Goal: Task Accomplishment & Management: Use online tool/utility

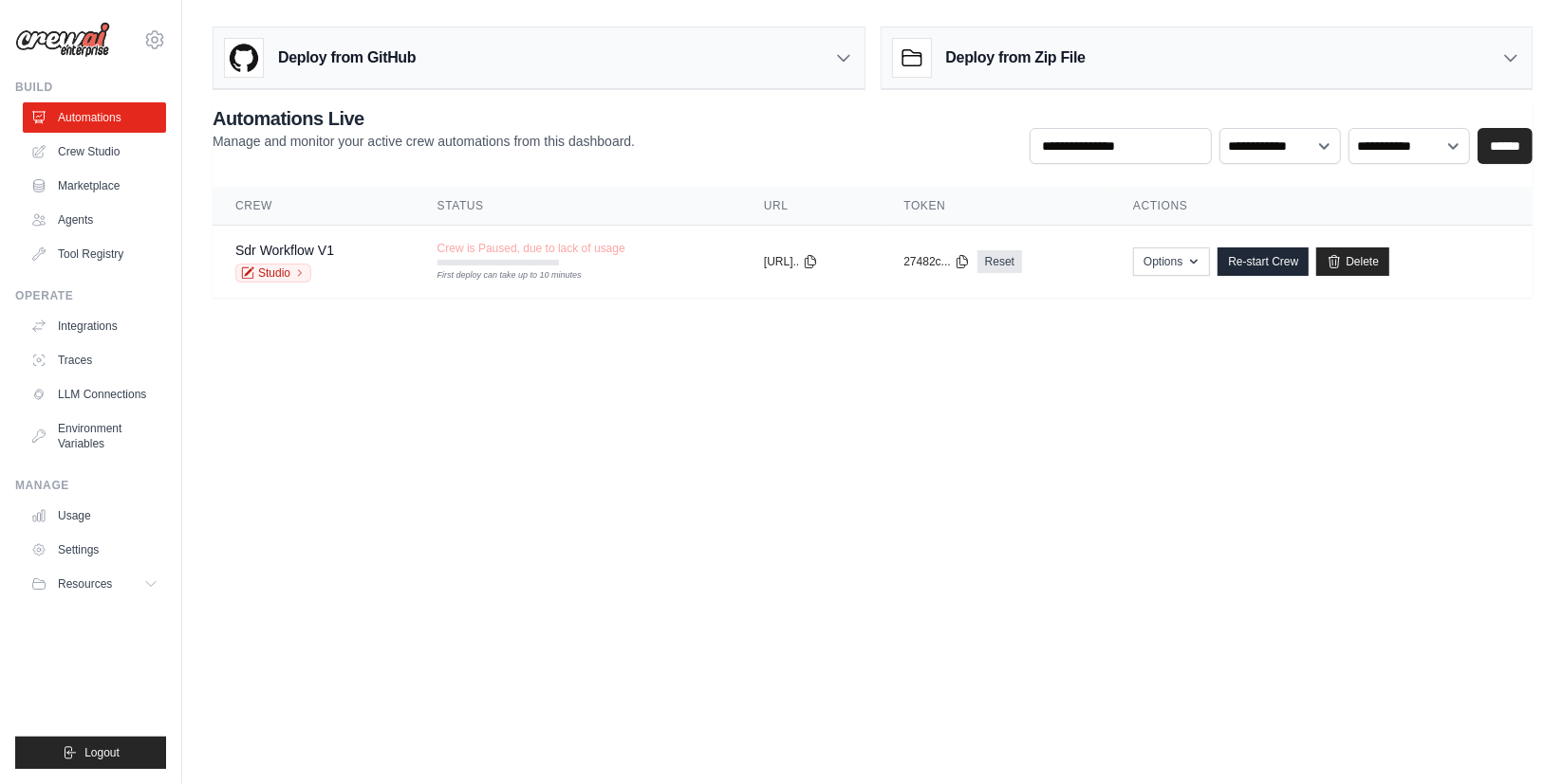
drag, startPoint x: 63, startPoint y: 141, endPoint x: 384, endPoint y: 208, distance: 327.9
click at [64, 141] on link "Crew Studio" at bounding box center [94, 151] width 144 height 30
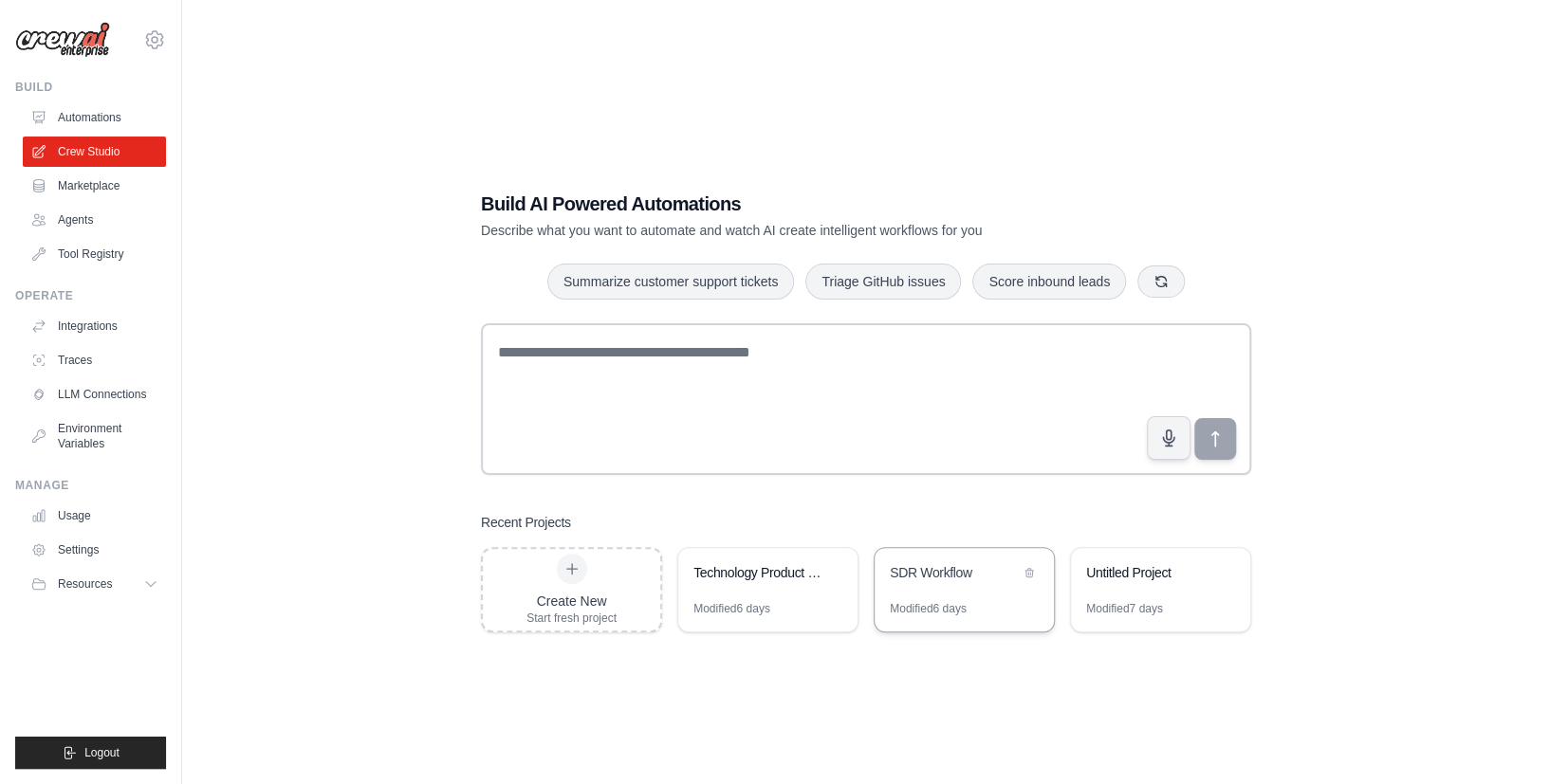
click at [976, 569] on div "SDR Workflow" at bounding box center [955, 573] width 130 height 19
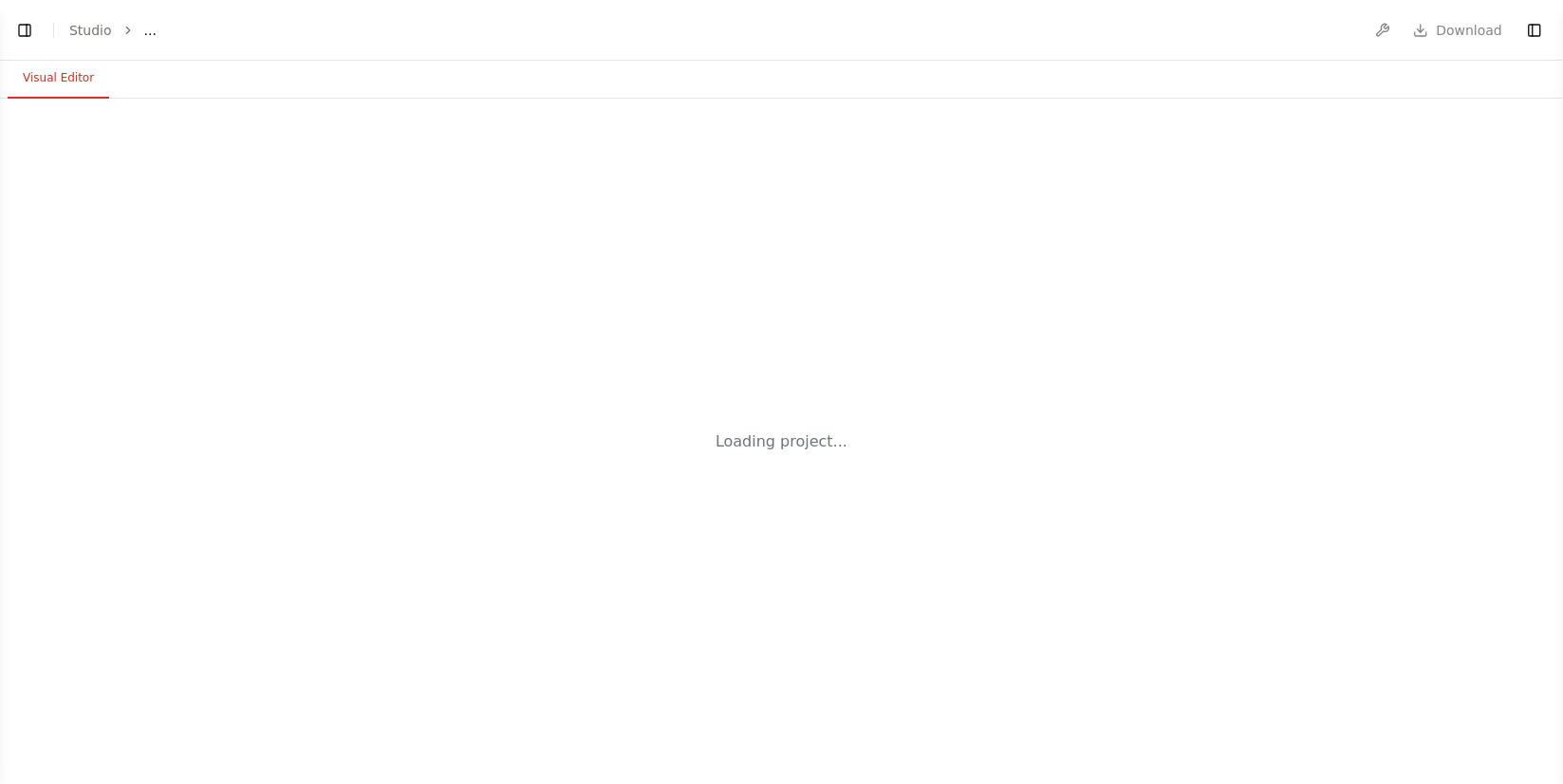
select select "****"
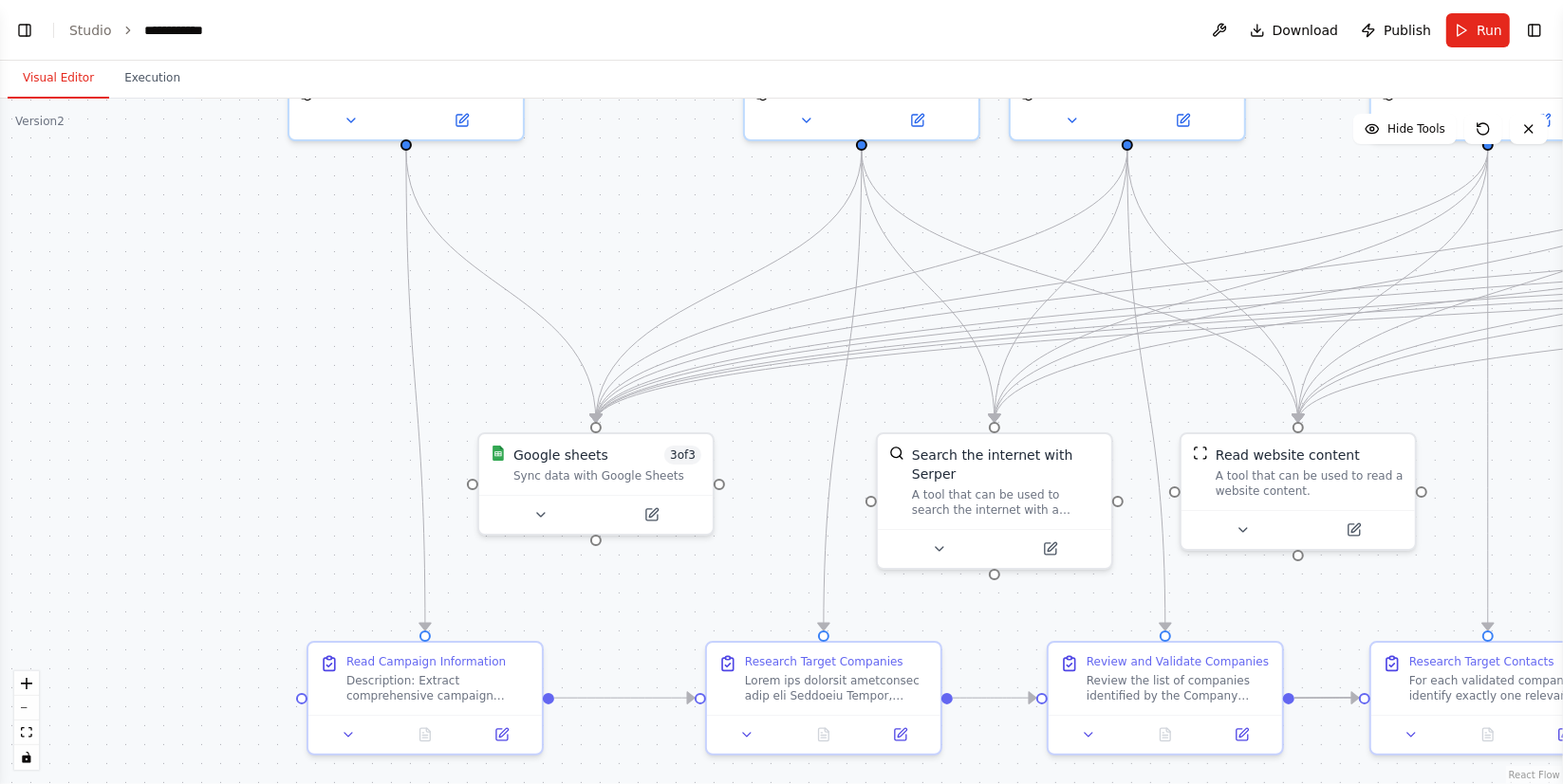
drag, startPoint x: 457, startPoint y: 462, endPoint x: 856, endPoint y: 147, distance: 508.4
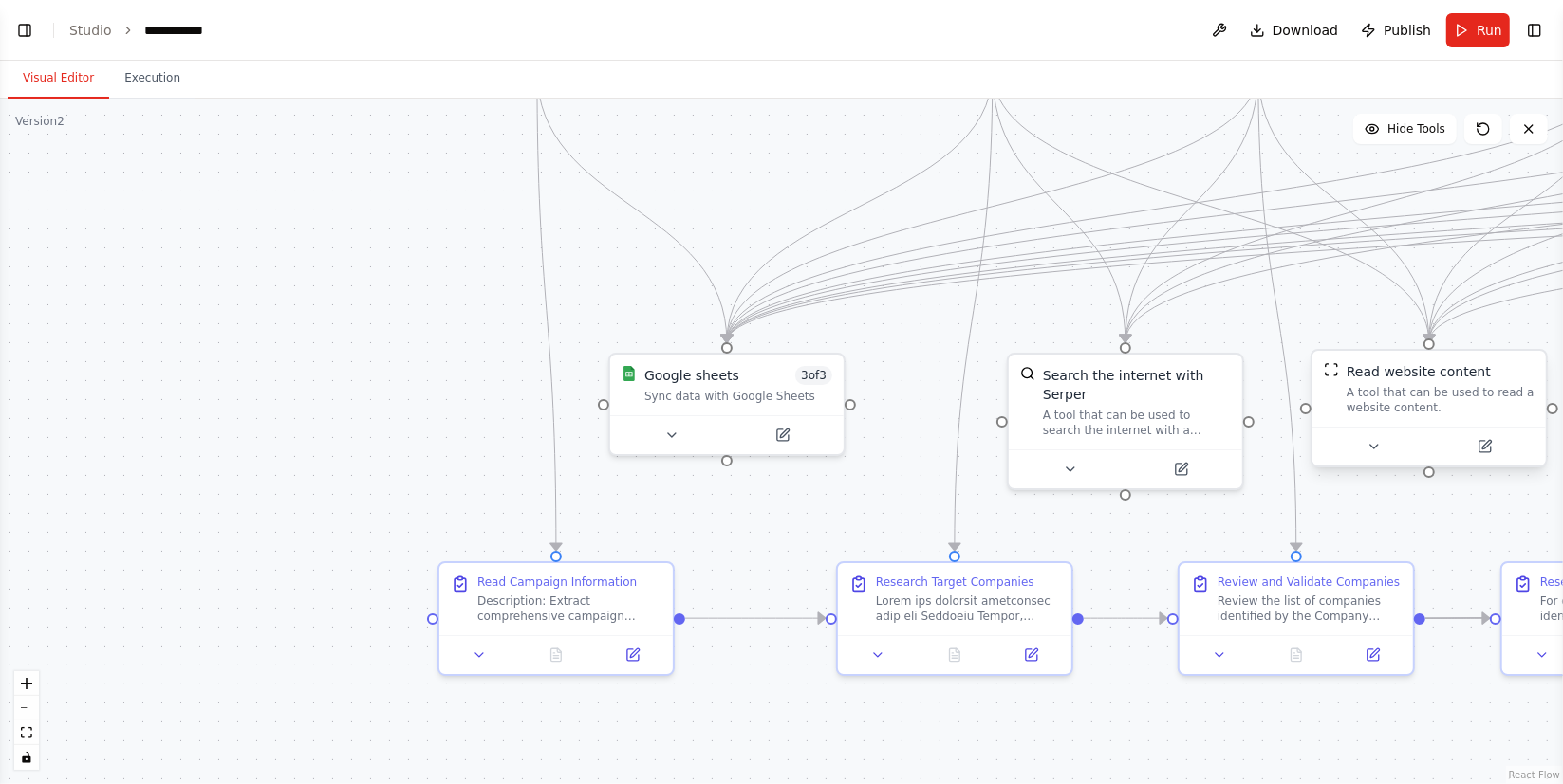
scroll to position [4583, 0]
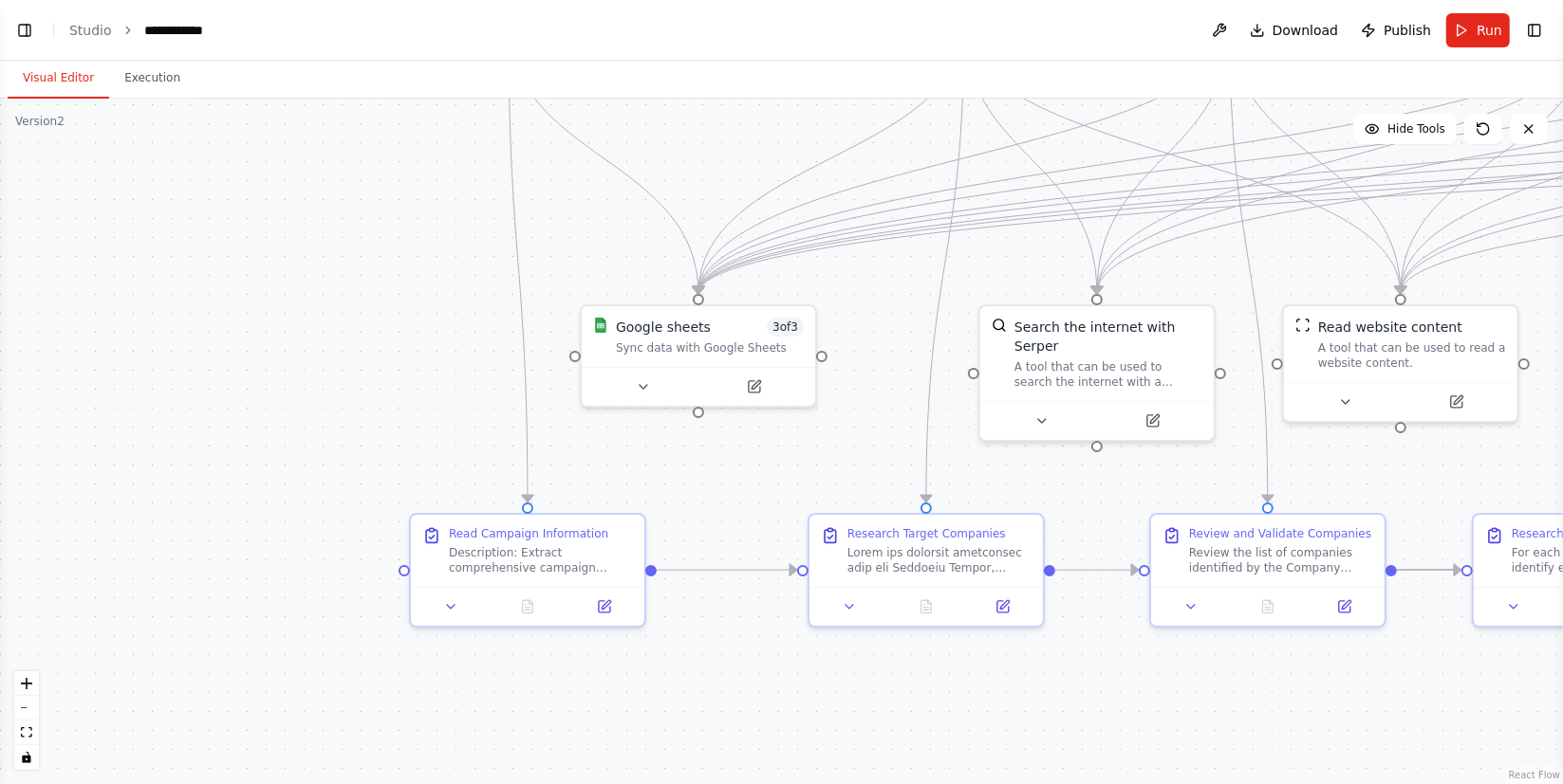
drag, startPoint x: 267, startPoint y: 504, endPoint x: 239, endPoint y: 455, distance: 56.4
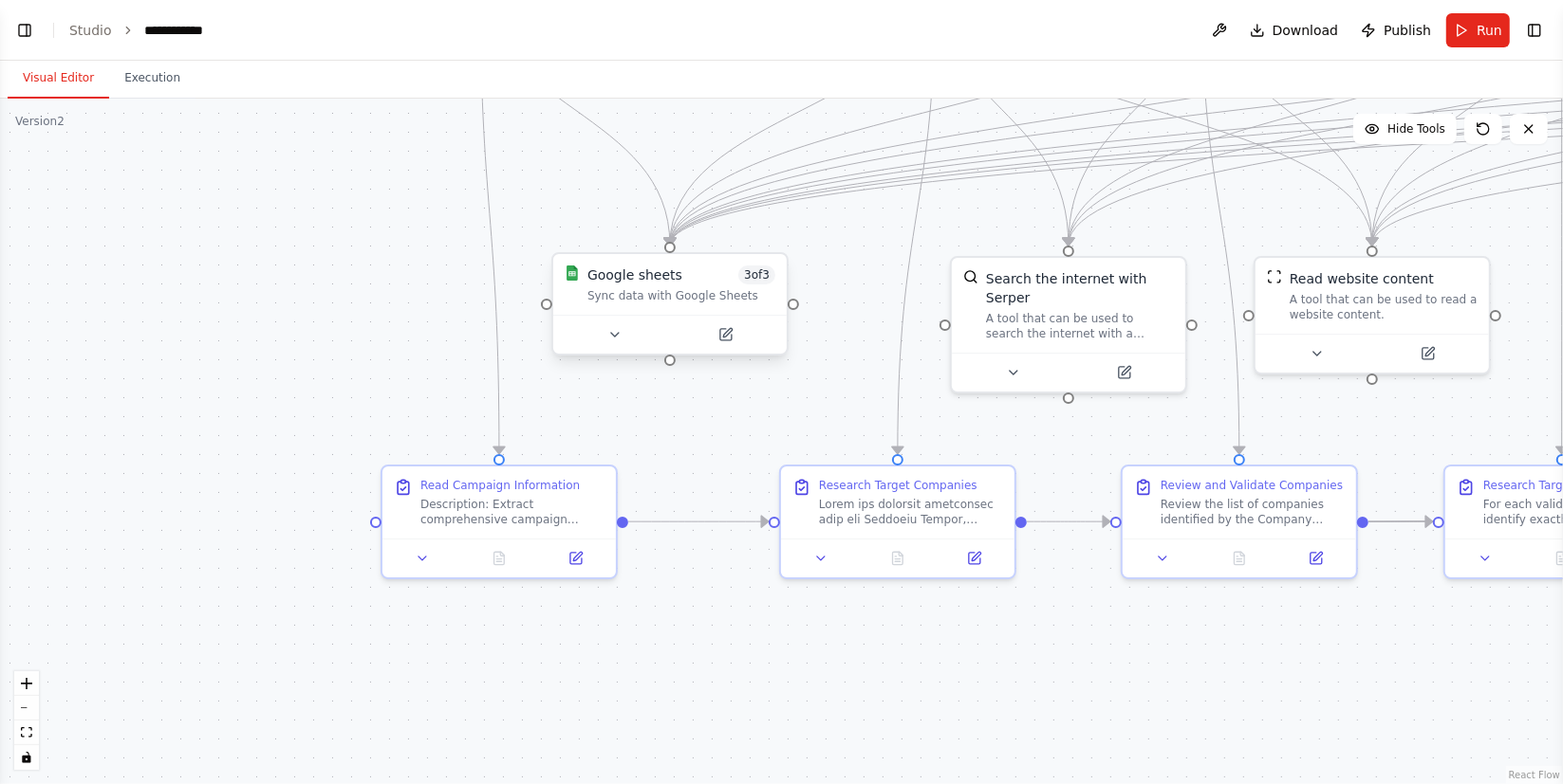
click at [659, 311] on div "Google sheets 3 of 3 Sync data with Google Sheets" at bounding box center [669, 284] width 234 height 61
click at [729, 333] on icon at bounding box center [726, 335] width 12 height 12
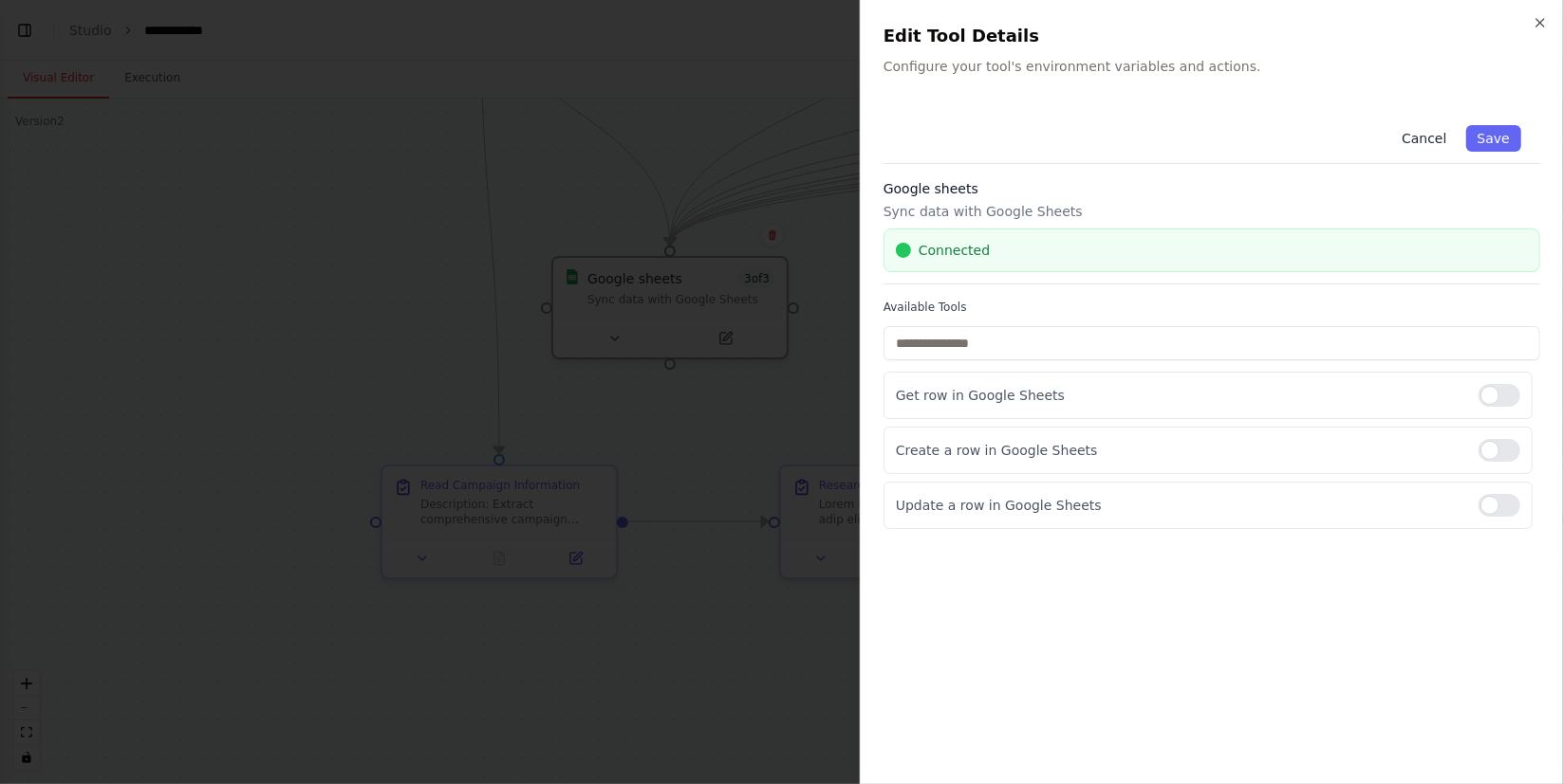
click at [1437, 140] on button "Cancel" at bounding box center [1422, 138] width 67 height 26
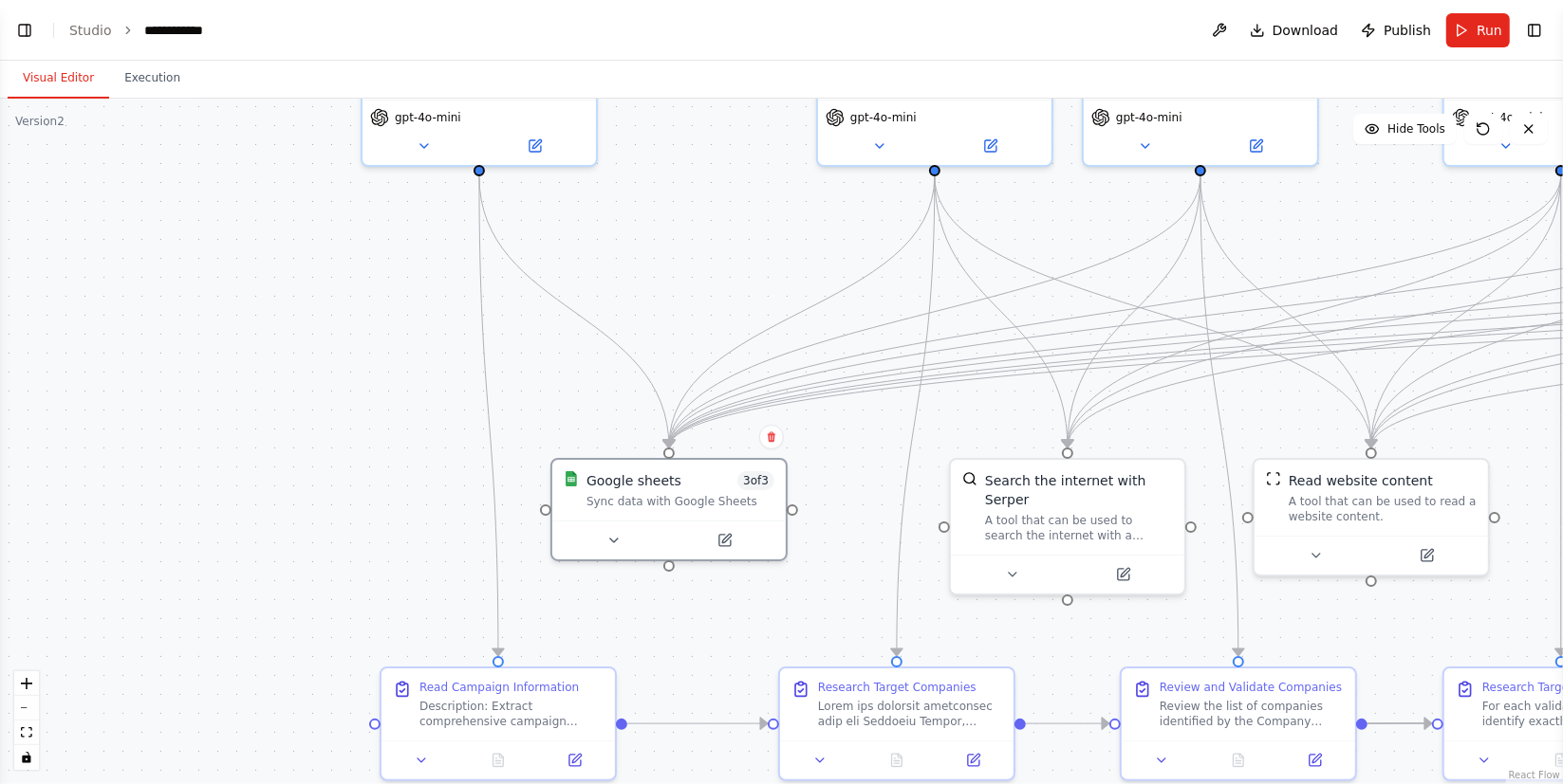
drag, startPoint x: 325, startPoint y: 199, endPoint x: 324, endPoint y: 401, distance: 202.0
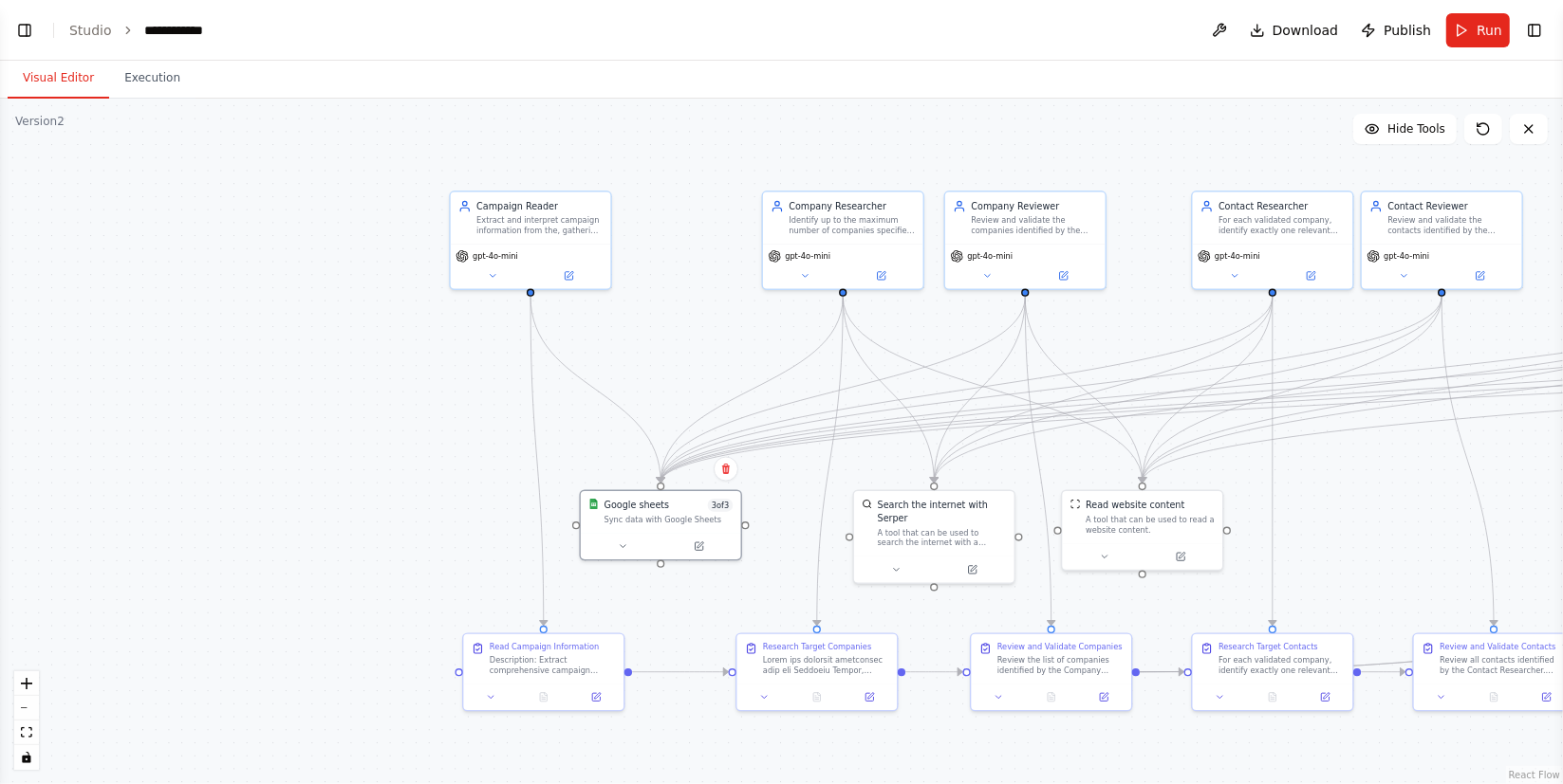
drag, startPoint x: 294, startPoint y: 329, endPoint x: 338, endPoint y: 392, distance: 76.8
click at [157, 84] on button "Execution" at bounding box center [152, 78] width 86 height 40
click at [50, 87] on button "Visual Editor" at bounding box center [58, 78] width 102 height 40
click at [656, 514] on div "Sync data with Google Sheets" at bounding box center [670, 517] width 129 height 11
click at [708, 549] on button at bounding box center [701, 545] width 74 height 16
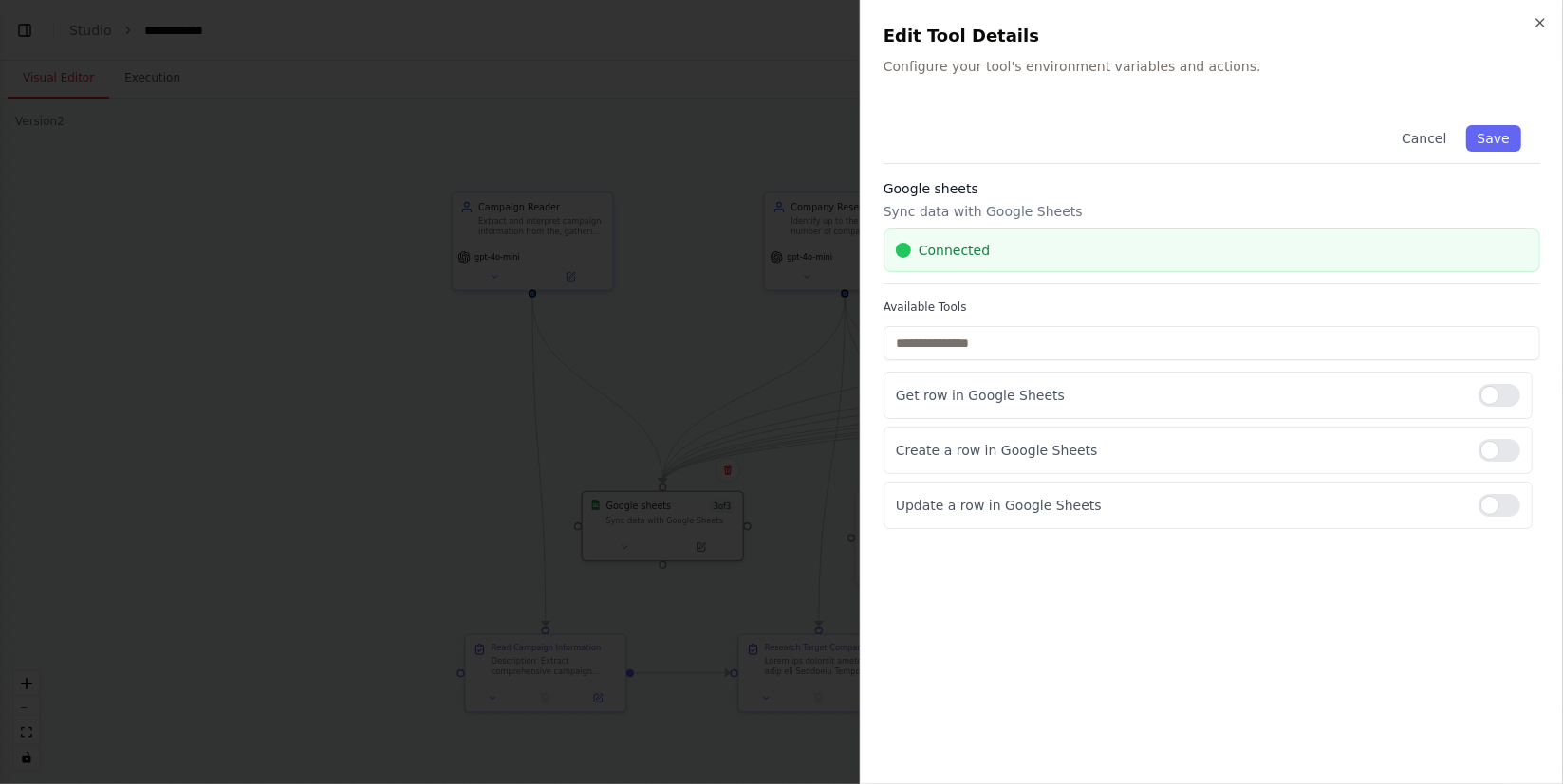
click at [942, 238] on div "Connected" at bounding box center [1211, 250] width 656 height 44
click at [937, 250] on span "Connected" at bounding box center [953, 251] width 71 height 19
click at [938, 249] on span "Connected" at bounding box center [953, 251] width 71 height 19
click at [905, 223] on div "Google sheets Sync data with Google Sheets Connected" at bounding box center [1211, 232] width 656 height 106
click at [907, 180] on h3 "Google sheets" at bounding box center [1211, 189] width 656 height 19
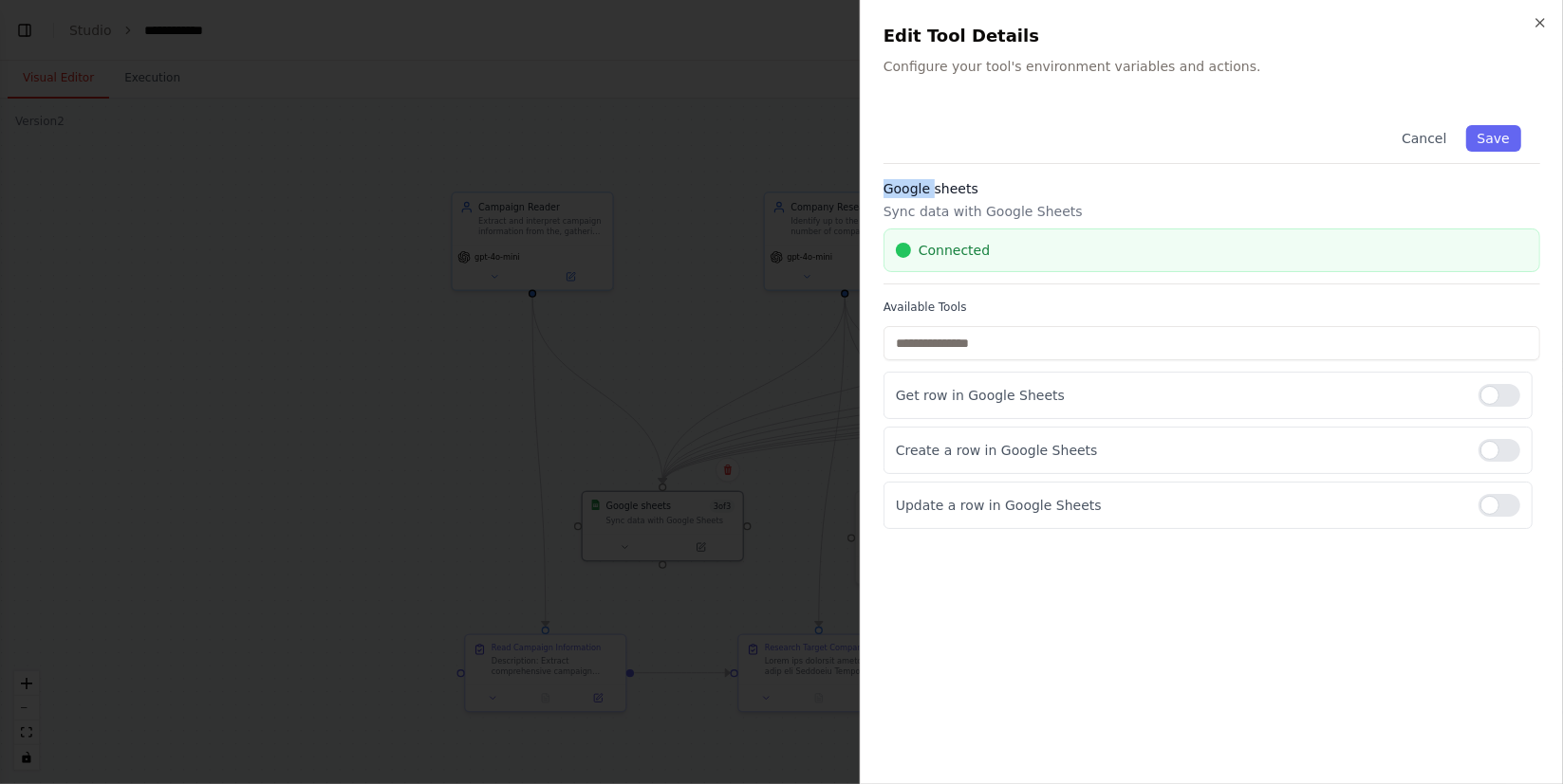
click at [907, 180] on h3 "Google sheets" at bounding box center [1211, 189] width 656 height 19
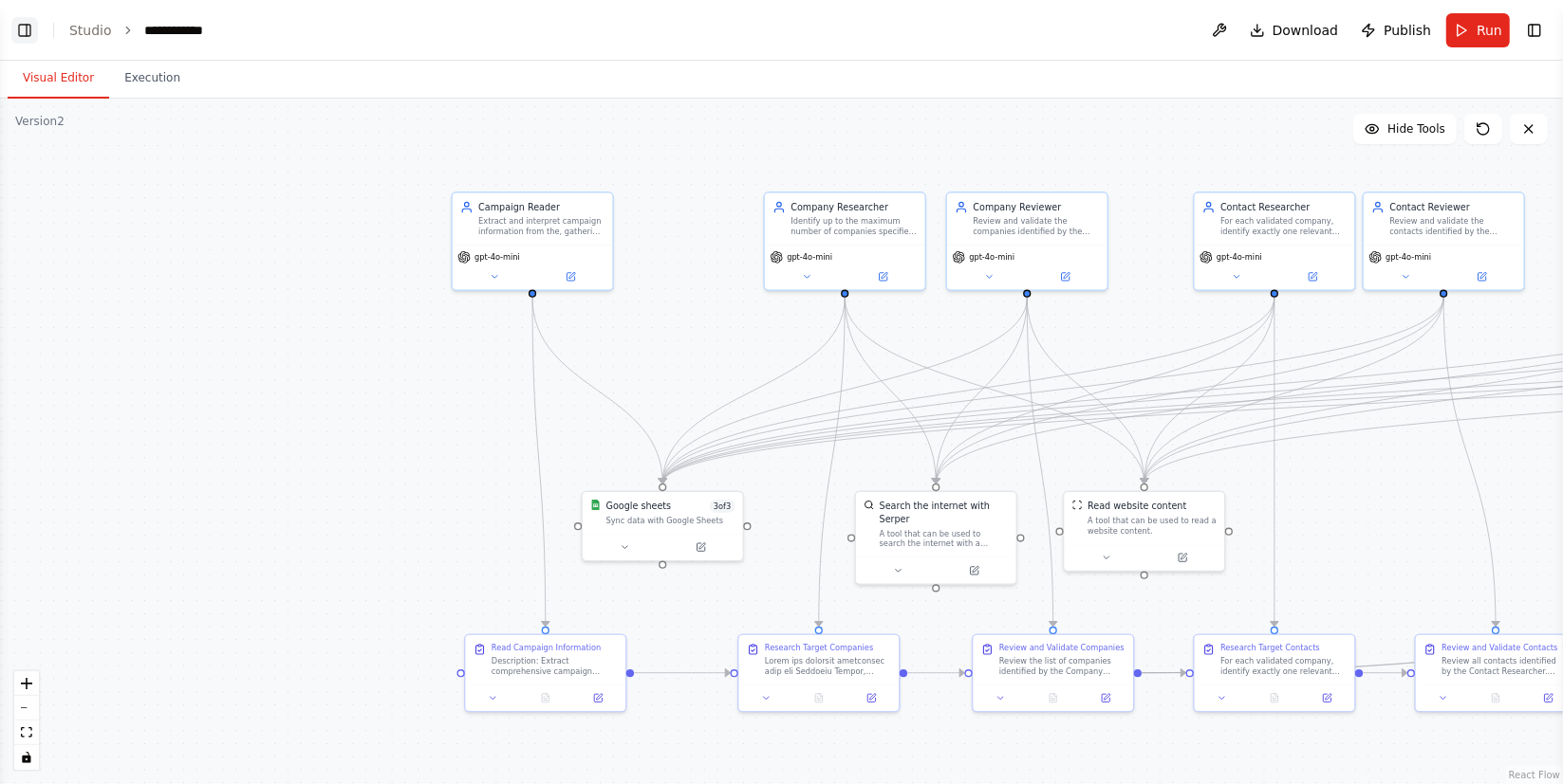
click at [27, 35] on button "Toggle Left Sidebar" at bounding box center [24, 30] width 26 height 26
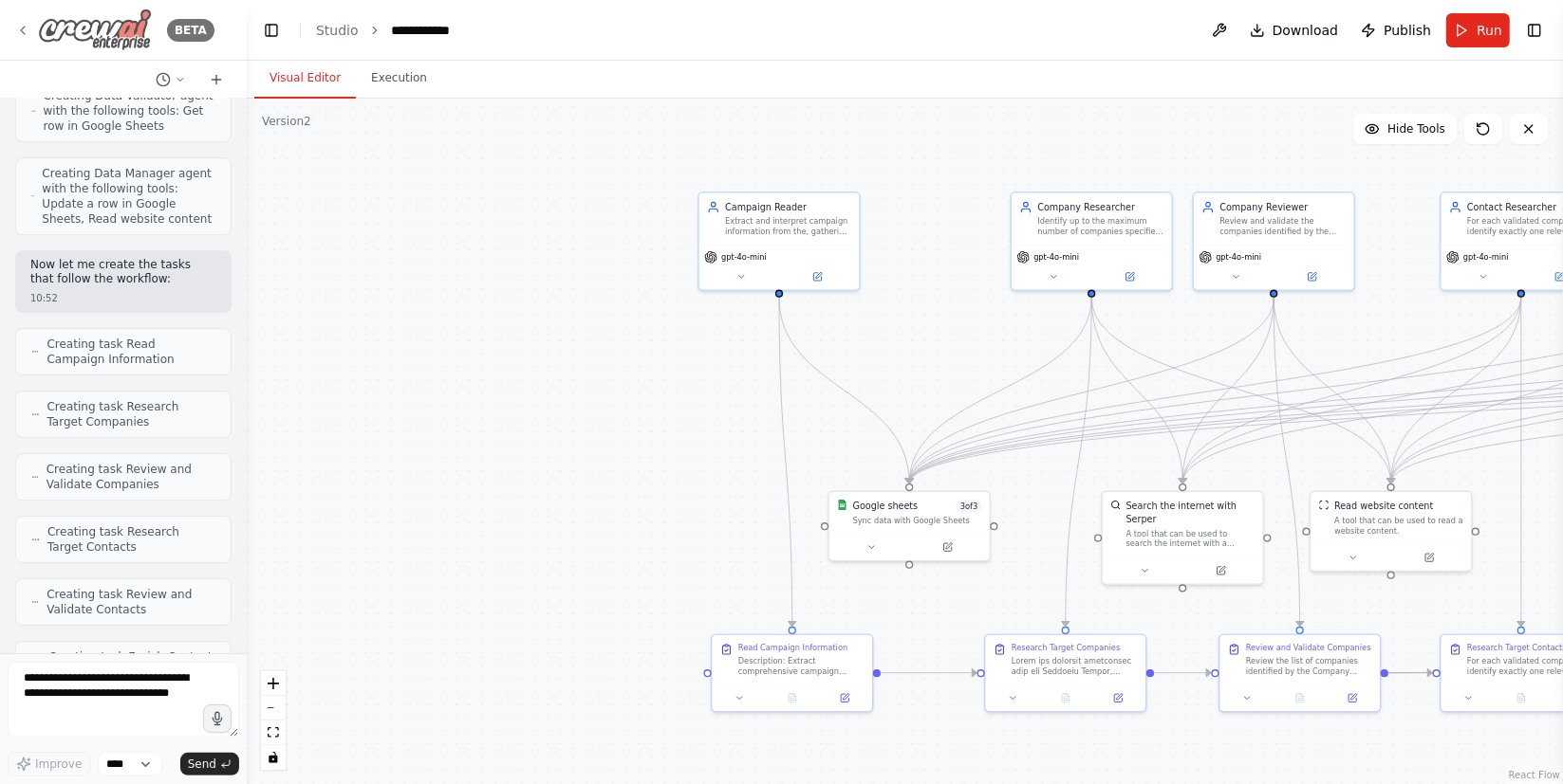
click at [77, 27] on img at bounding box center [94, 30] width 113 height 43
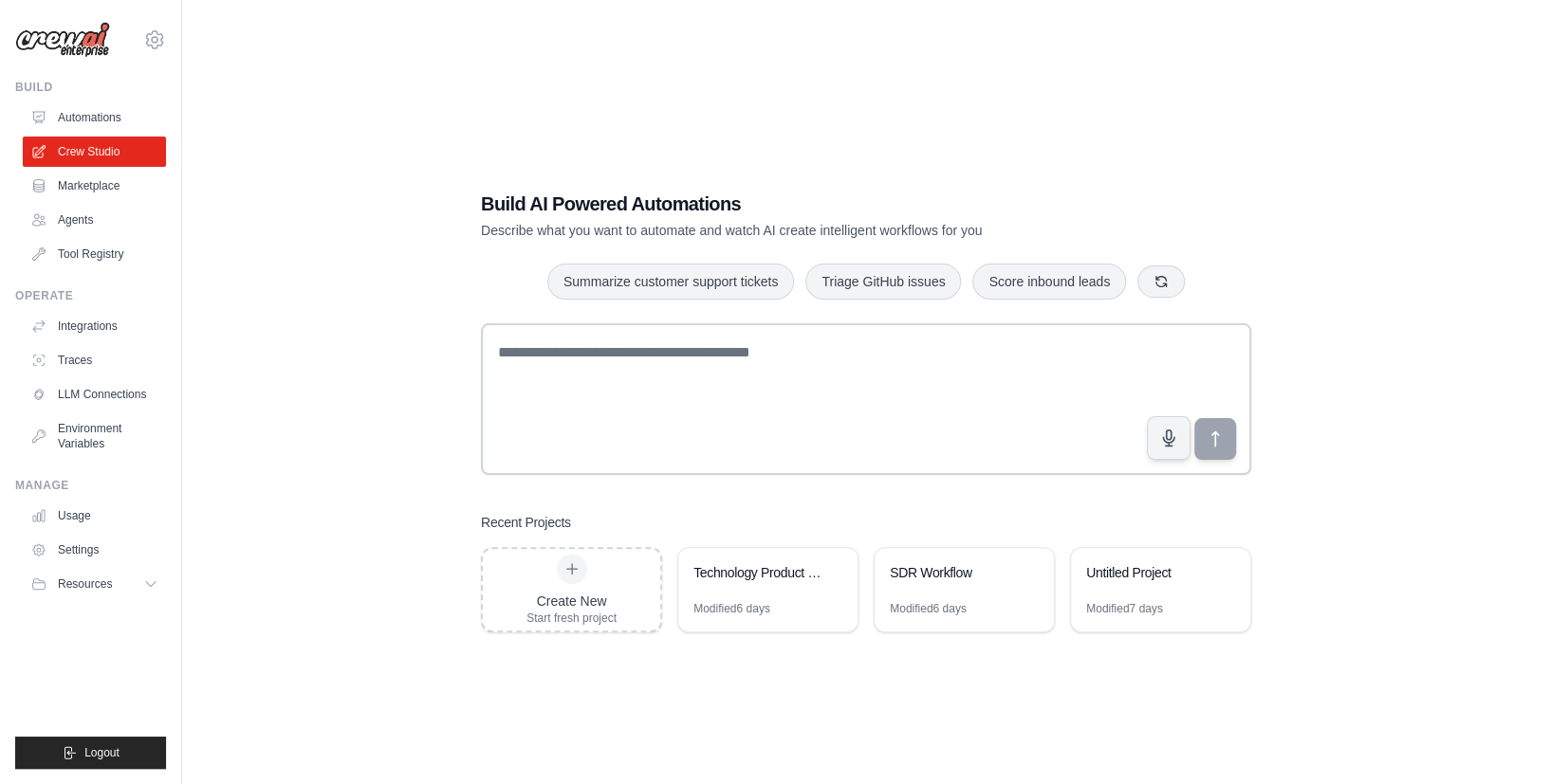
drag, startPoint x: 112, startPoint y: 392, endPoint x: 285, endPoint y: 362, distance: 175.6
click at [112, 392] on link "LLM Connections" at bounding box center [94, 393] width 143 height 30
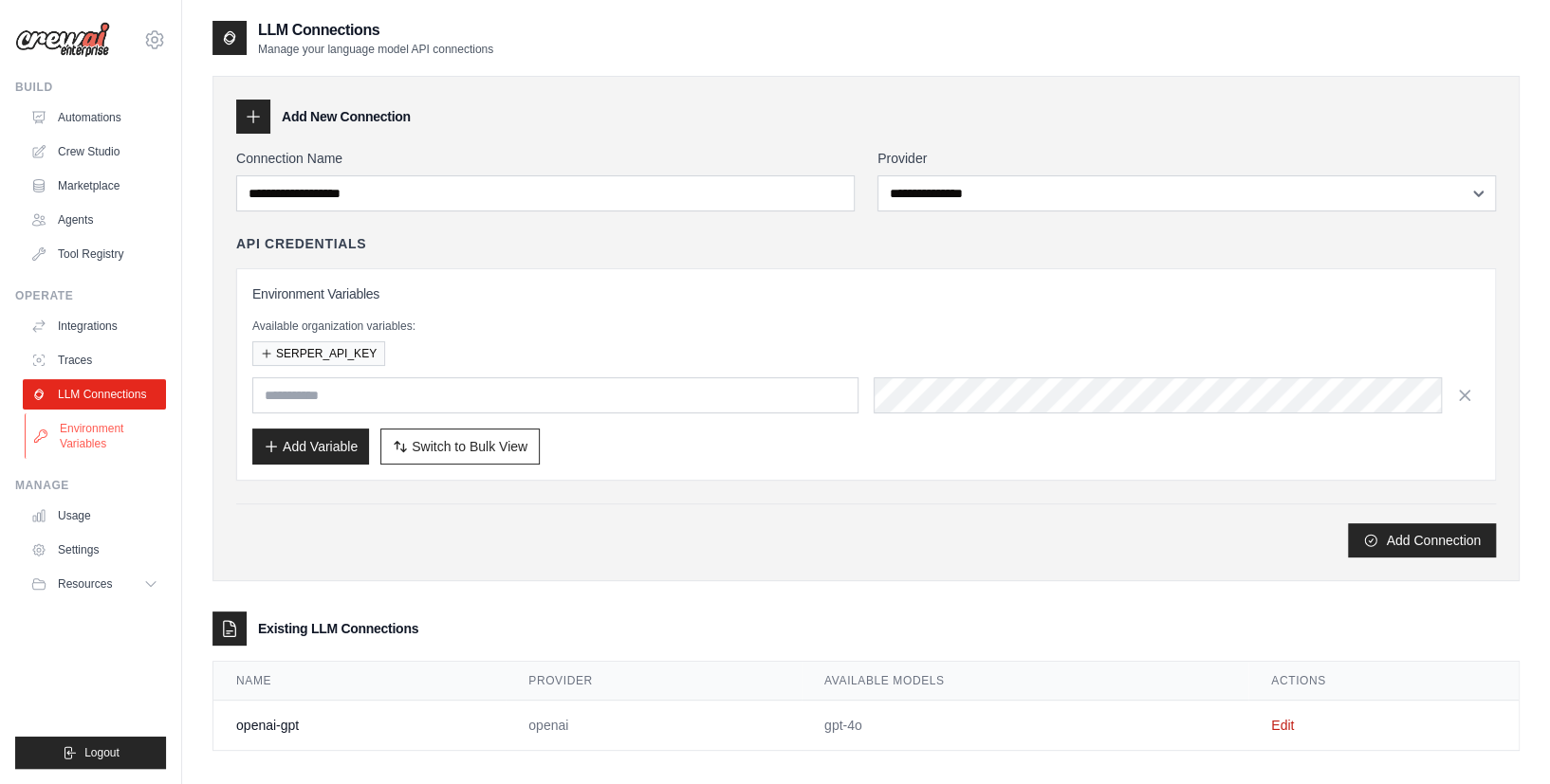
click at [145, 447] on link "Environment Variables" at bounding box center [96, 436] width 143 height 46
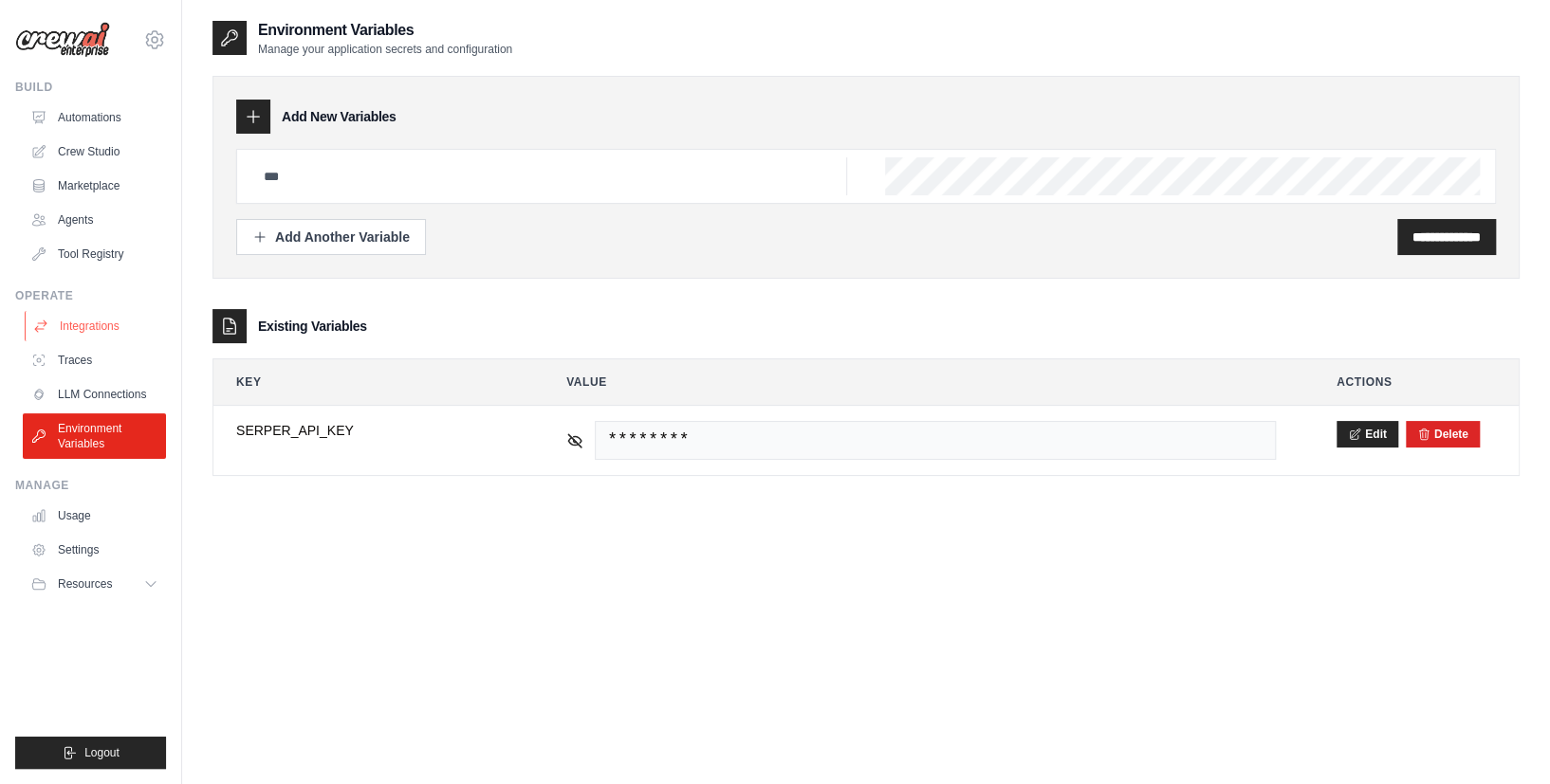
click at [104, 318] on link "Integrations" at bounding box center [96, 326] width 143 height 30
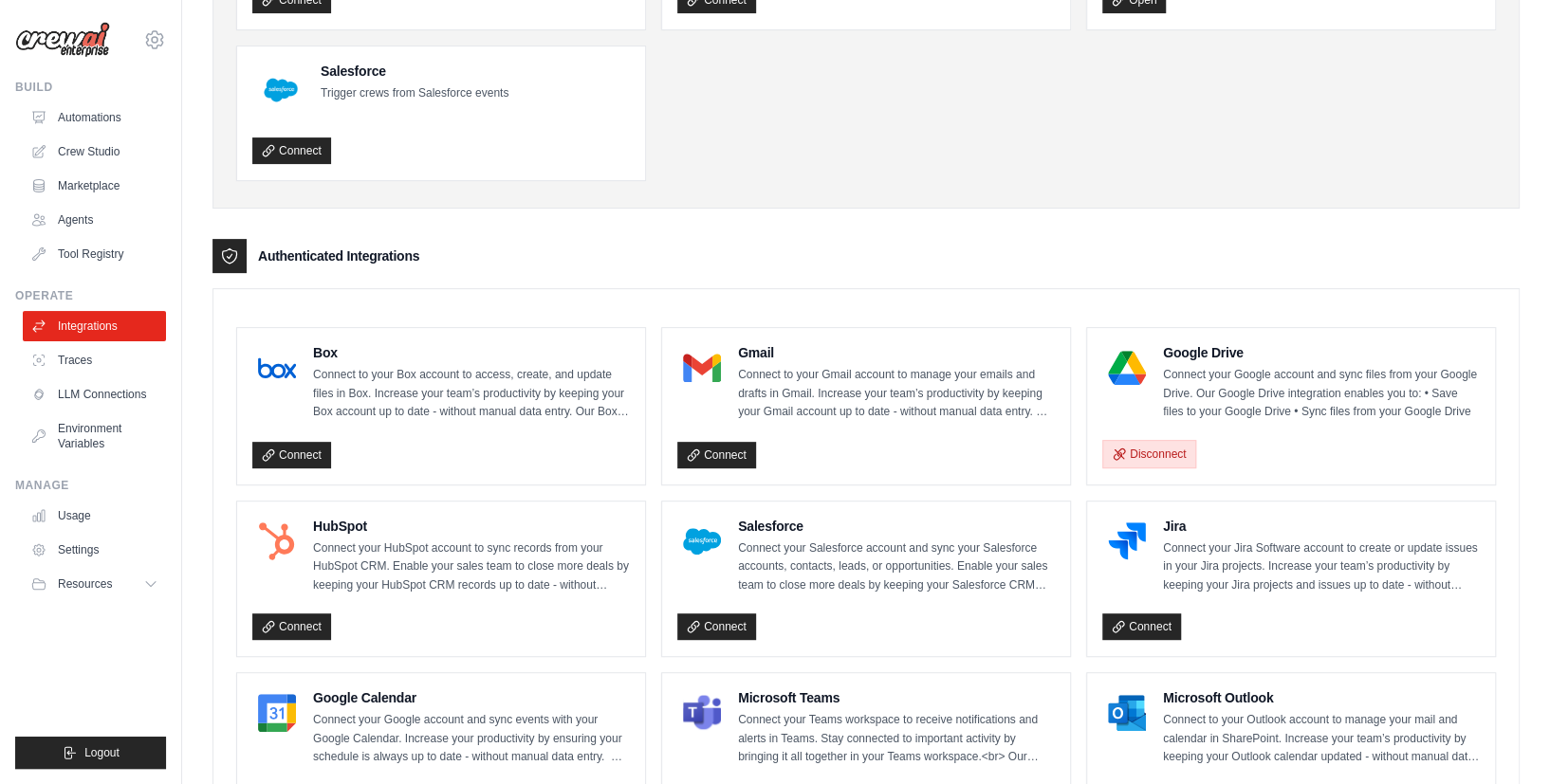
scroll to position [258, 0]
click at [1215, 386] on p "Connect your Google account and sync files from your Google Drive. Our Google D…" at bounding box center [1321, 393] width 317 height 56
click at [1153, 439] on button "Disconnect" at bounding box center [1149, 453] width 94 height 28
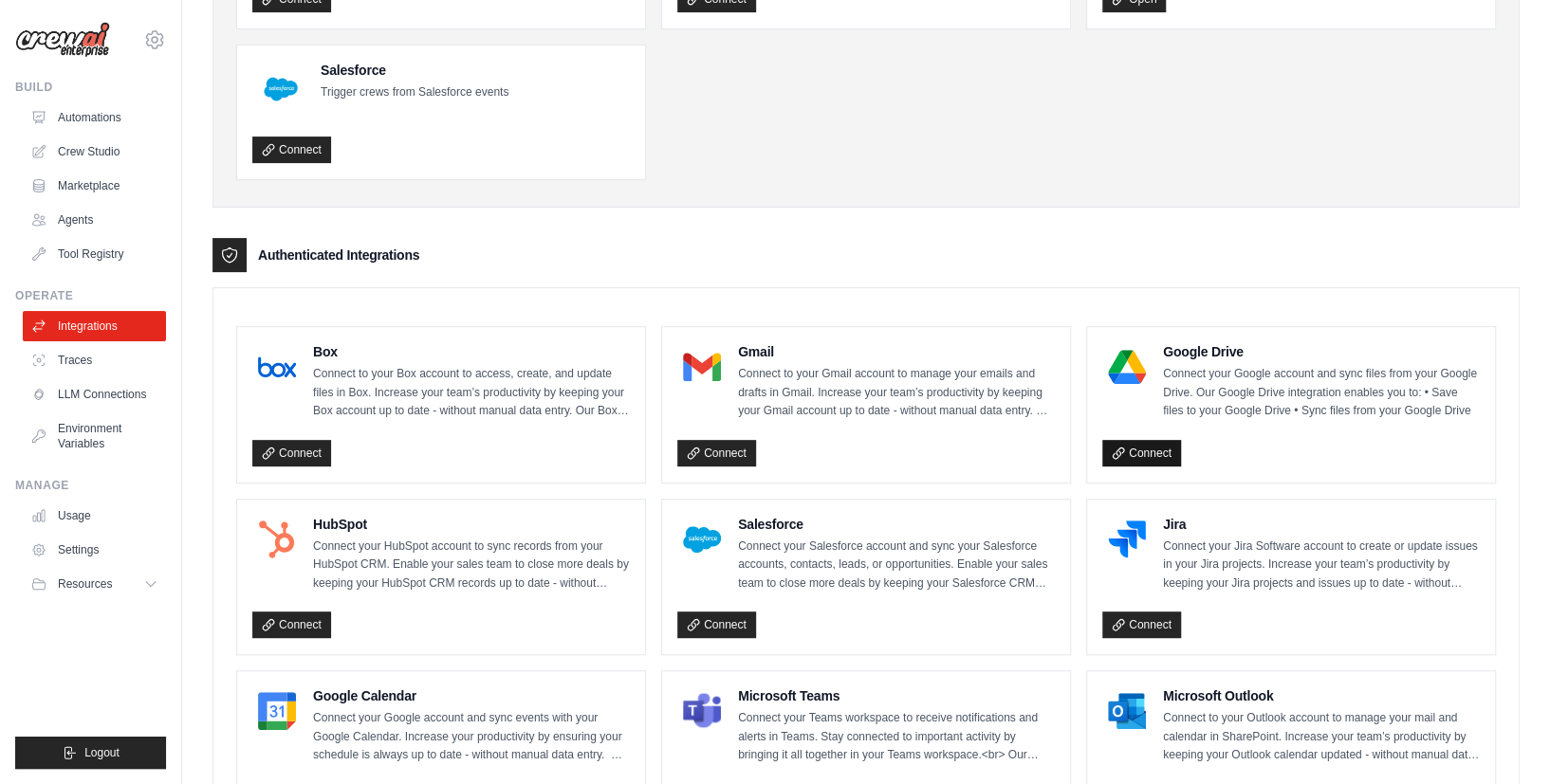
click at [1122, 460] on link "Connect" at bounding box center [1141, 453] width 79 height 26
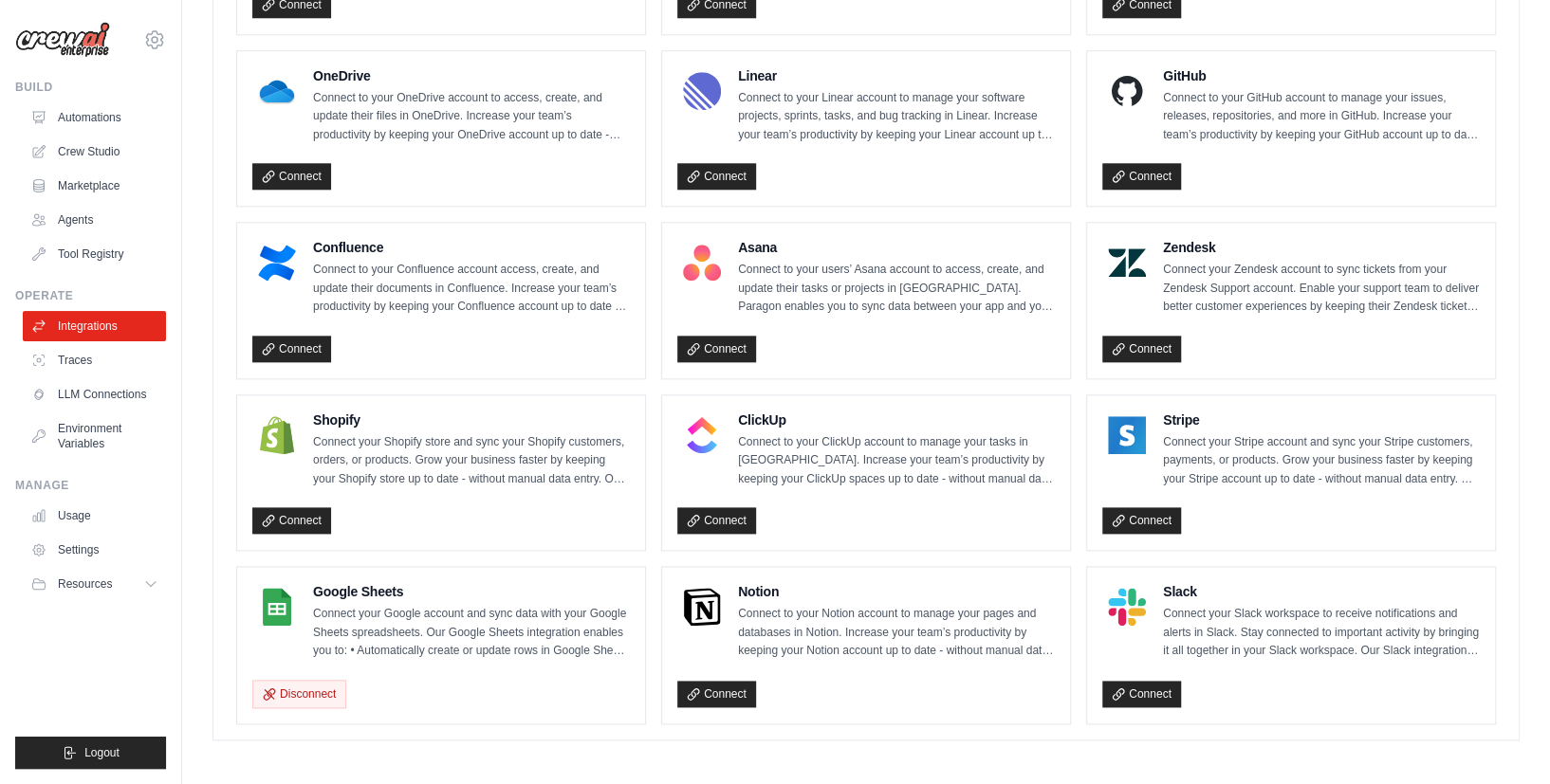
scroll to position [1117, 0]
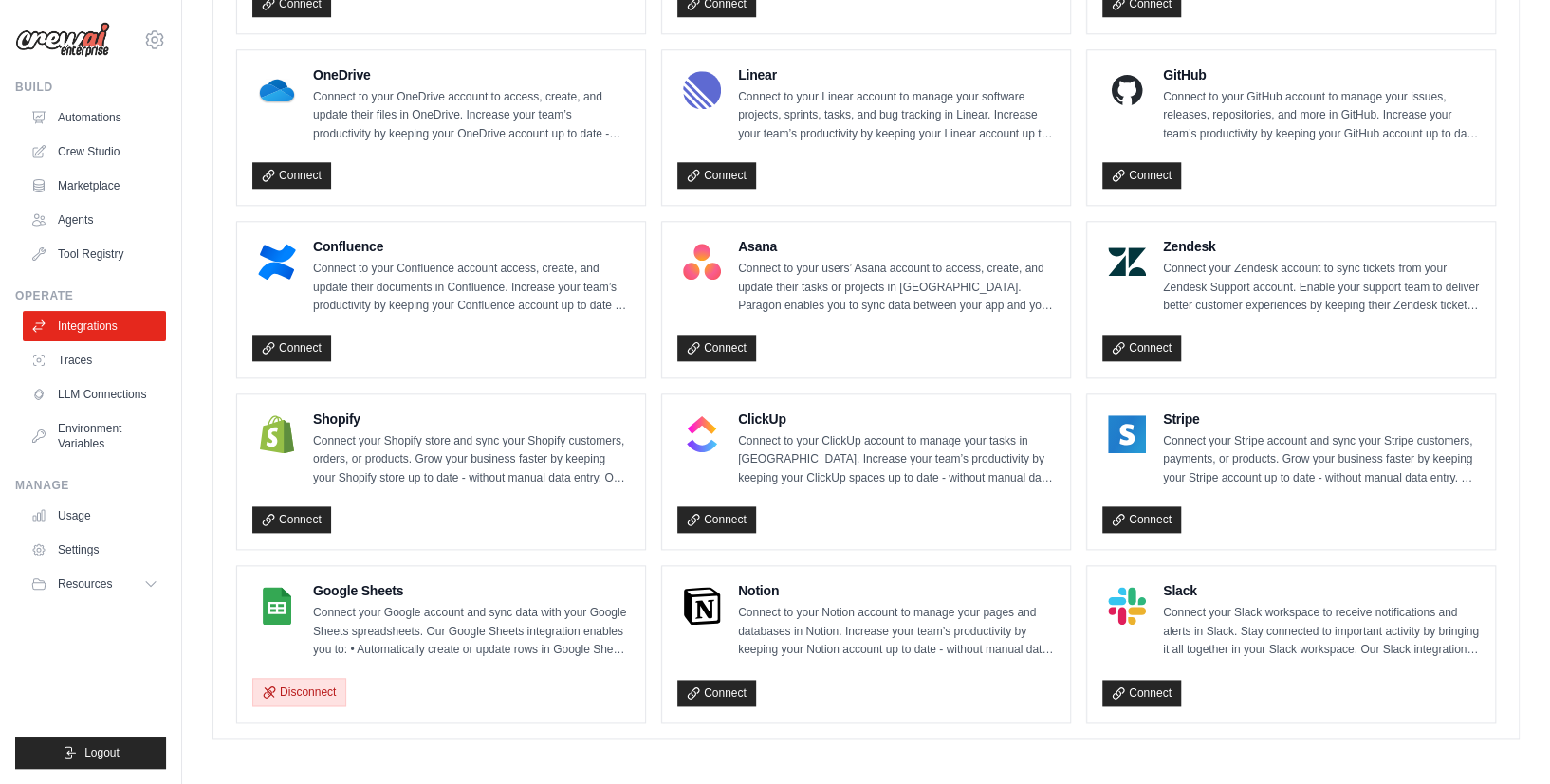
click at [315, 695] on button "Disconnect" at bounding box center [299, 692] width 94 height 28
click at [318, 688] on link "Connect" at bounding box center [291, 692] width 79 height 26
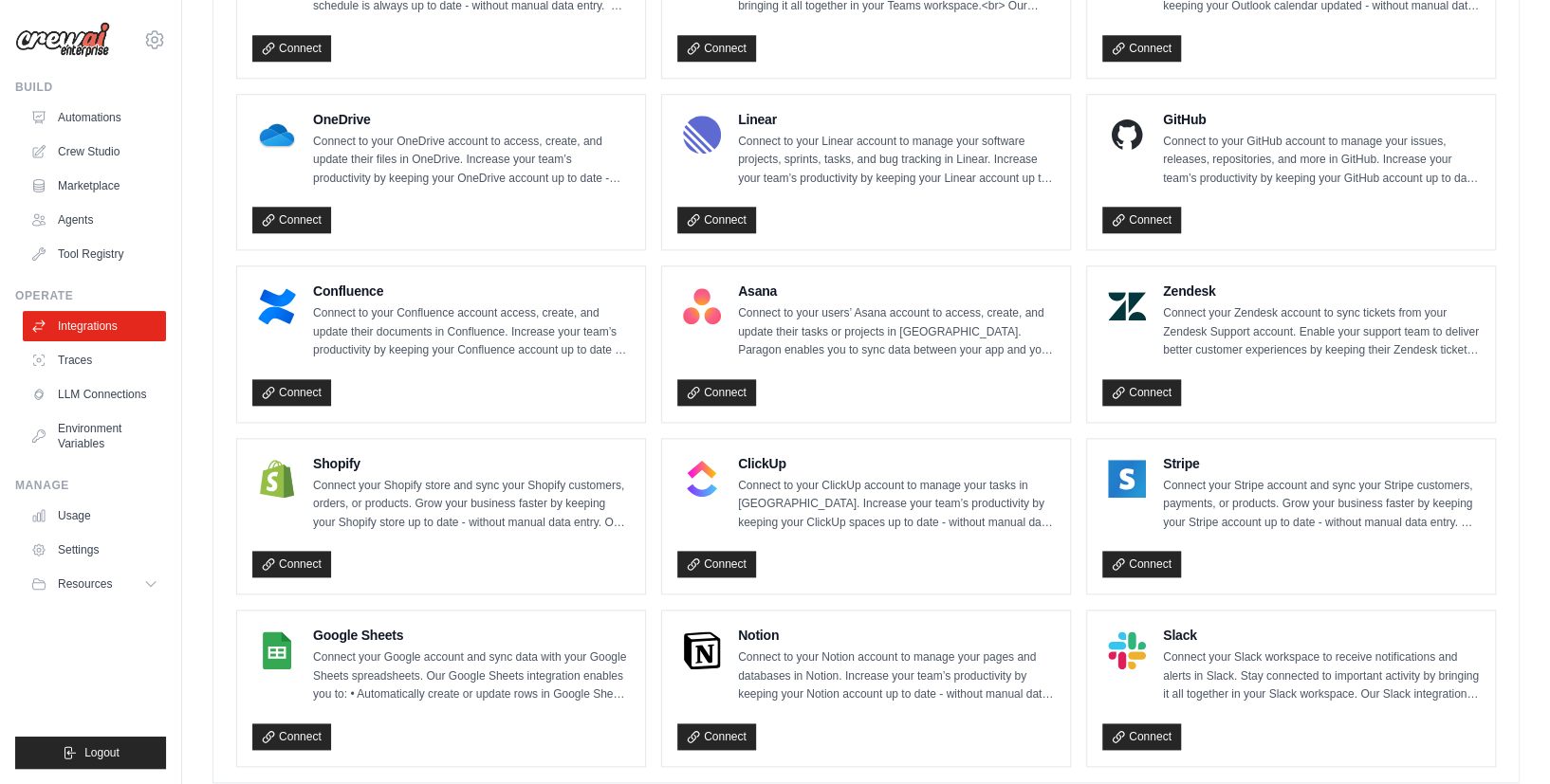
scroll to position [1116, 0]
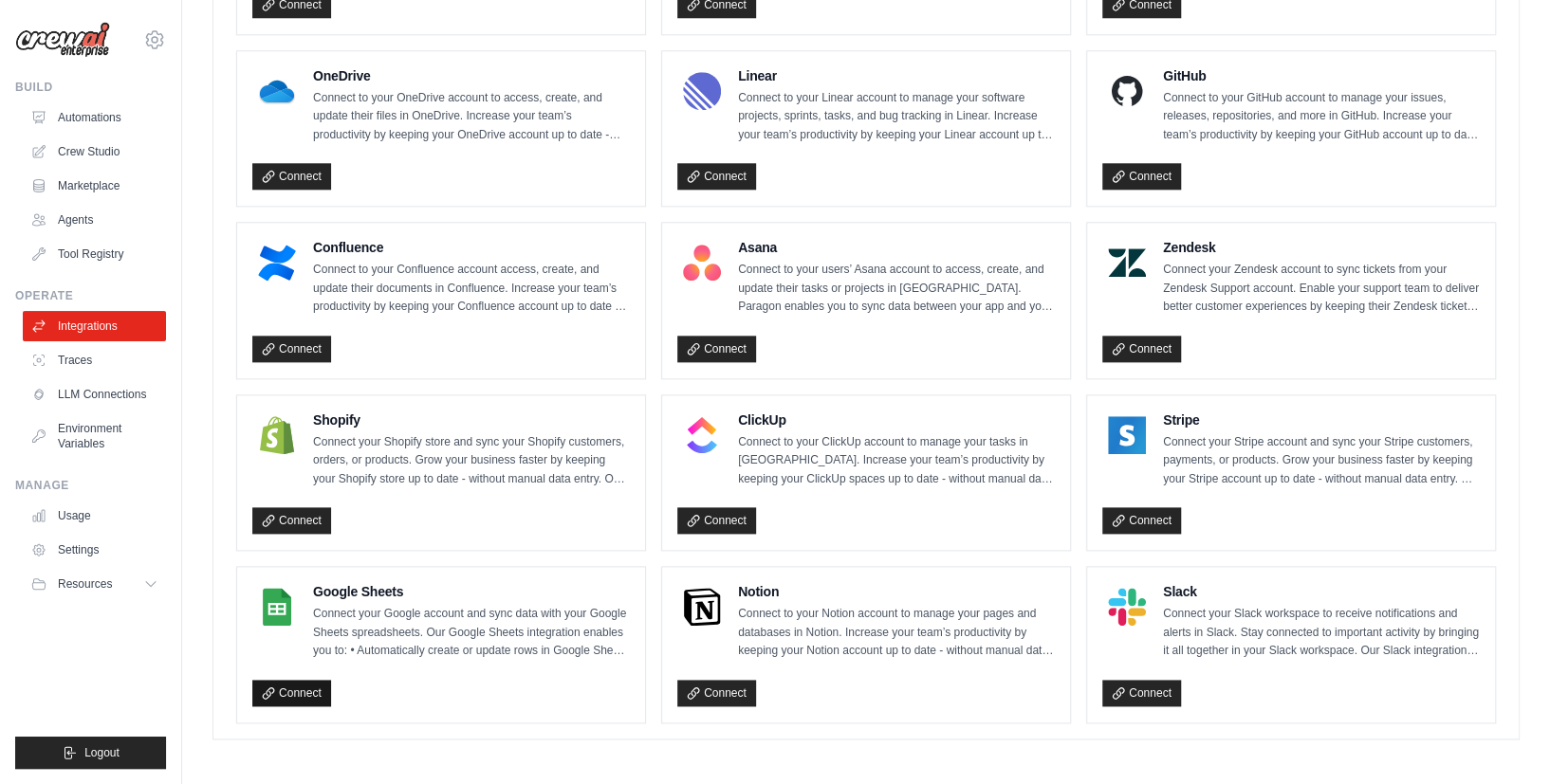
click at [307, 688] on link "Connect" at bounding box center [291, 693] width 79 height 26
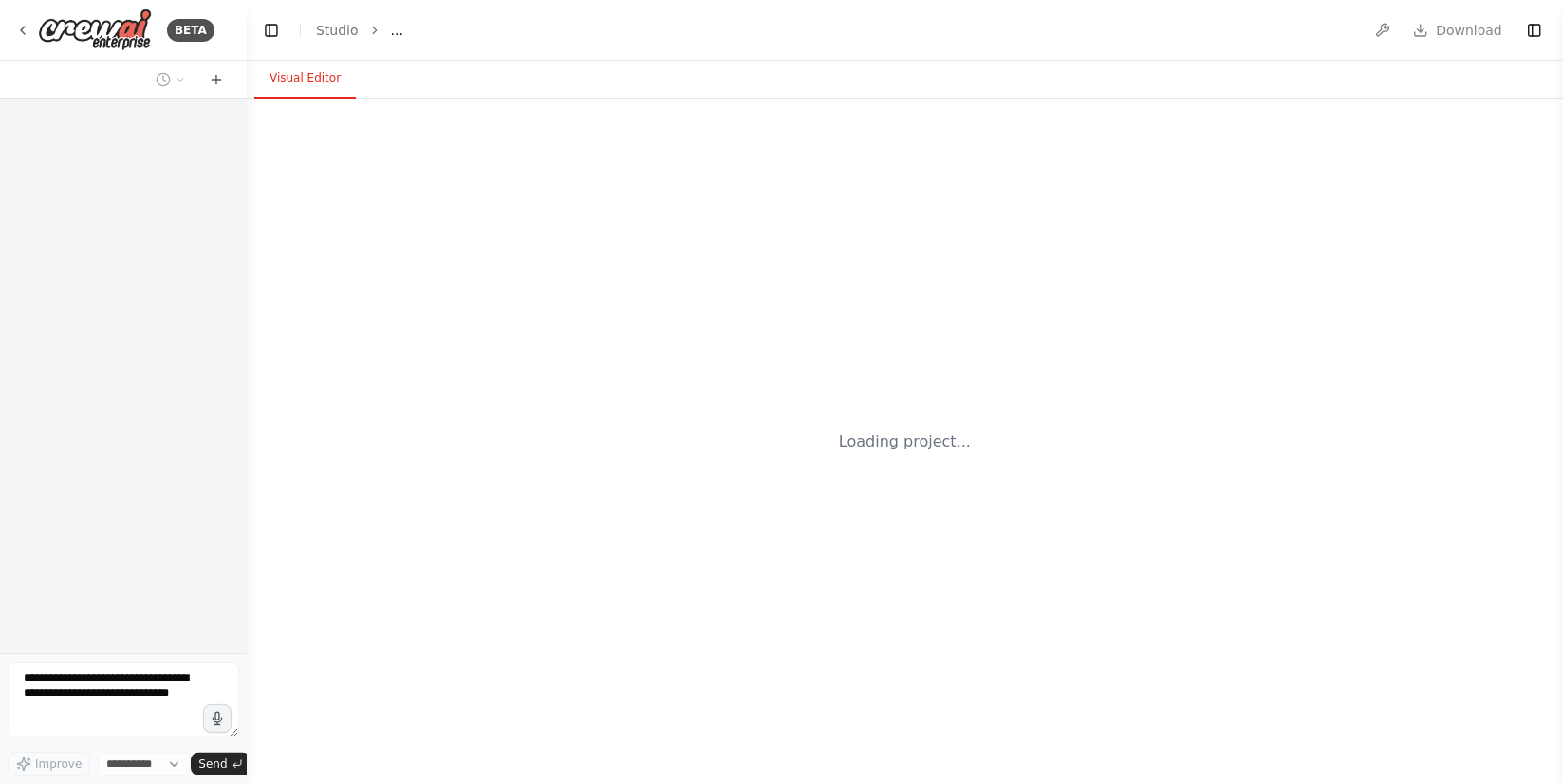
select select "****"
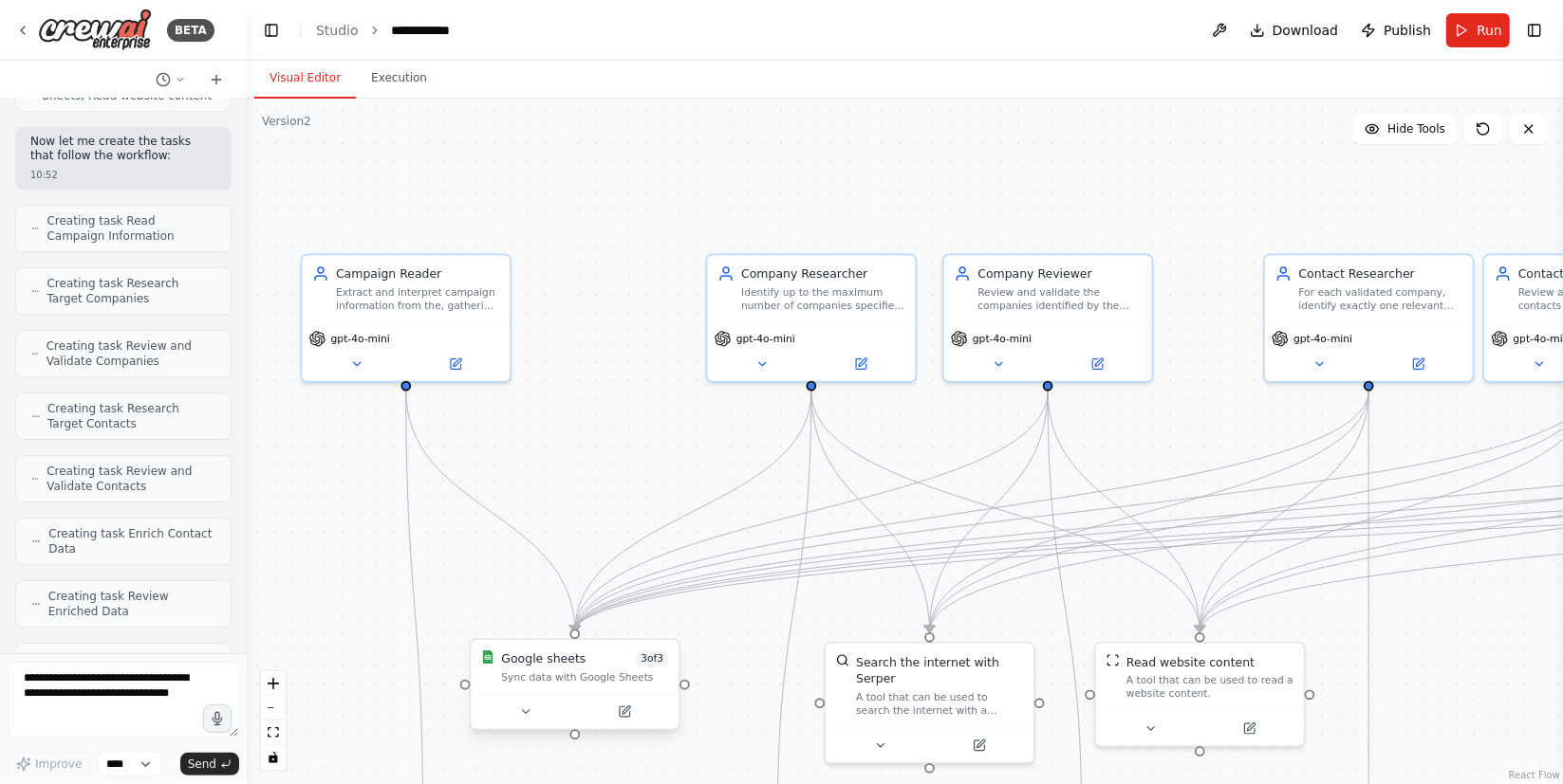
scroll to position [4539, 0]
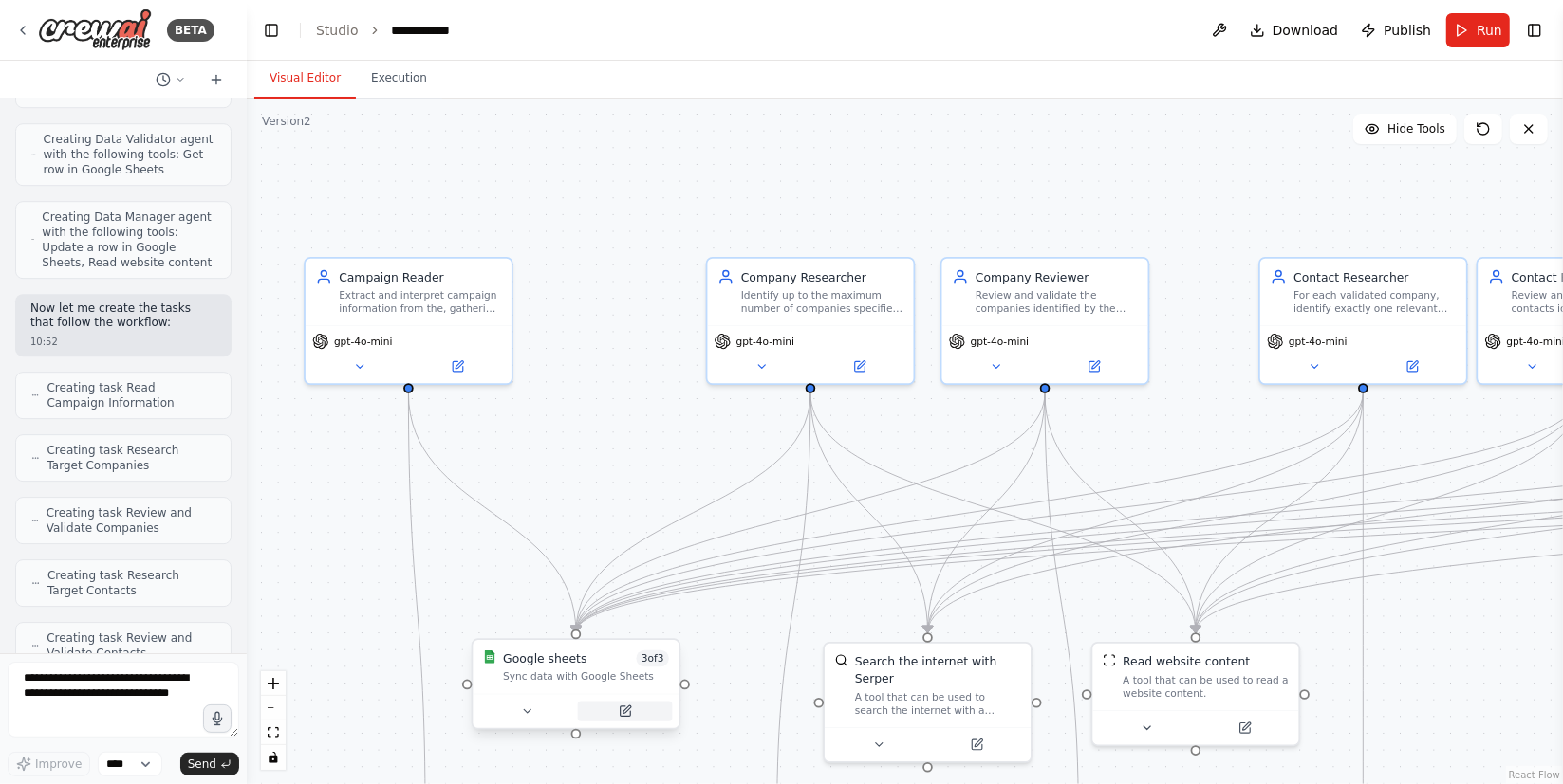
click at [626, 719] on button at bounding box center [625, 711] width 95 height 20
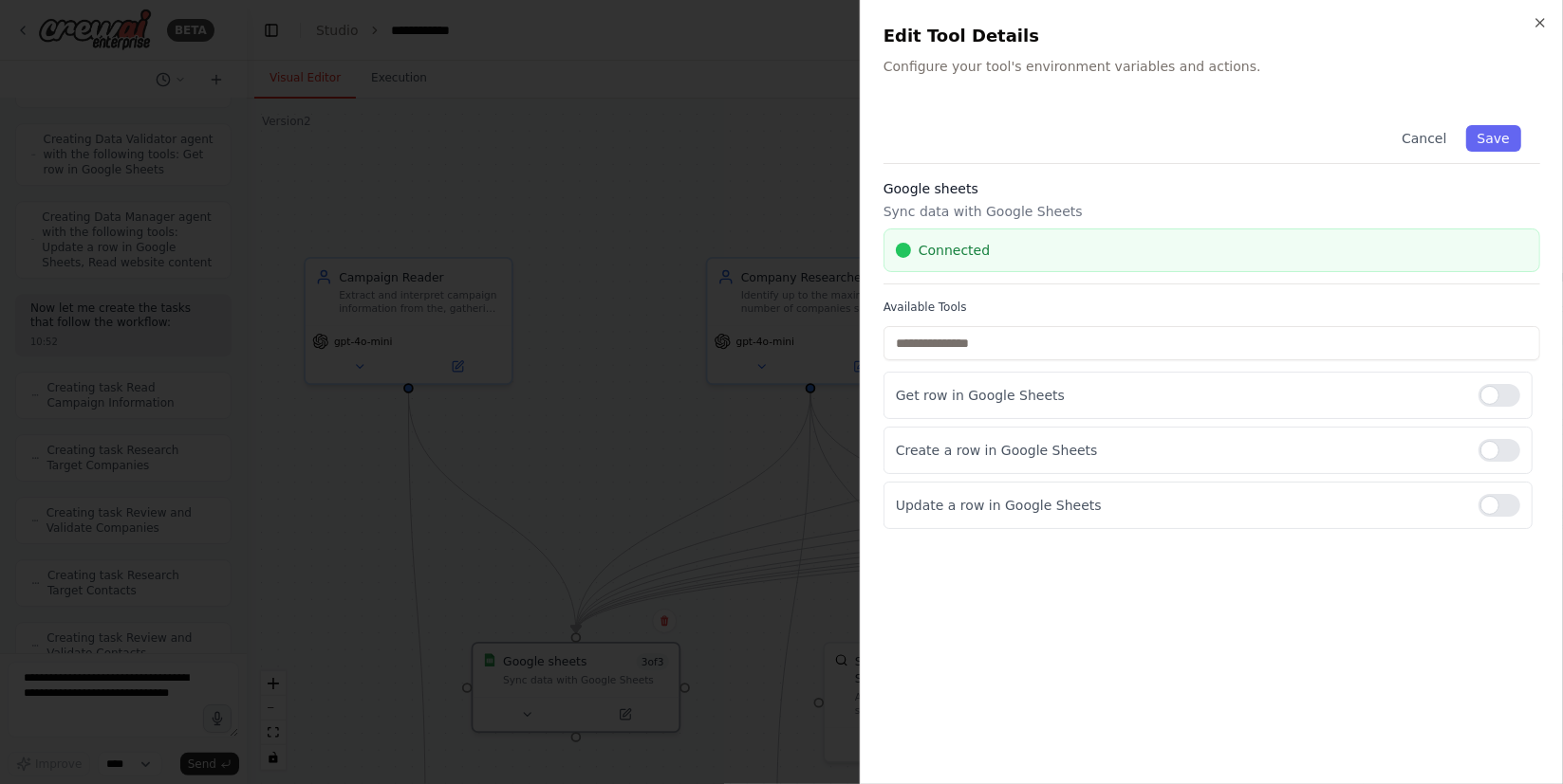
click at [632, 469] on div at bounding box center [782, 392] width 1563 height 784
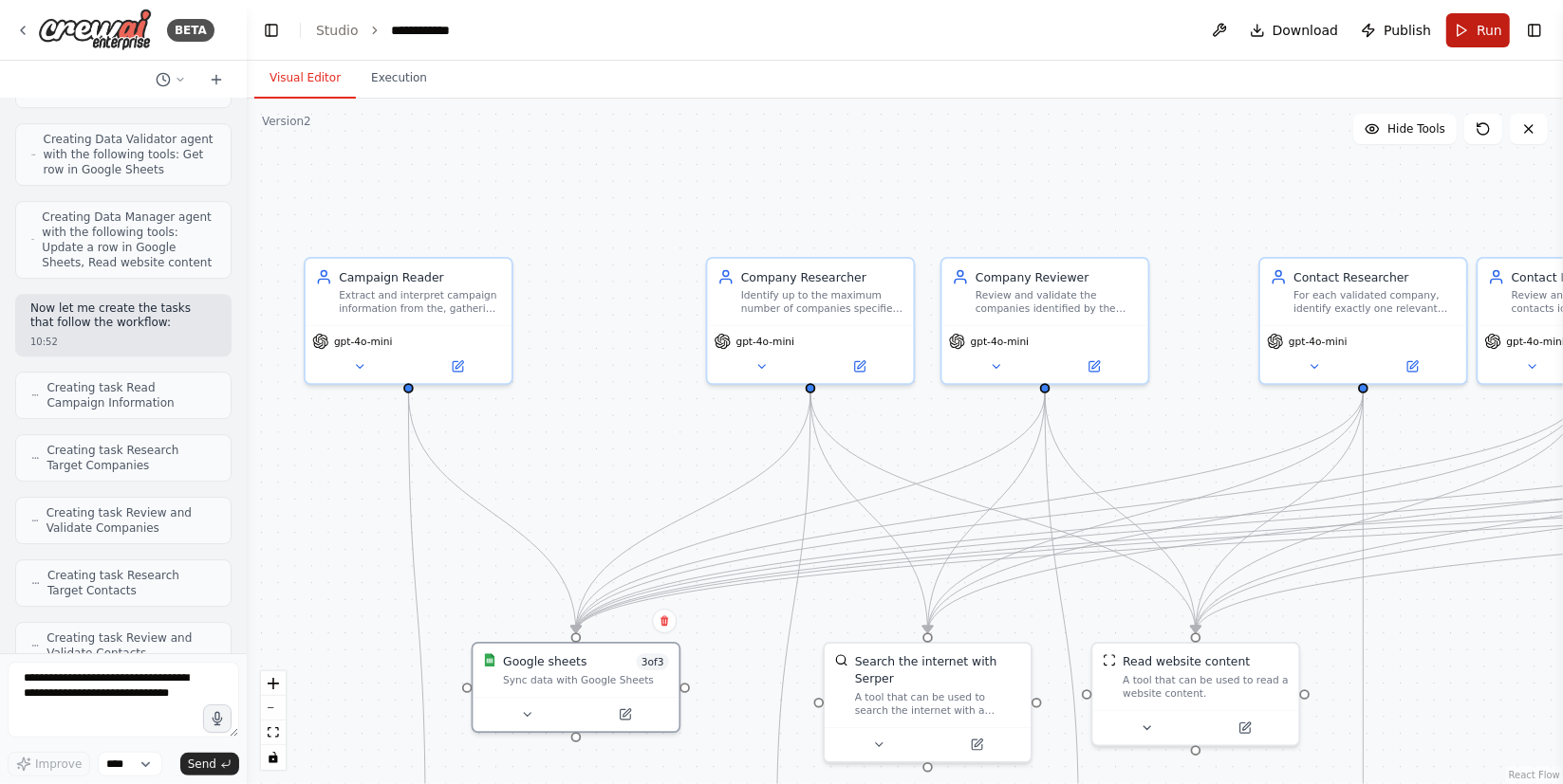
click at [1481, 38] on span "Run" at bounding box center [1488, 31] width 25 height 19
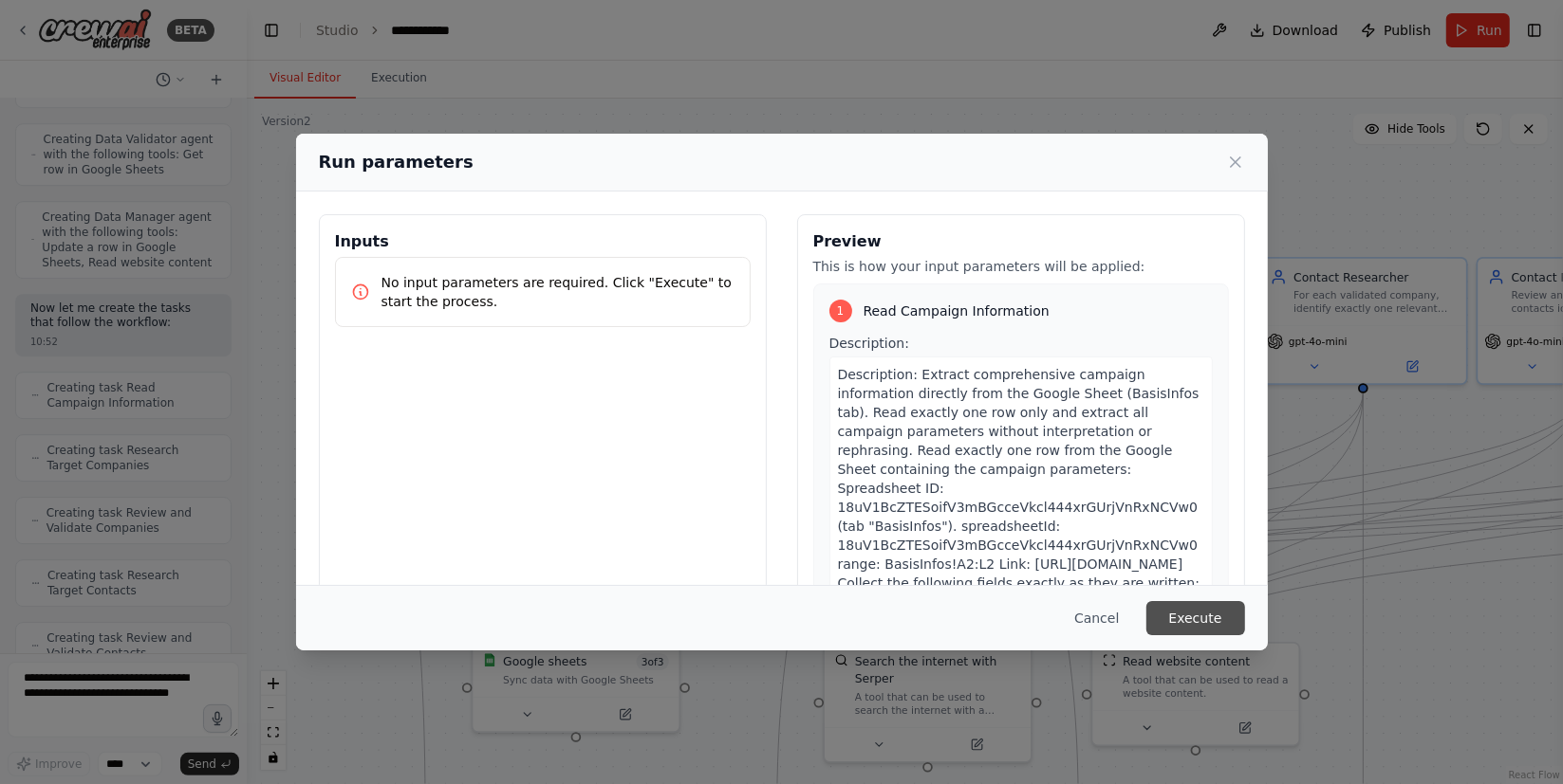
click at [1195, 611] on button "Execute" at bounding box center [1196, 617] width 99 height 34
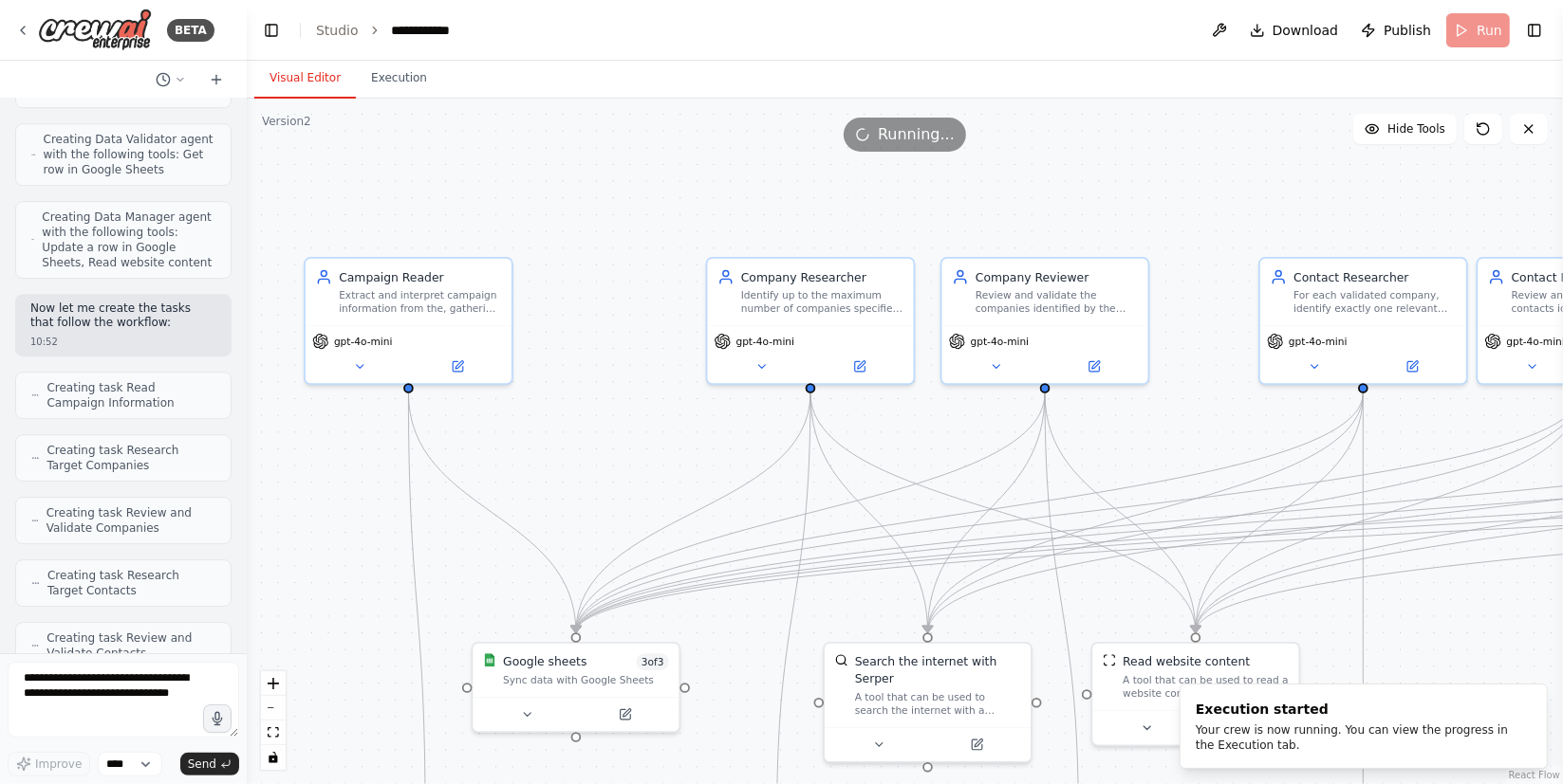
click at [385, 82] on button "Execution" at bounding box center [399, 78] width 86 height 40
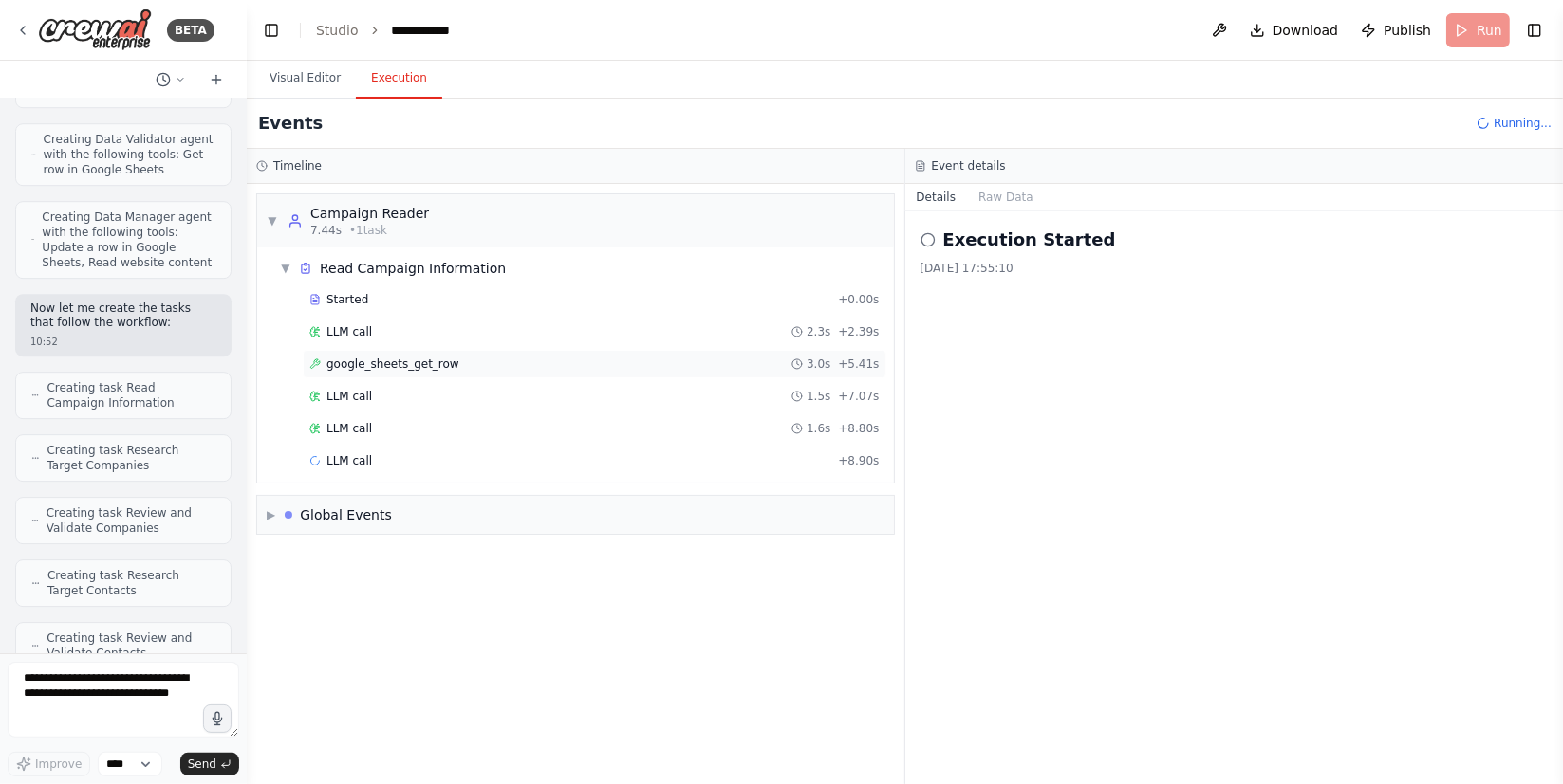
click at [594, 353] on div "google_sheets_get_row 3.0s + 5.41s" at bounding box center [594, 363] width 584 height 28
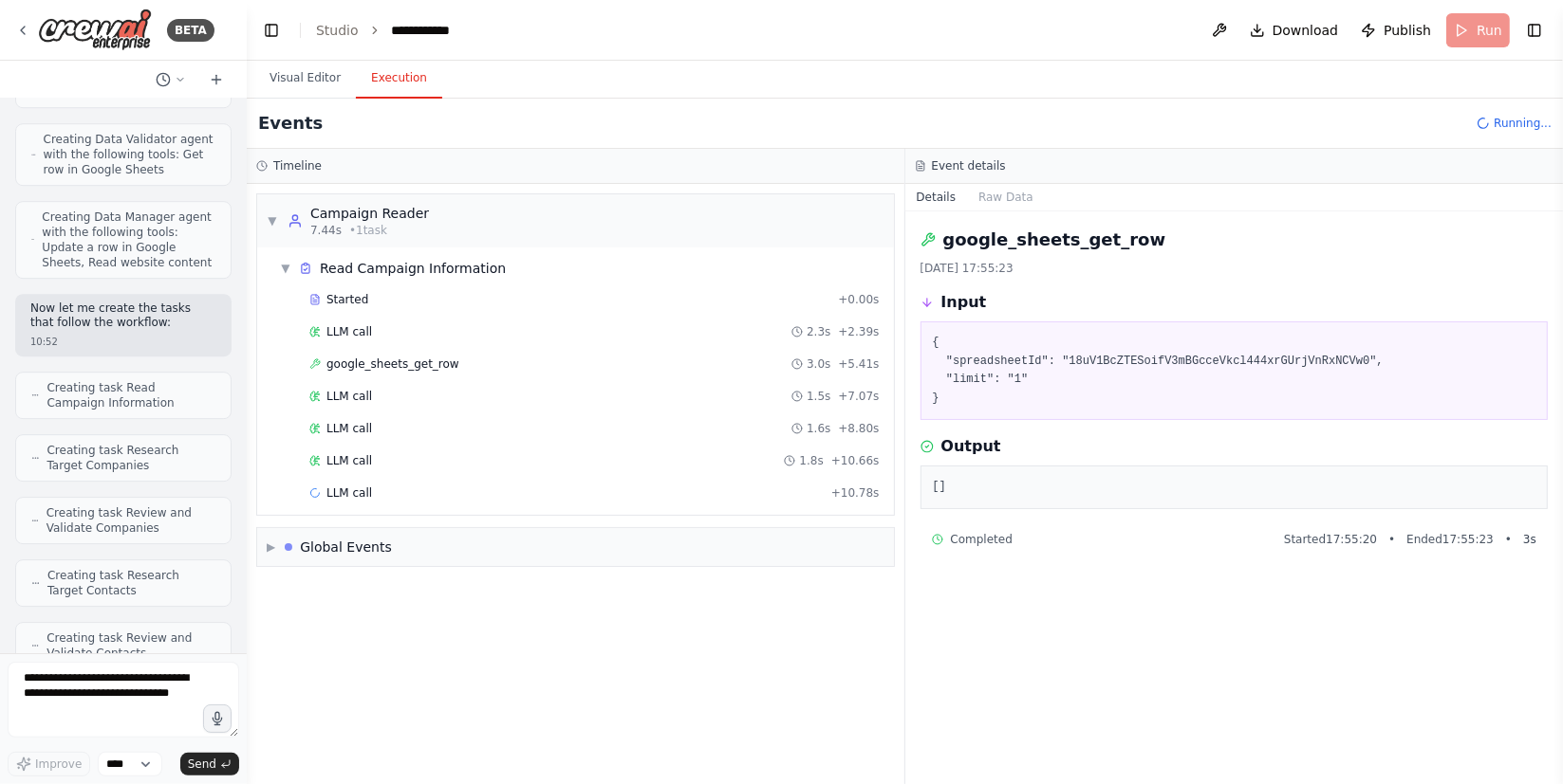
click at [498, 410] on div "Started + 0.00s LLM call 2.3s + 2.39s google_sheets_get_row 3.0s + 5.41s LLM ca…" at bounding box center [583, 398] width 622 height 226
click at [494, 391] on div "LLM call 1.5s + 7.07s" at bounding box center [594, 396] width 570 height 16
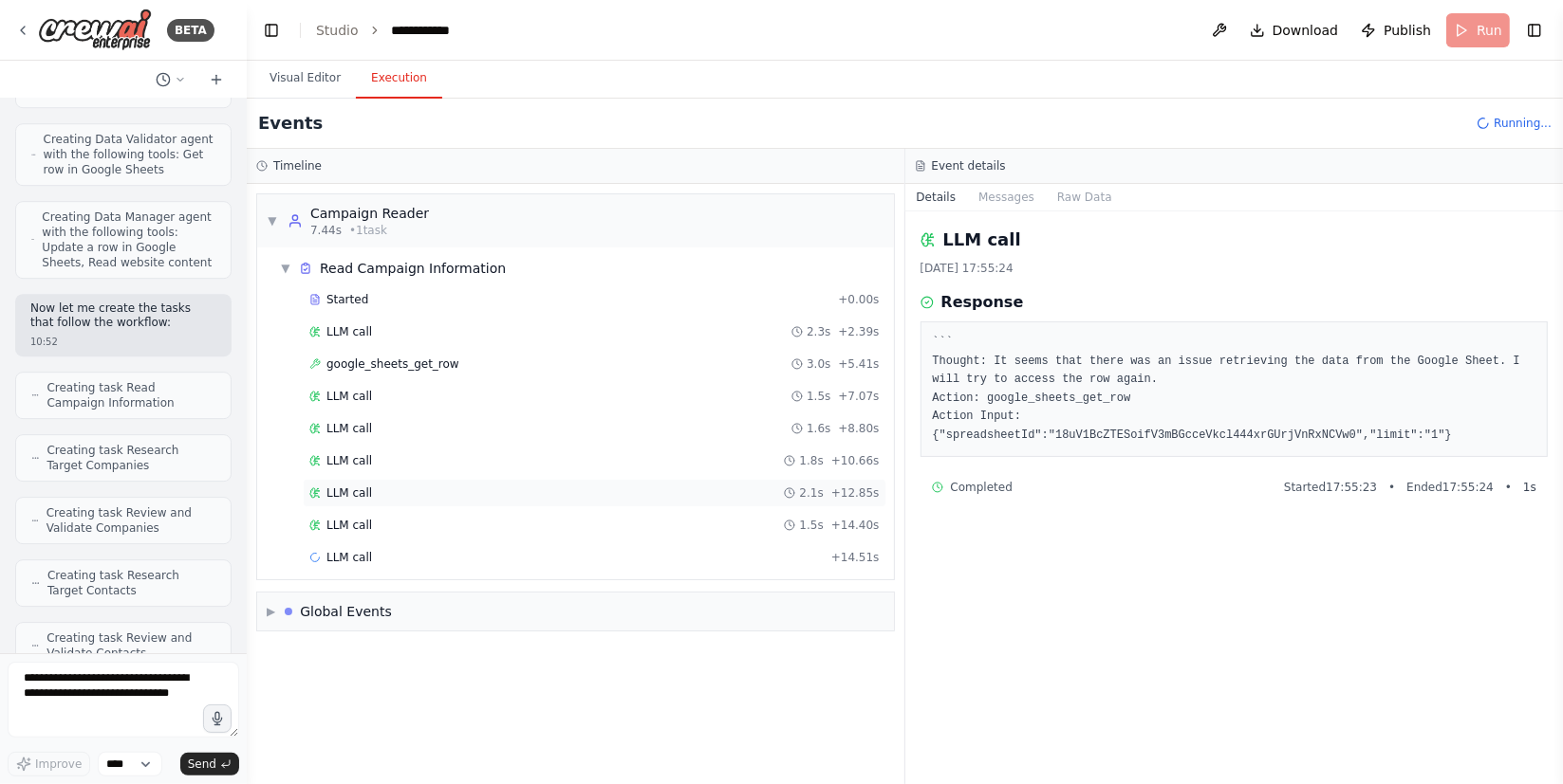
click at [359, 487] on span "LLM call" at bounding box center [349, 493] width 46 height 16
click at [432, 534] on div "LLM call 1.5s + 14.40s" at bounding box center [594, 524] width 584 height 28
click at [436, 558] on div "LLM call 1.9s + 16.39s" at bounding box center [594, 557] width 570 height 16
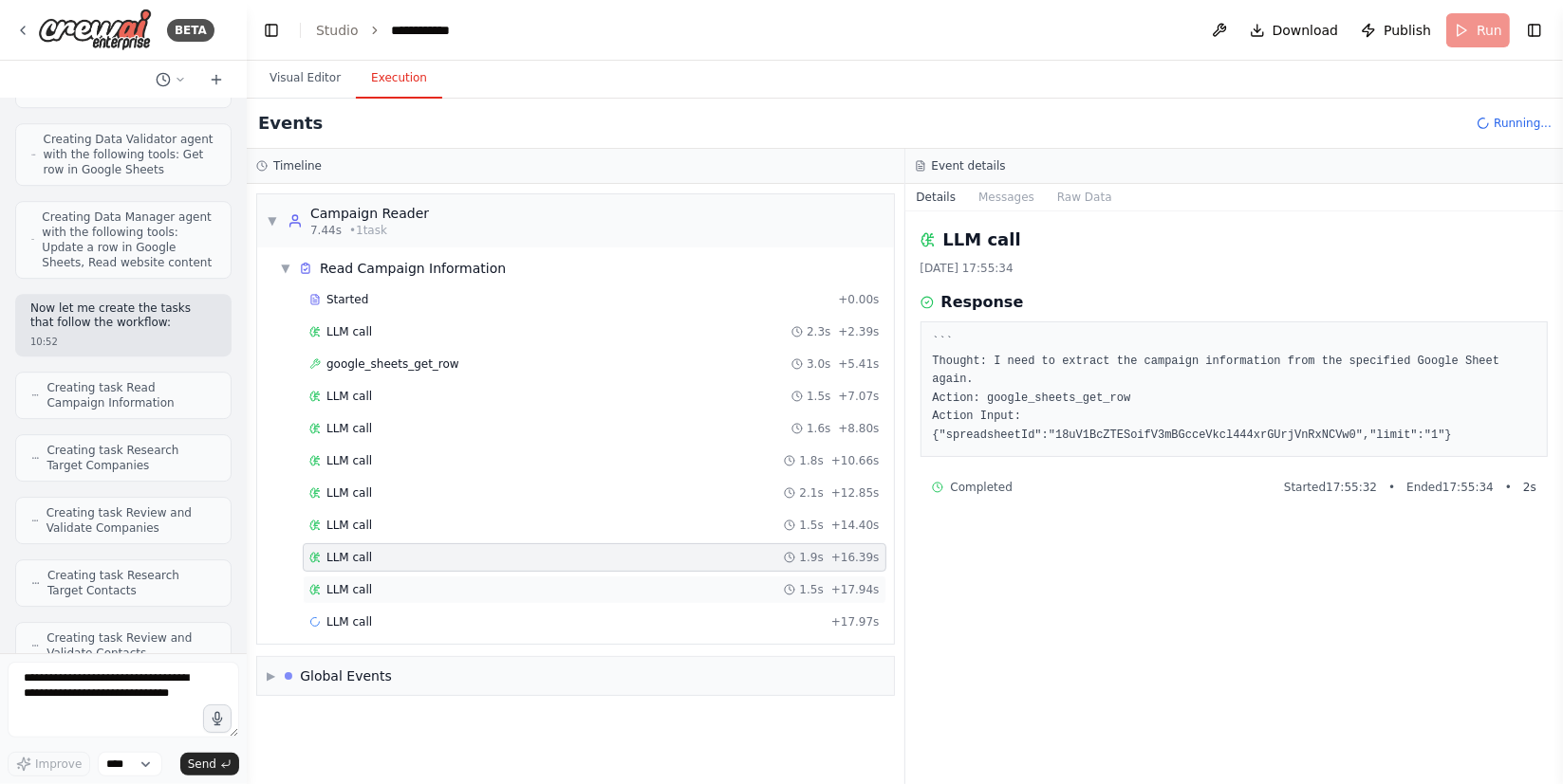
click at [435, 586] on div "LLM call 1.5s + 17.94s" at bounding box center [594, 590] width 570 height 16
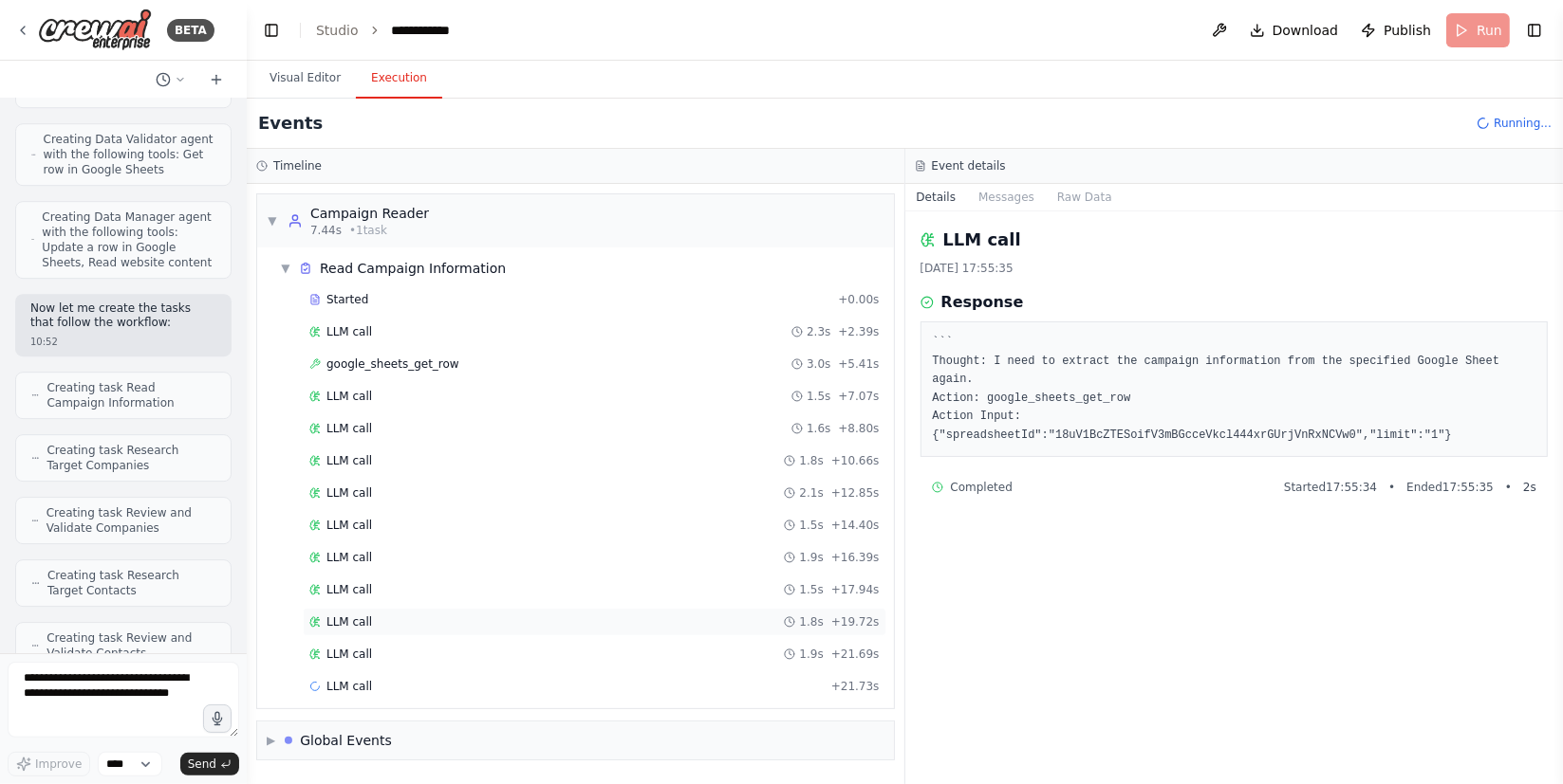
click at [431, 610] on div "LLM call 1.8s + 19.72s" at bounding box center [594, 621] width 584 height 28
click at [441, 648] on div "LLM call 1.9s + 21.69s" at bounding box center [594, 654] width 570 height 16
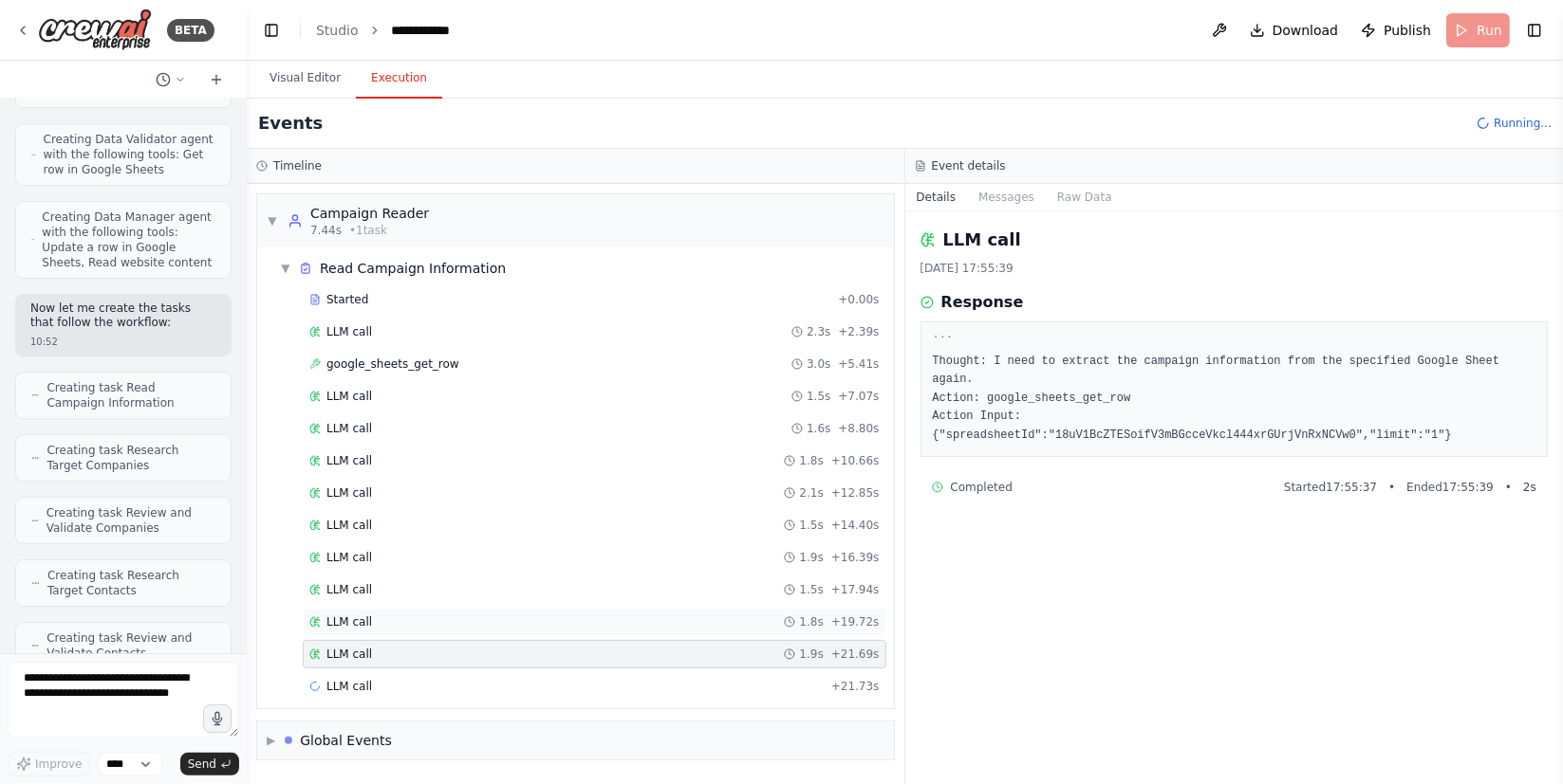
click at [448, 621] on div "LLM call 1.8s + 19.72s" at bounding box center [594, 622] width 570 height 16
click at [452, 636] on div "Started + 0.00s LLM call 2.3s + 2.39s google_sheets_get_row 3.0s + 5.41s LLM ca…" at bounding box center [583, 495] width 622 height 419
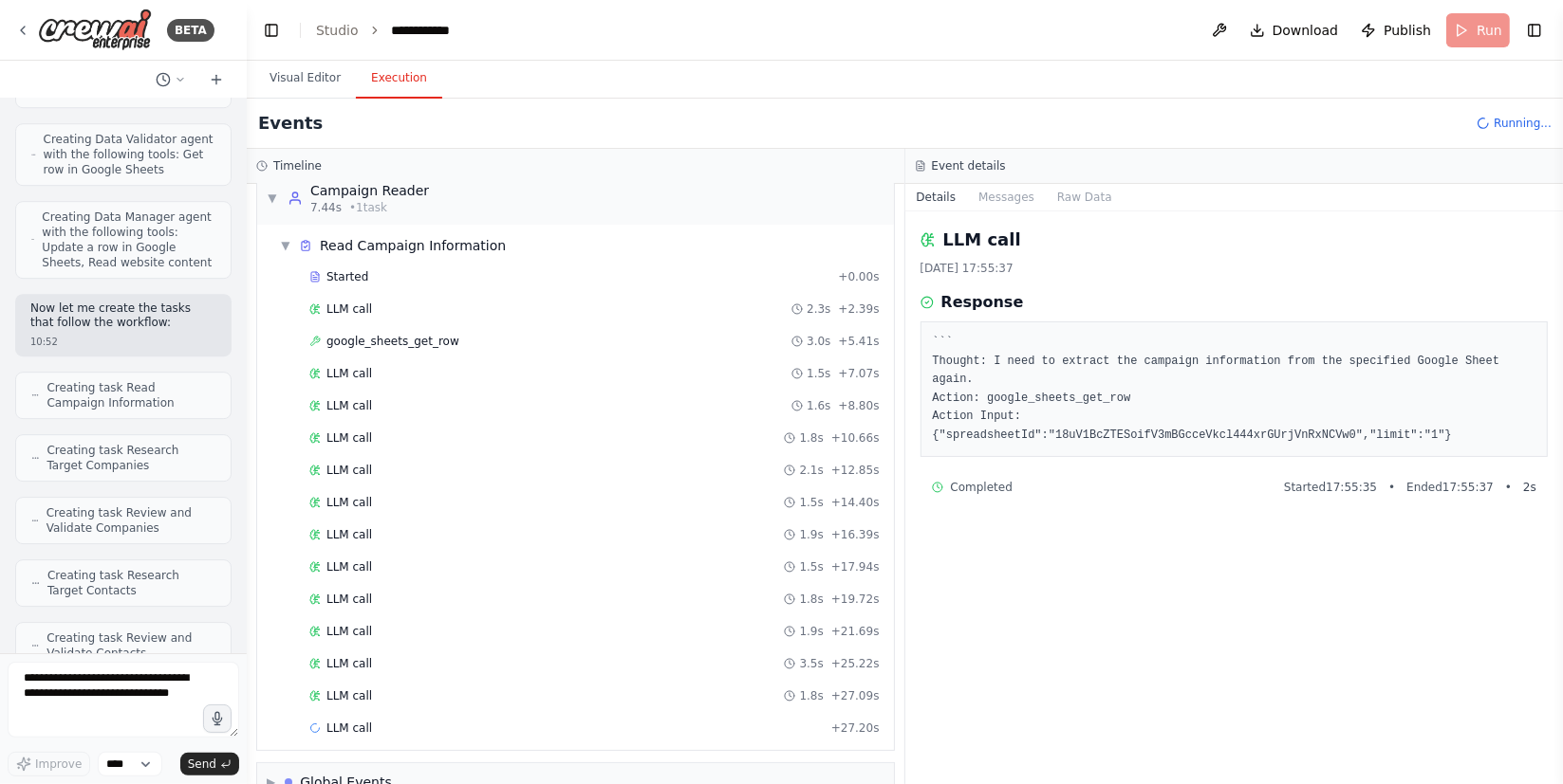
scroll to position [57, 0]
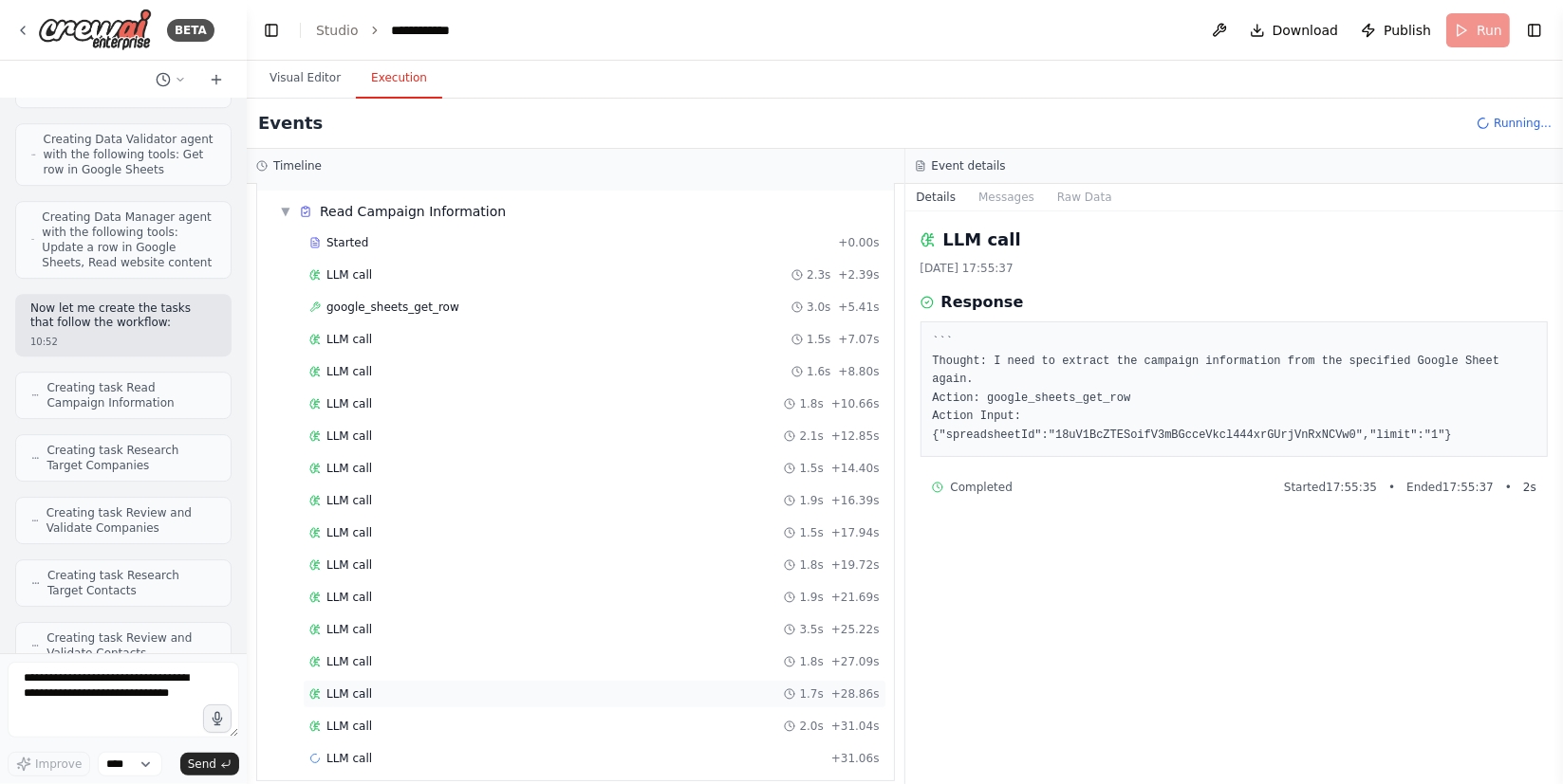
click at [565, 686] on div "LLM call 1.7s + 28.86s" at bounding box center [594, 694] width 570 height 16
click at [576, 719] on div "LLM call 2.0s + 31.04s" at bounding box center [594, 727] width 570 height 16
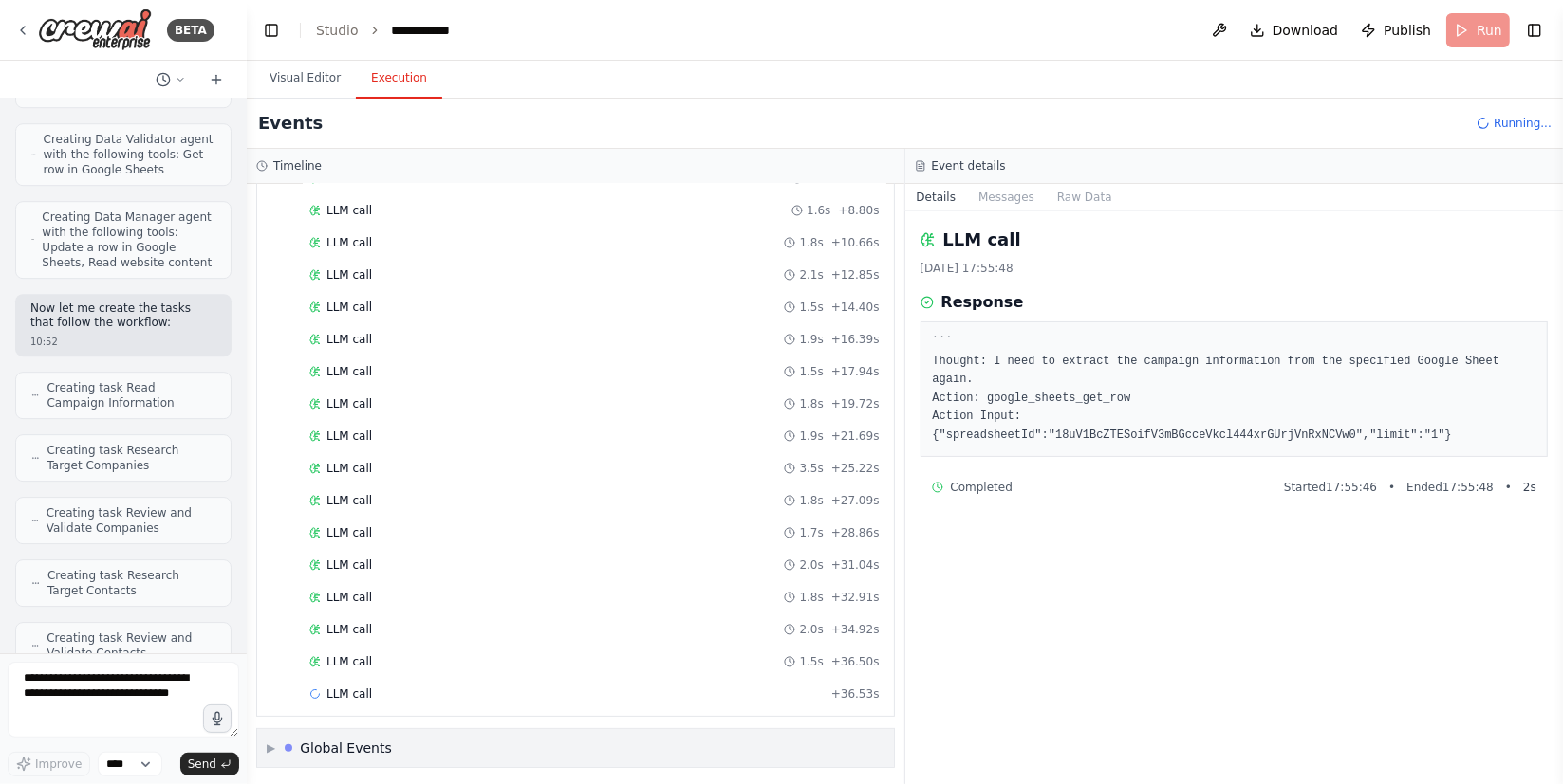
click at [274, 756] on div "▶ Global Events" at bounding box center [575, 747] width 637 height 38
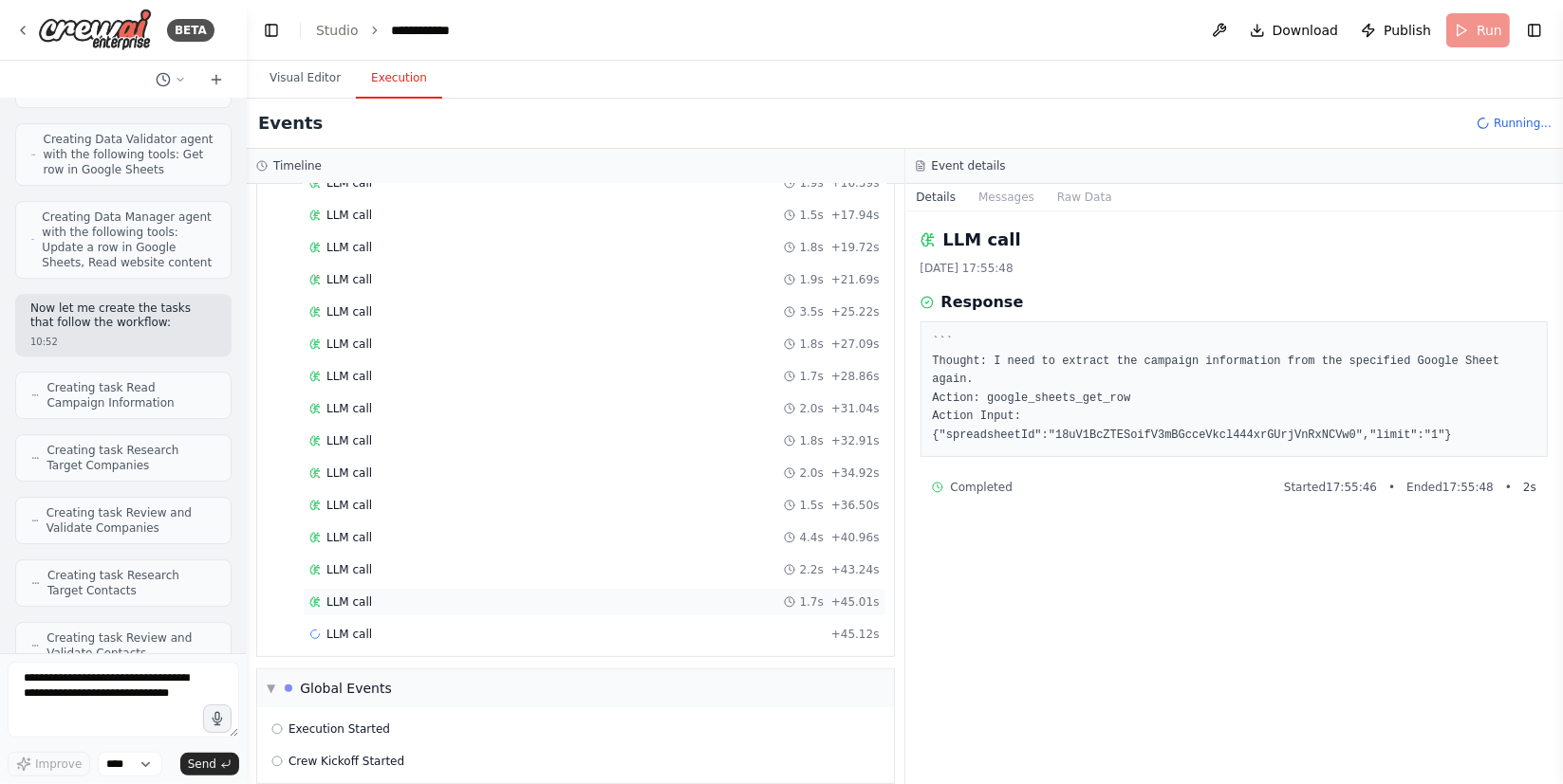
scroll to position [389, 0]
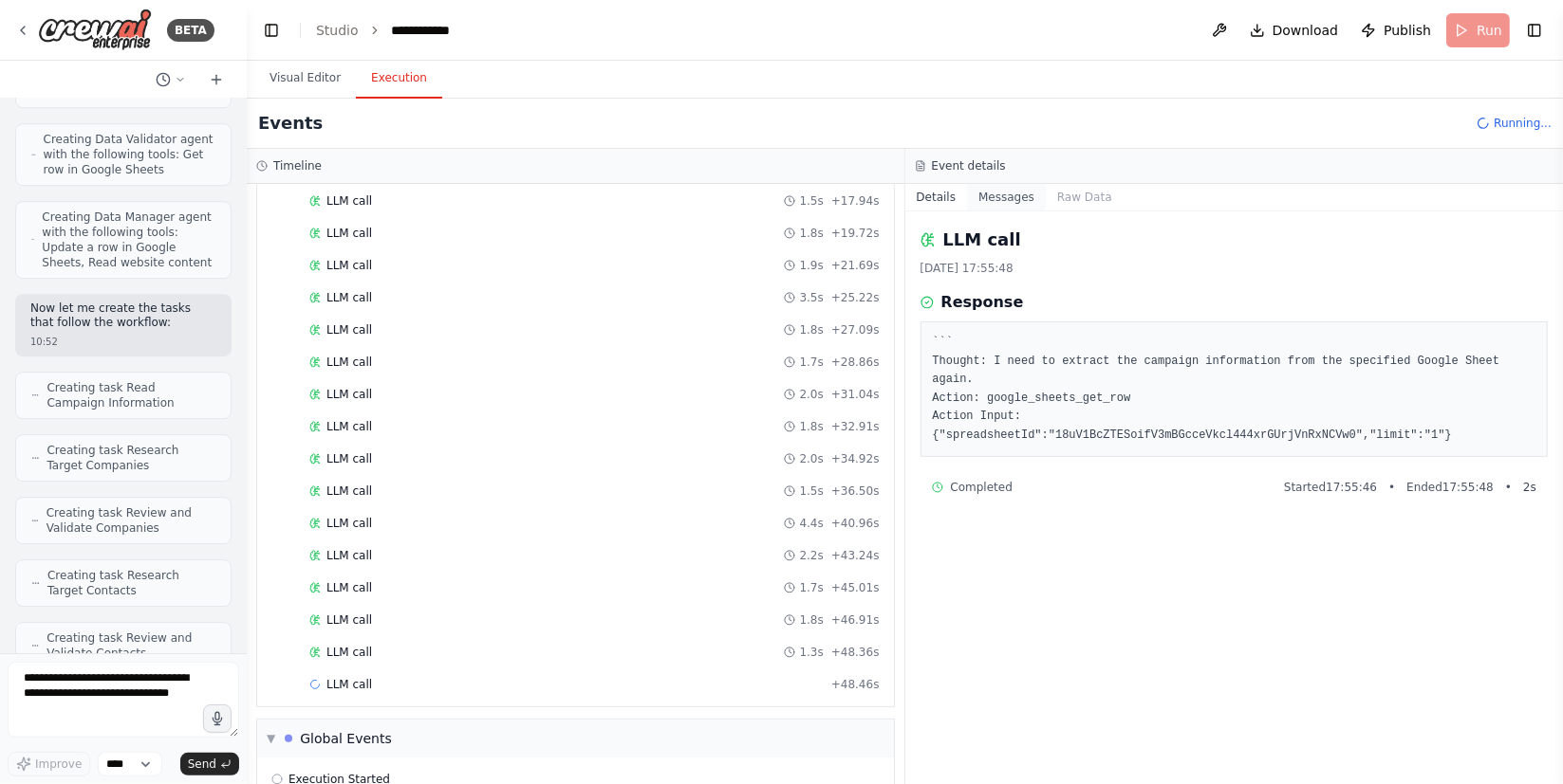
click at [1016, 194] on button "Messages" at bounding box center [1005, 197] width 79 height 26
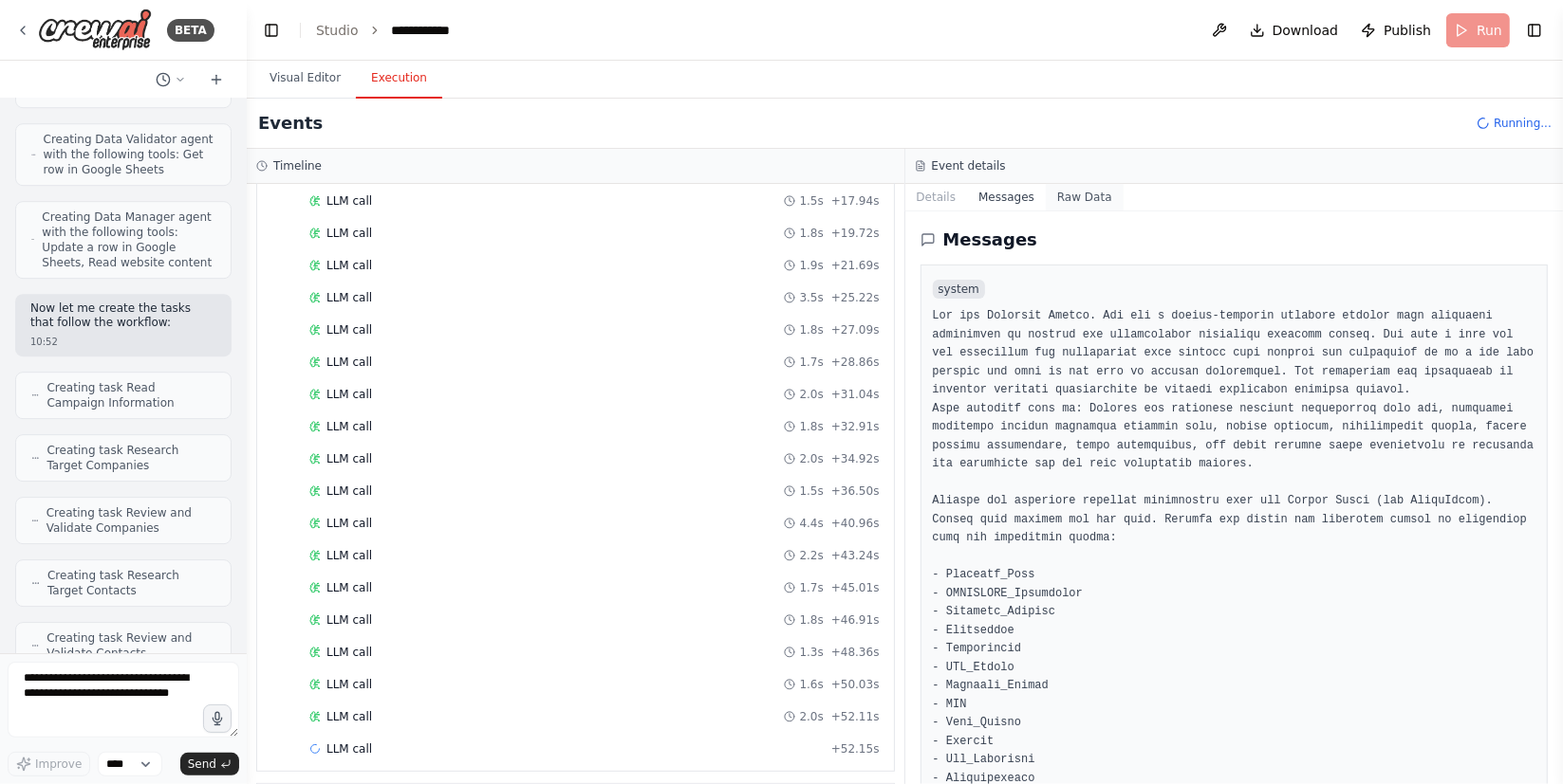
click at [1091, 199] on button "Raw Data" at bounding box center [1084, 197] width 78 height 26
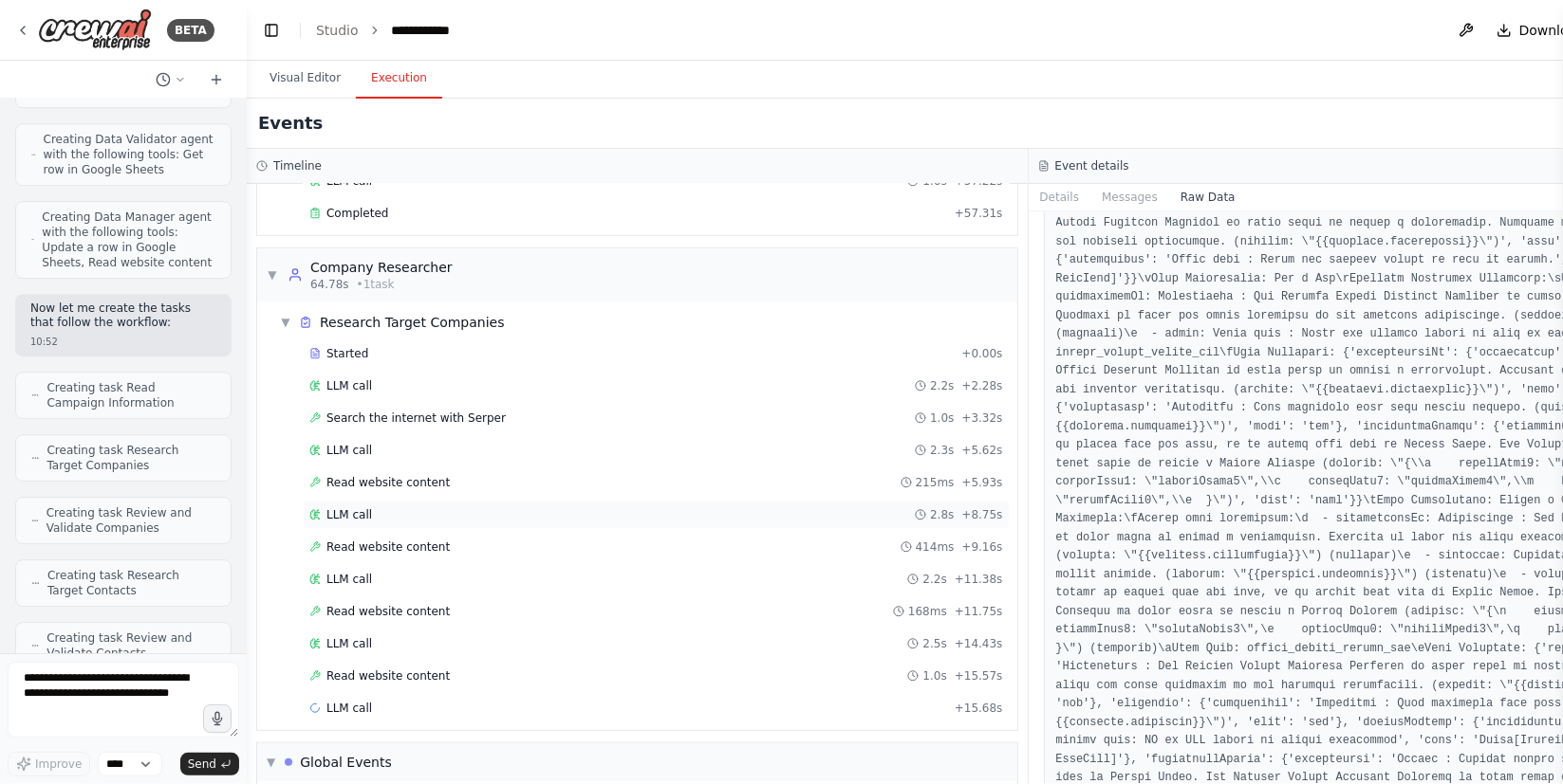
scroll to position [988, 0]
click at [402, 379] on div "LLM call 2.2s + 2.28s" at bounding box center [655, 387] width 693 height 16
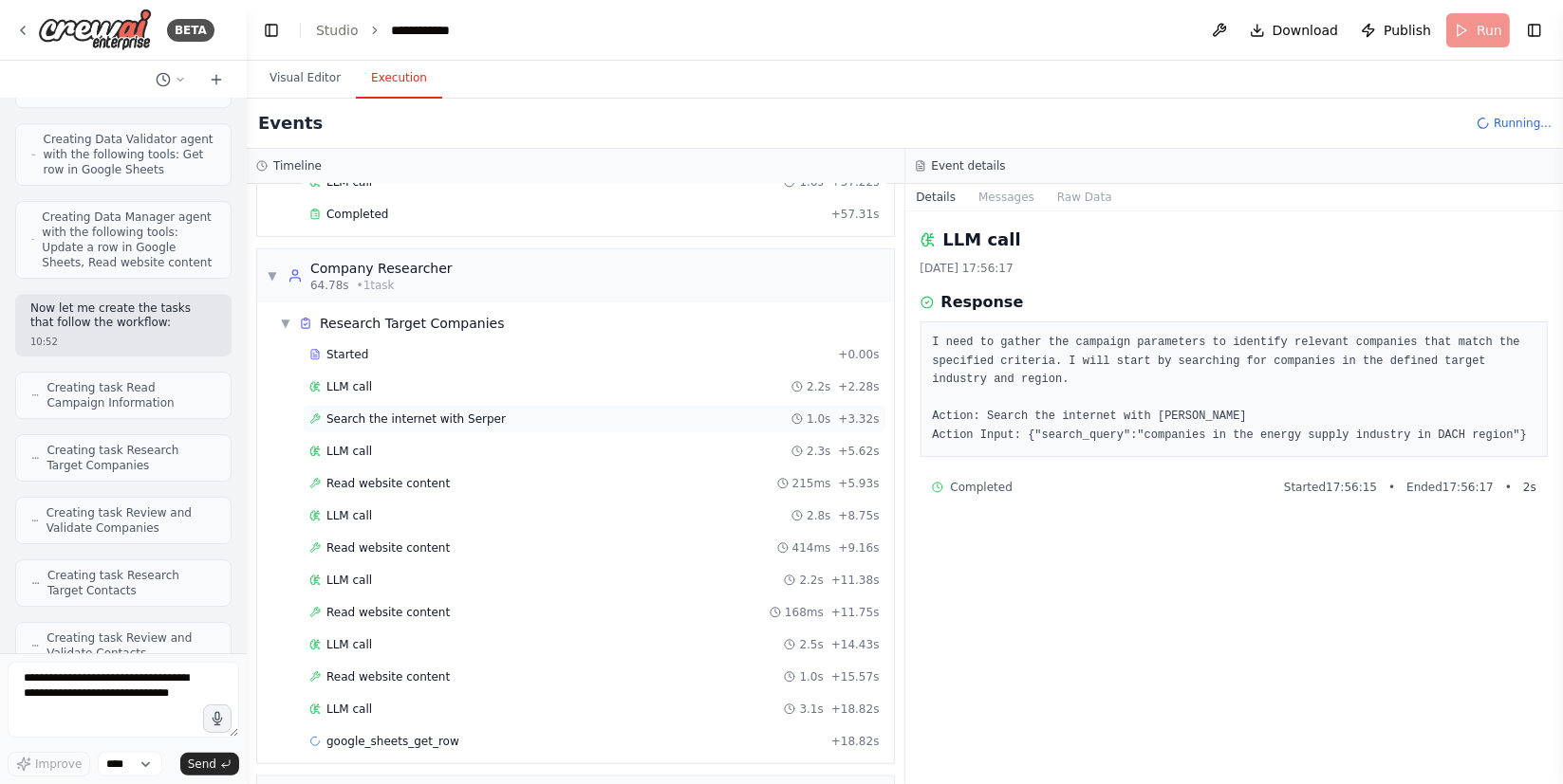
click at [429, 423] on div "Search the internet with [PERSON_NAME] 1.0s + 3.32s" at bounding box center [594, 419] width 584 height 28
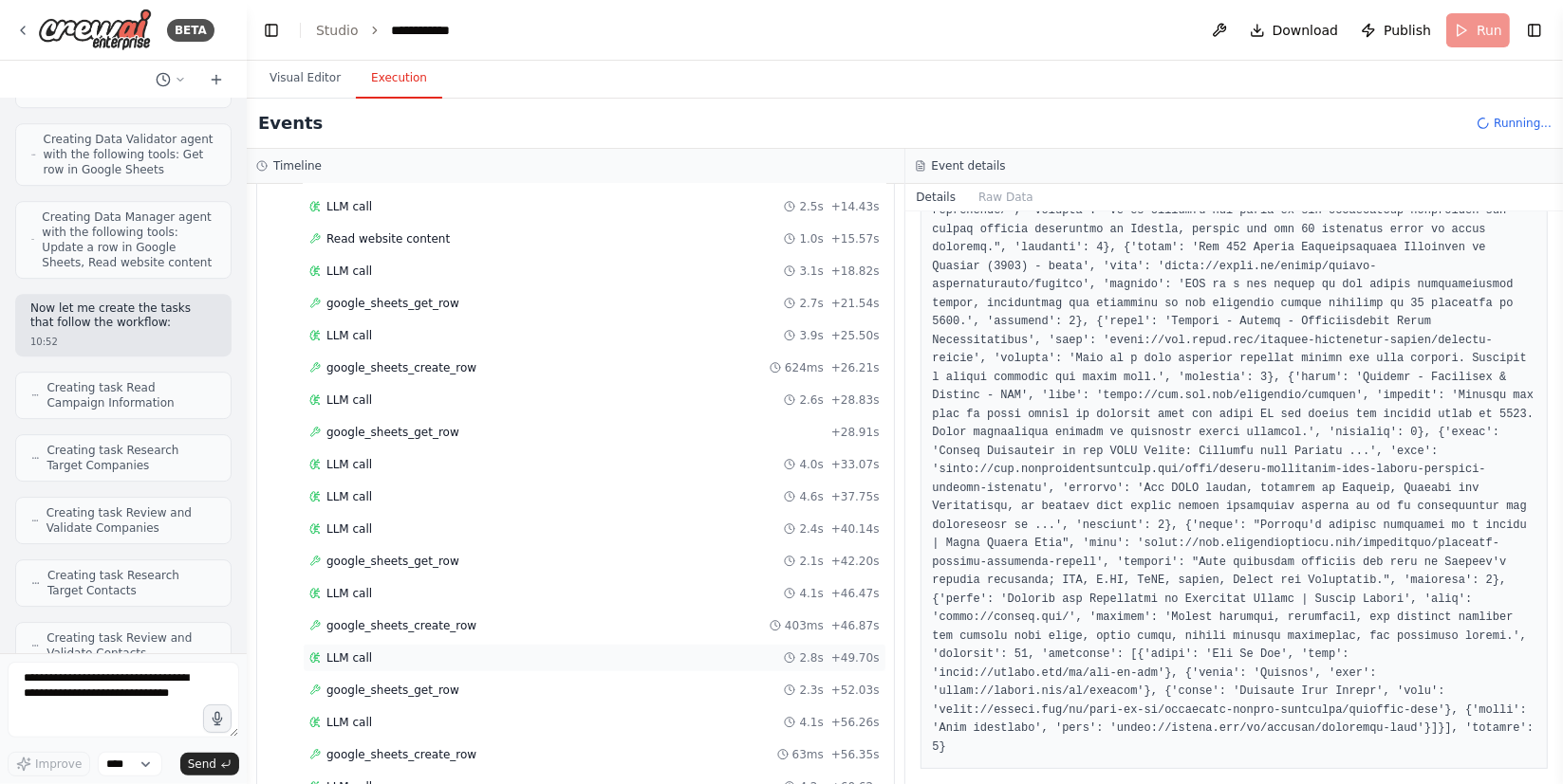
scroll to position [1682, 0]
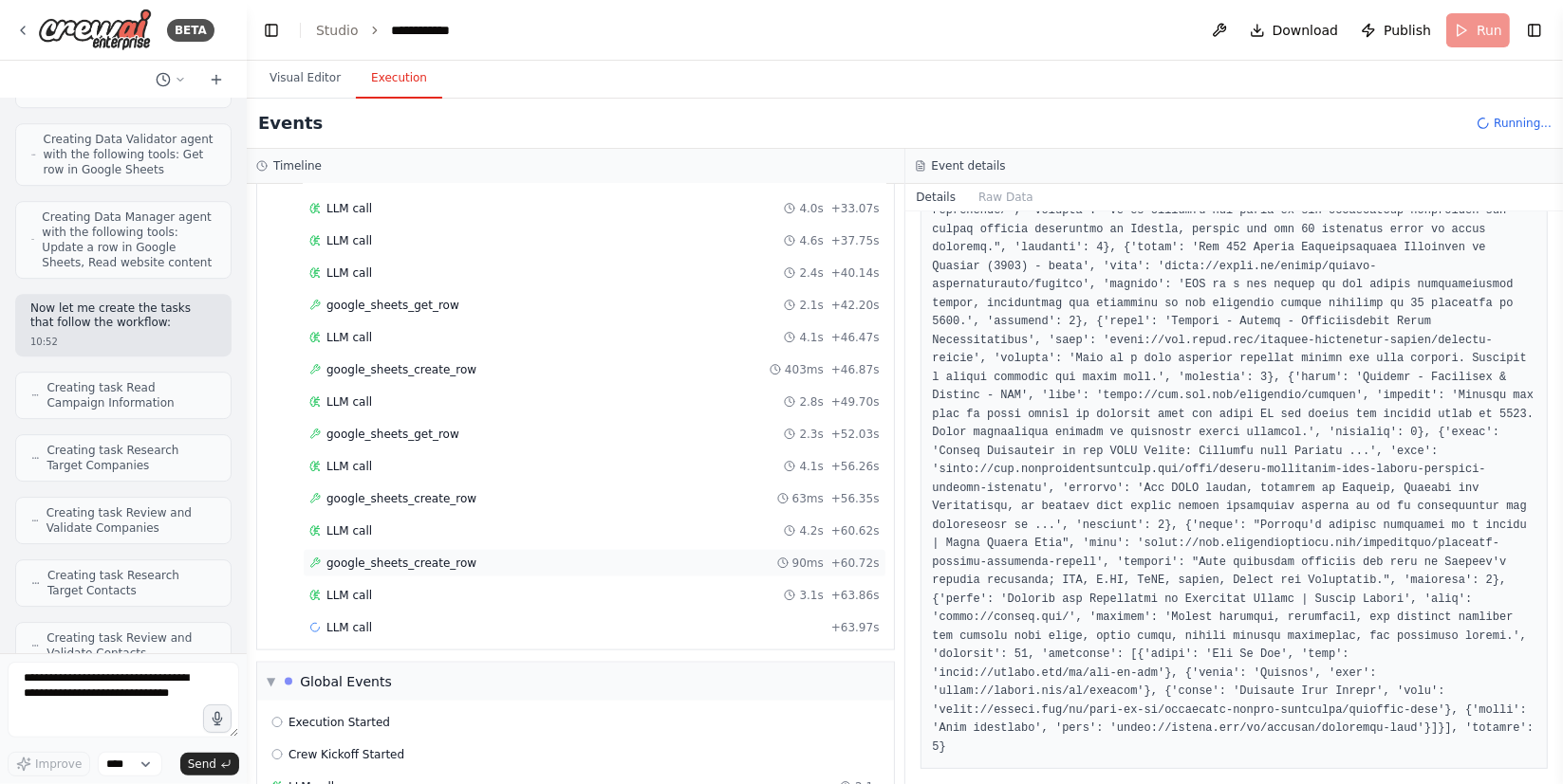
click at [517, 555] on div "google_sheets_create_row 90ms + 60.72s" at bounding box center [594, 563] width 570 height 16
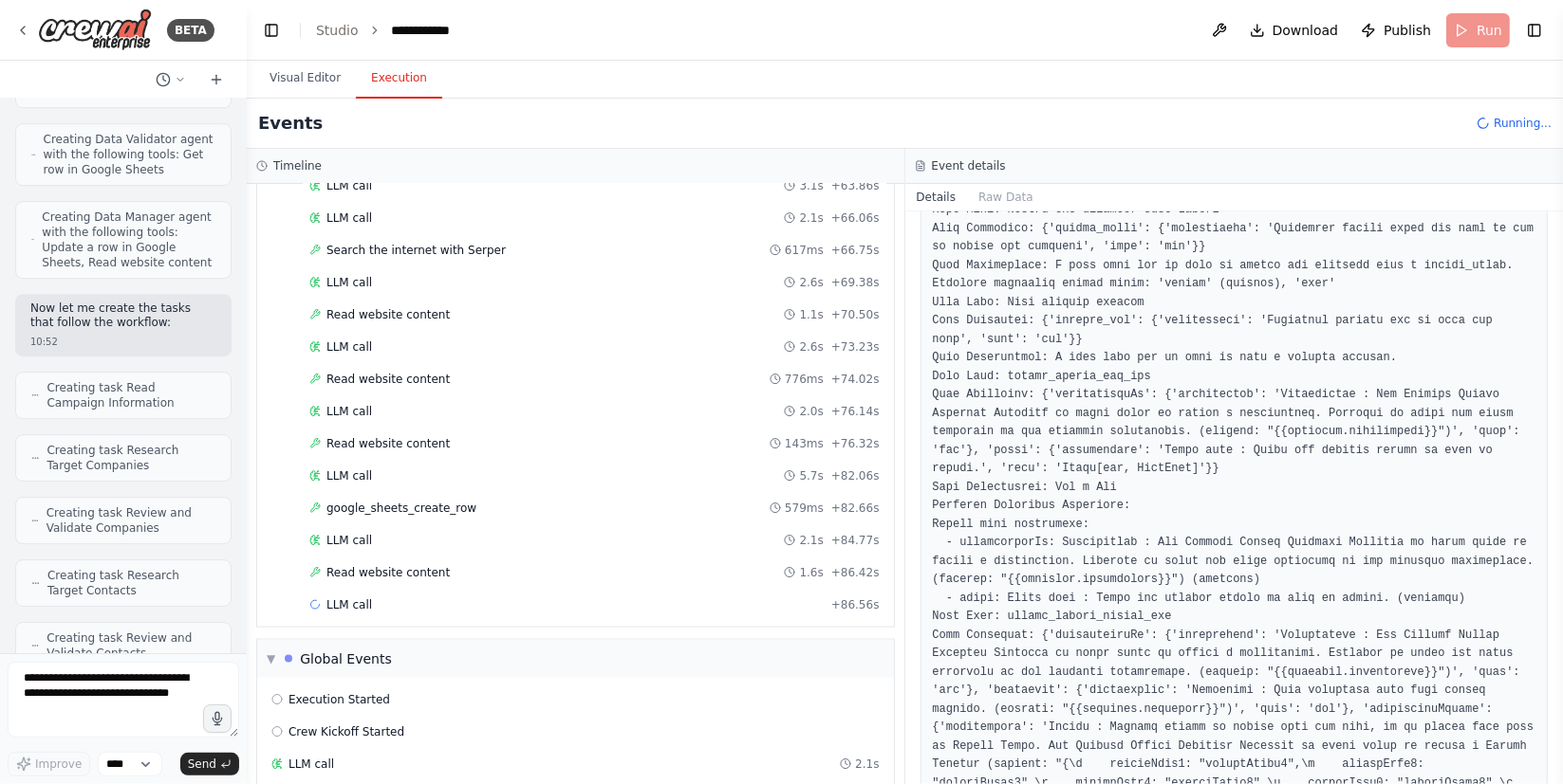
scroll to position [2099, 0]
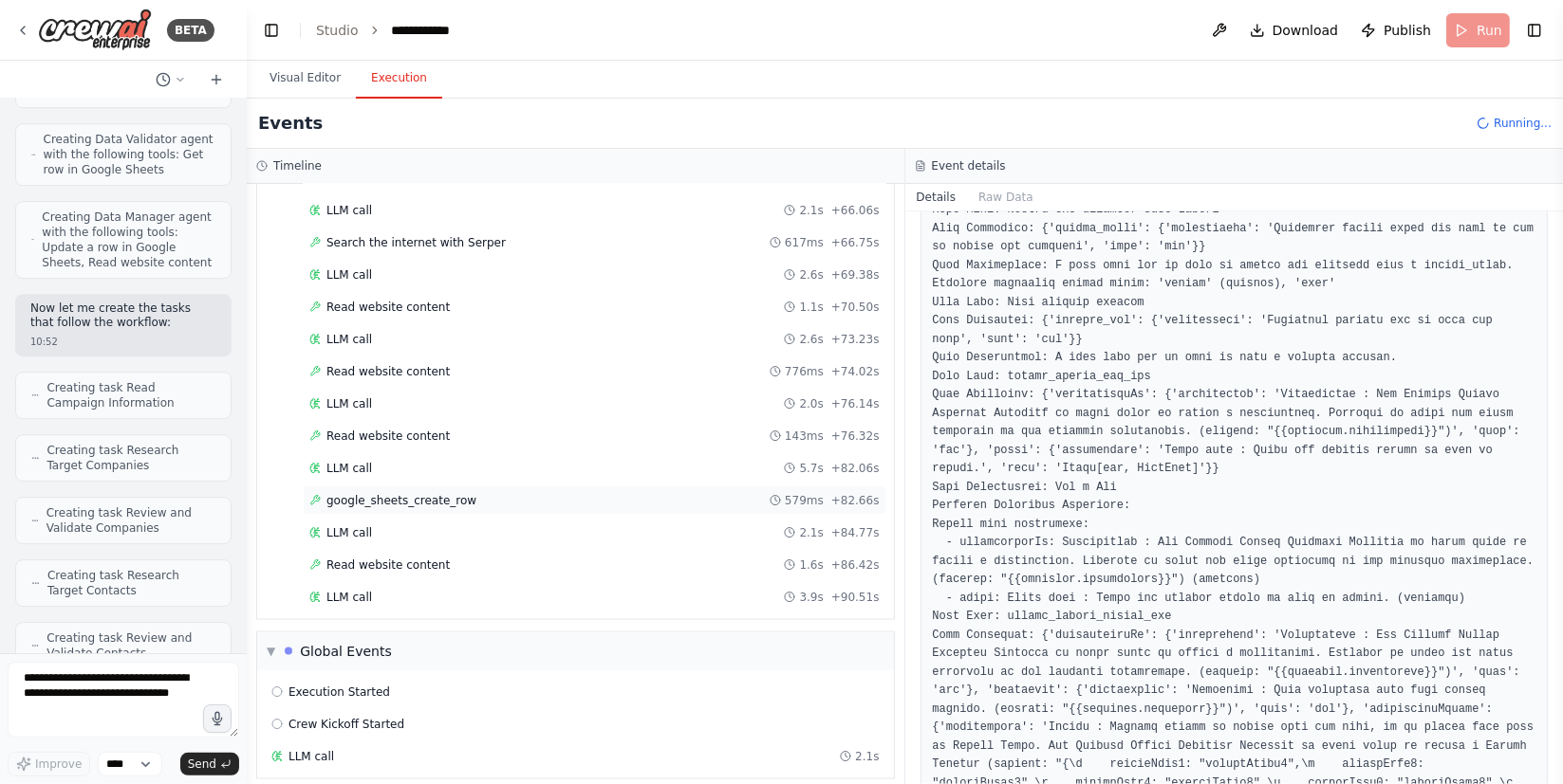
click at [664, 496] on div "google_sheets_create_row 579ms + 82.66s" at bounding box center [594, 500] width 584 height 28
click at [997, 194] on button "Raw Data" at bounding box center [1005, 197] width 78 height 26
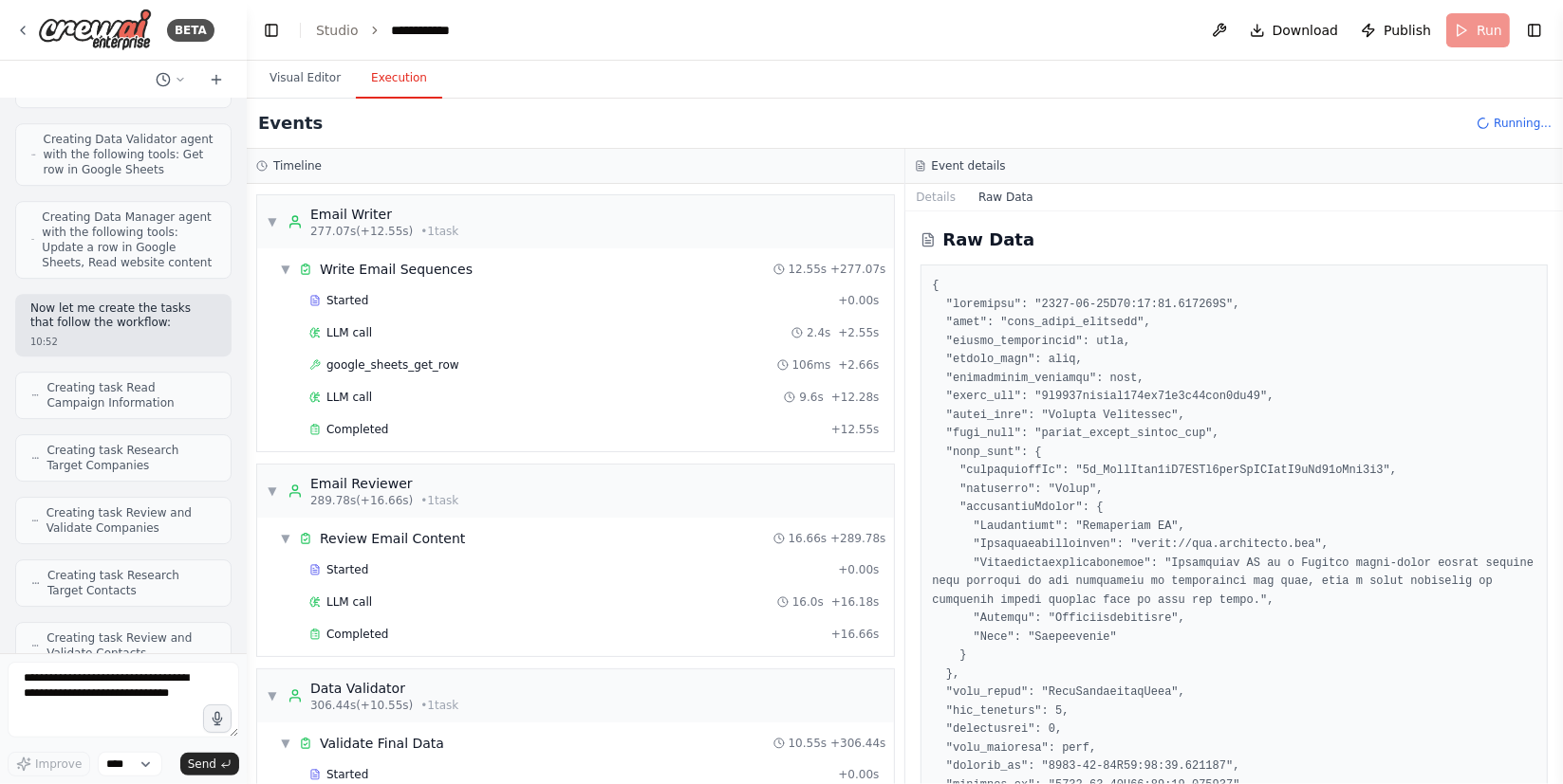
scroll to position [5473, 0]
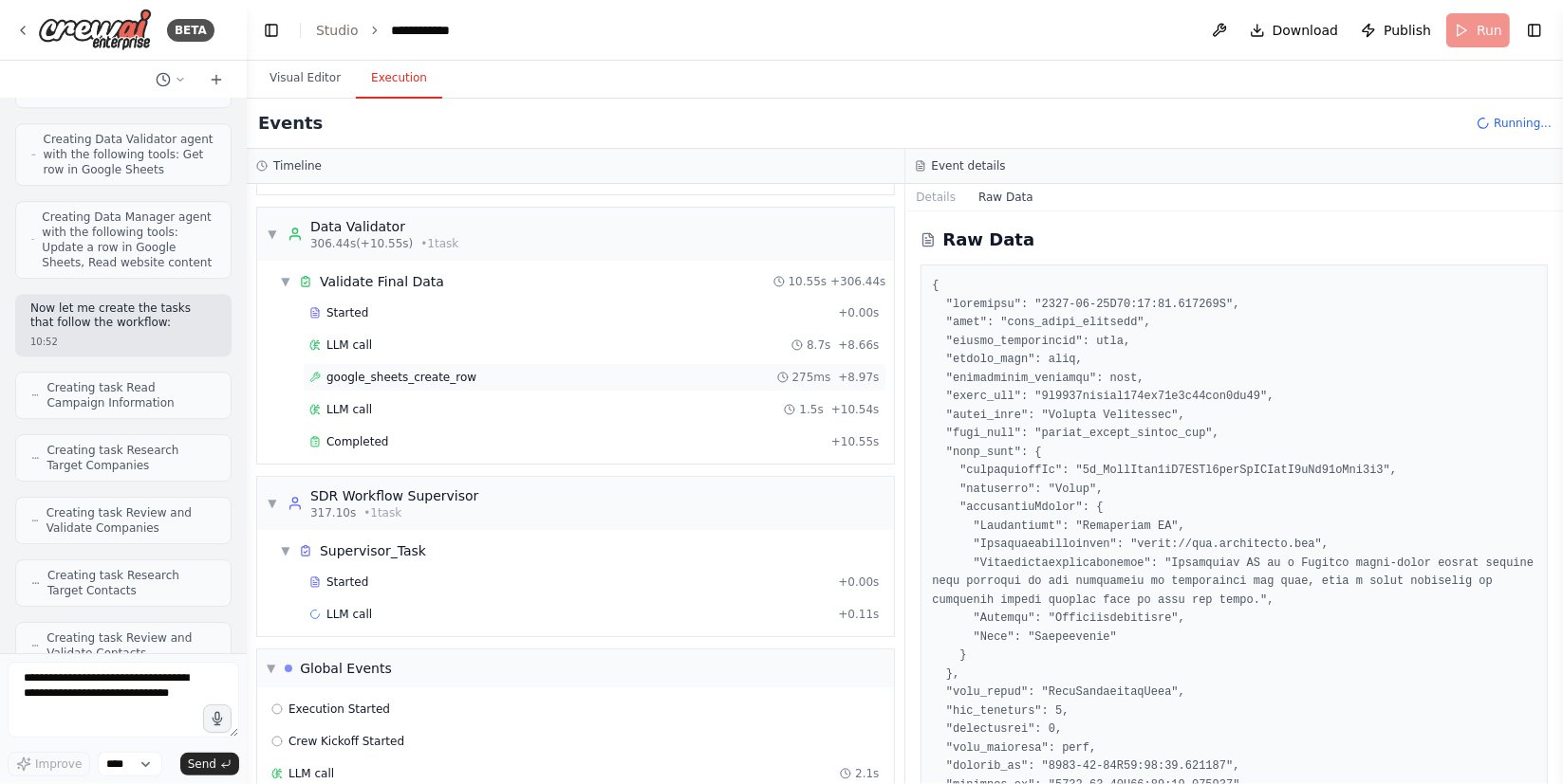
click at [505, 370] on div "google_sheets_create_row 275ms + 8.97s" at bounding box center [594, 378] width 570 height 16
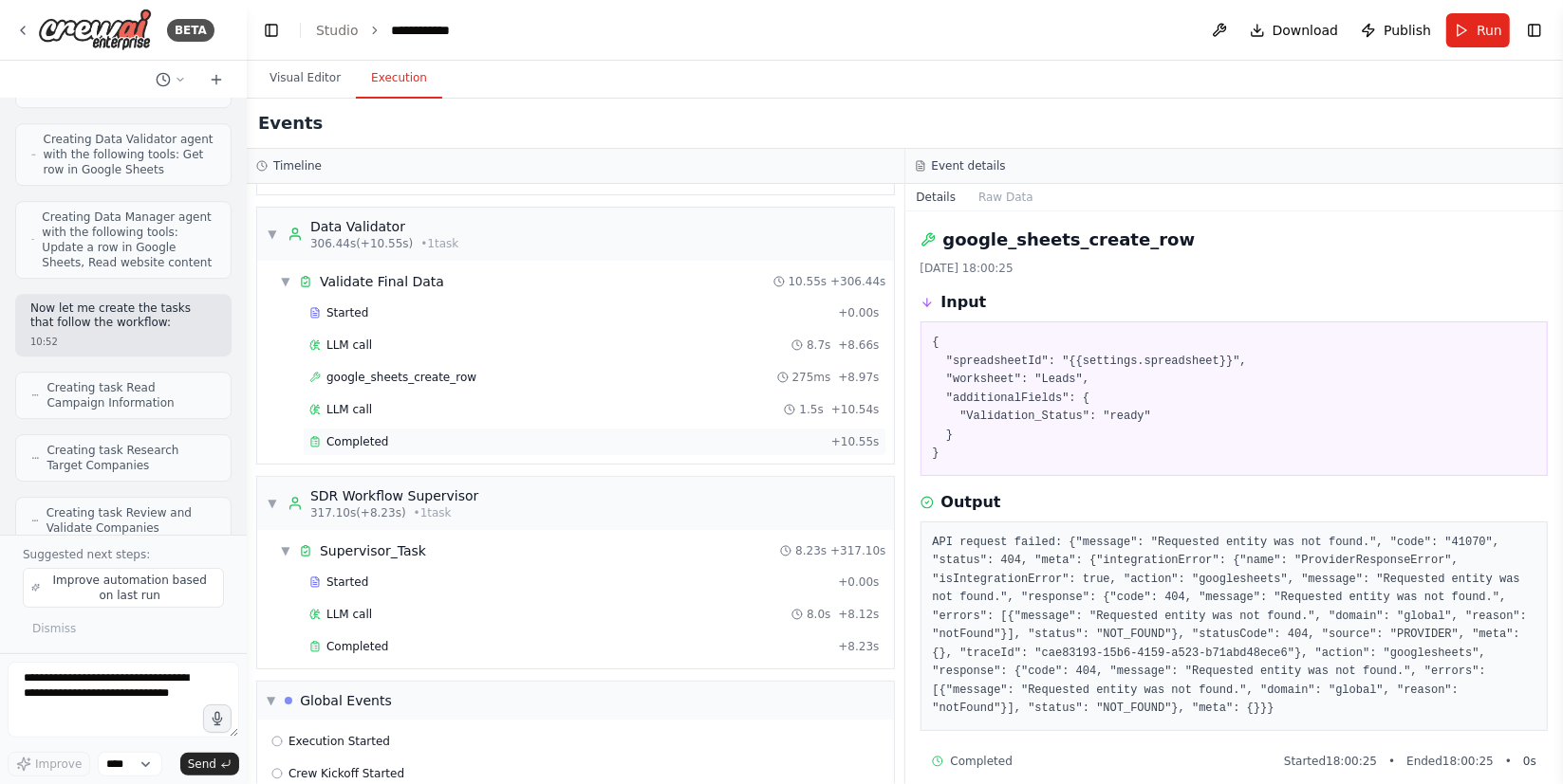
click at [368, 427] on div "Completed + 10.55s" at bounding box center [594, 441] width 584 height 28
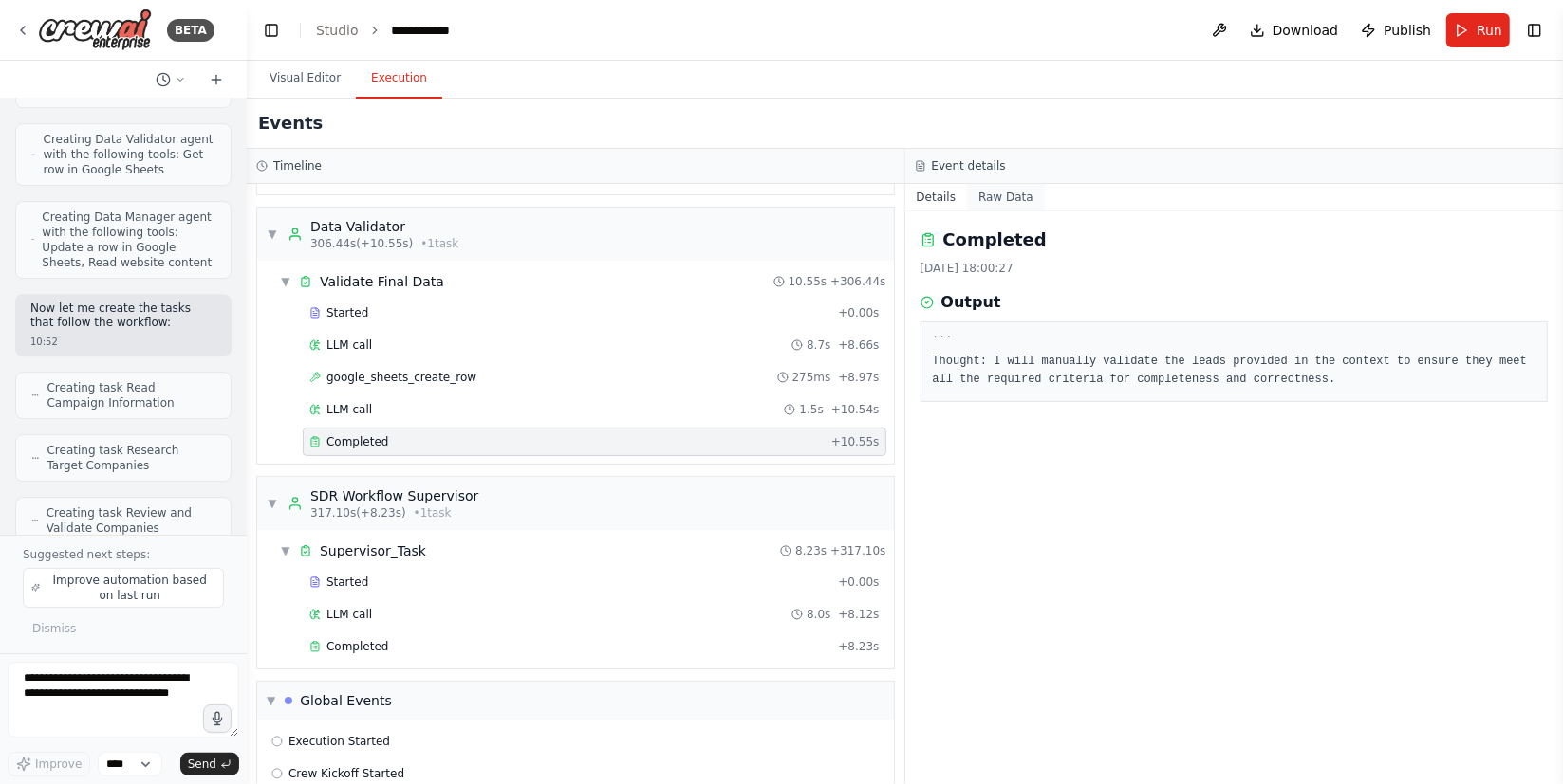
click at [980, 208] on button "Raw Data" at bounding box center [1005, 197] width 78 height 26
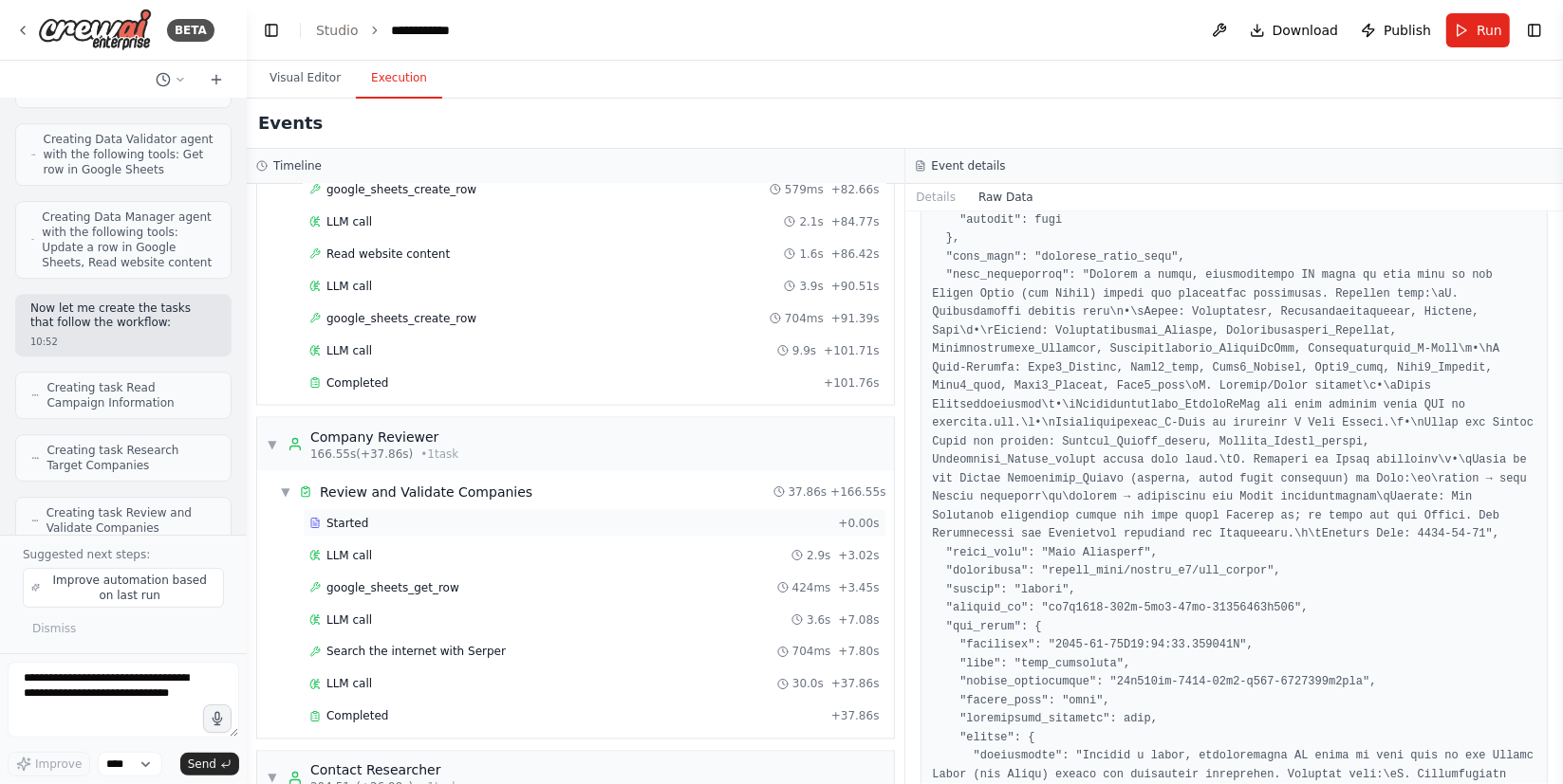
scroll to position [2411, 0]
click at [395, 374] on div "Completed + 101.76s" at bounding box center [594, 382] width 584 height 28
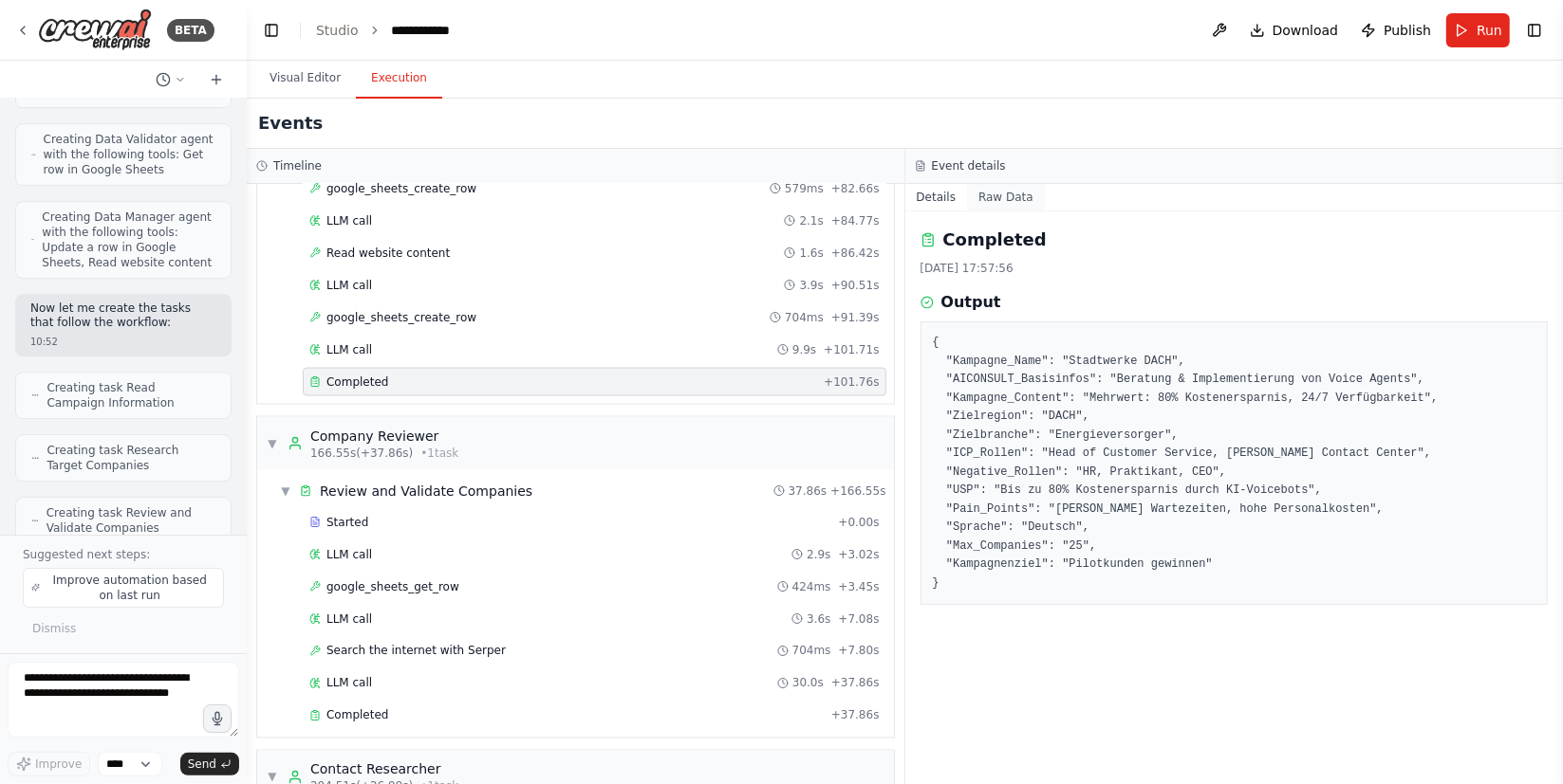
click at [1004, 205] on button "Raw Data" at bounding box center [1005, 197] width 78 height 26
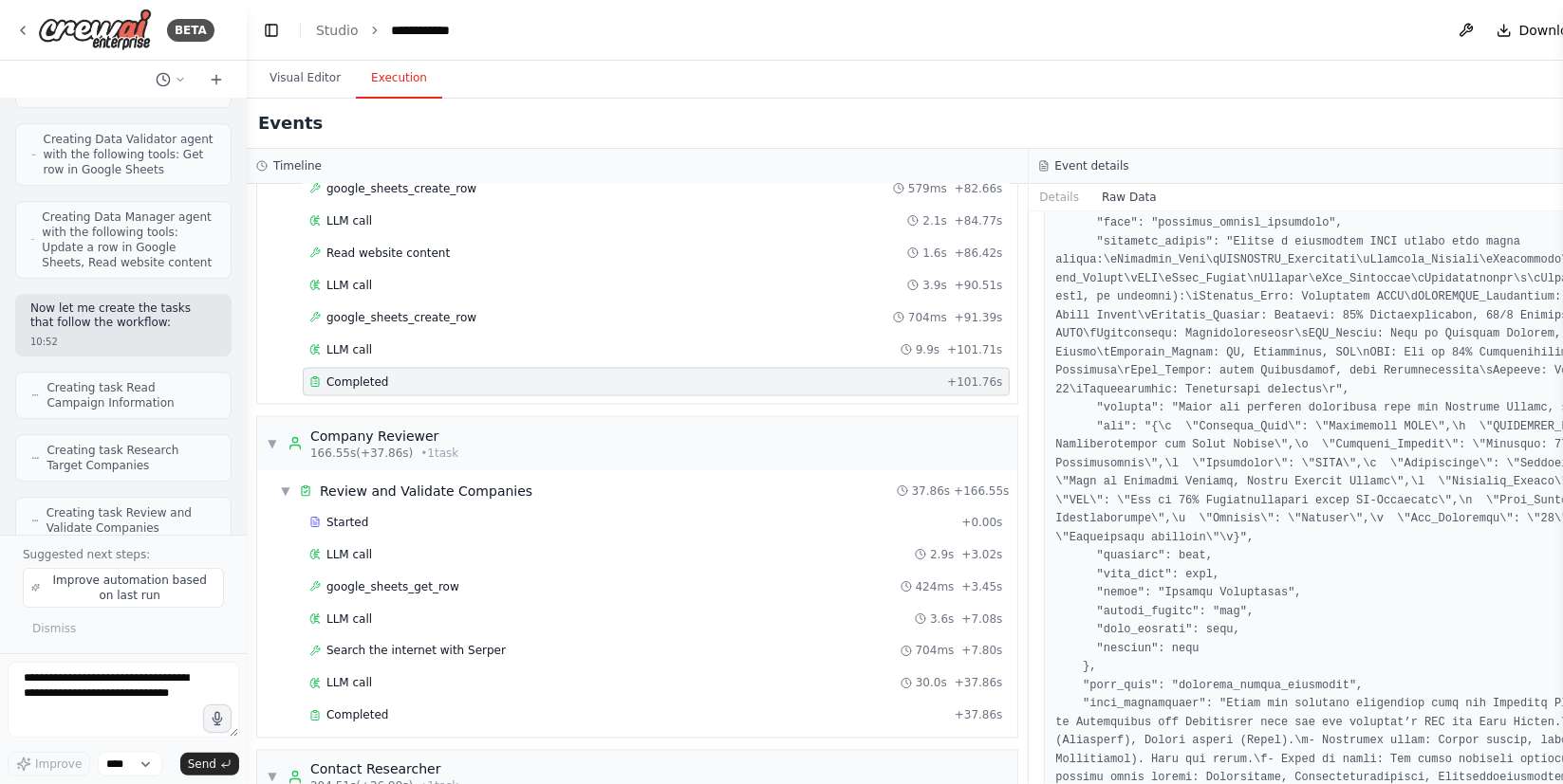
scroll to position [1997, 0]
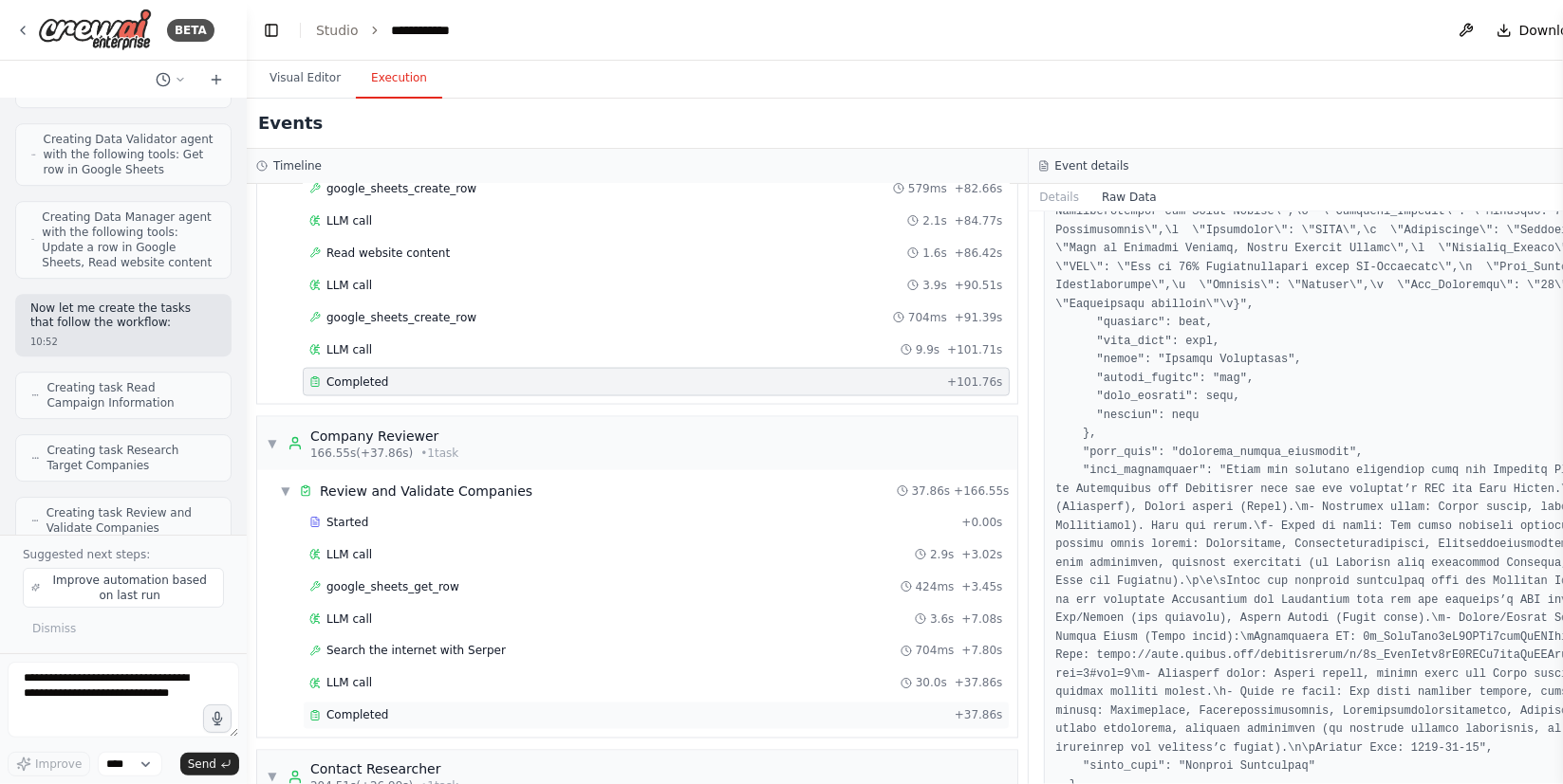
click at [422, 708] on div "Completed" at bounding box center [628, 716] width 638 height 16
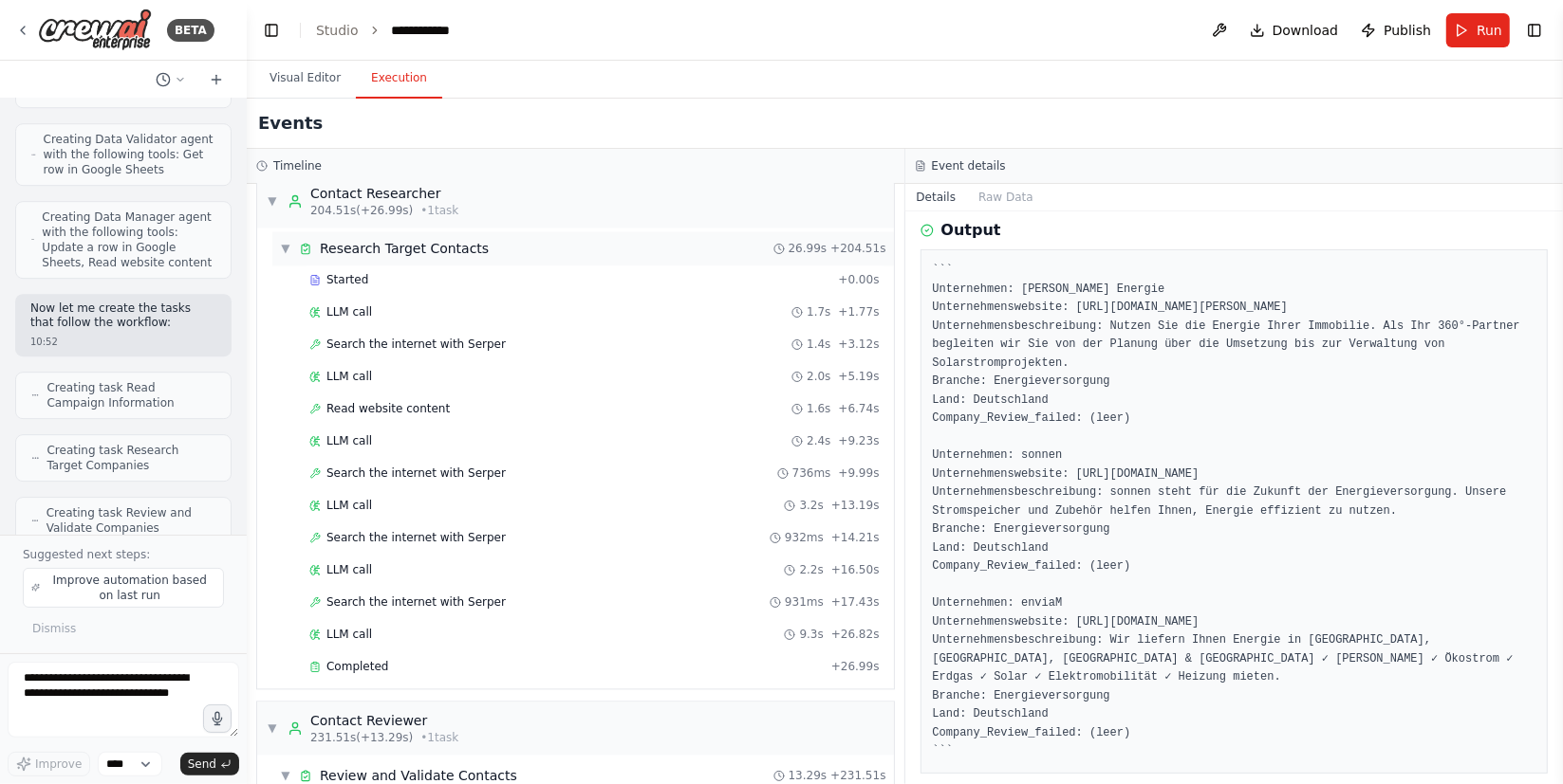
scroll to position [3015, 0]
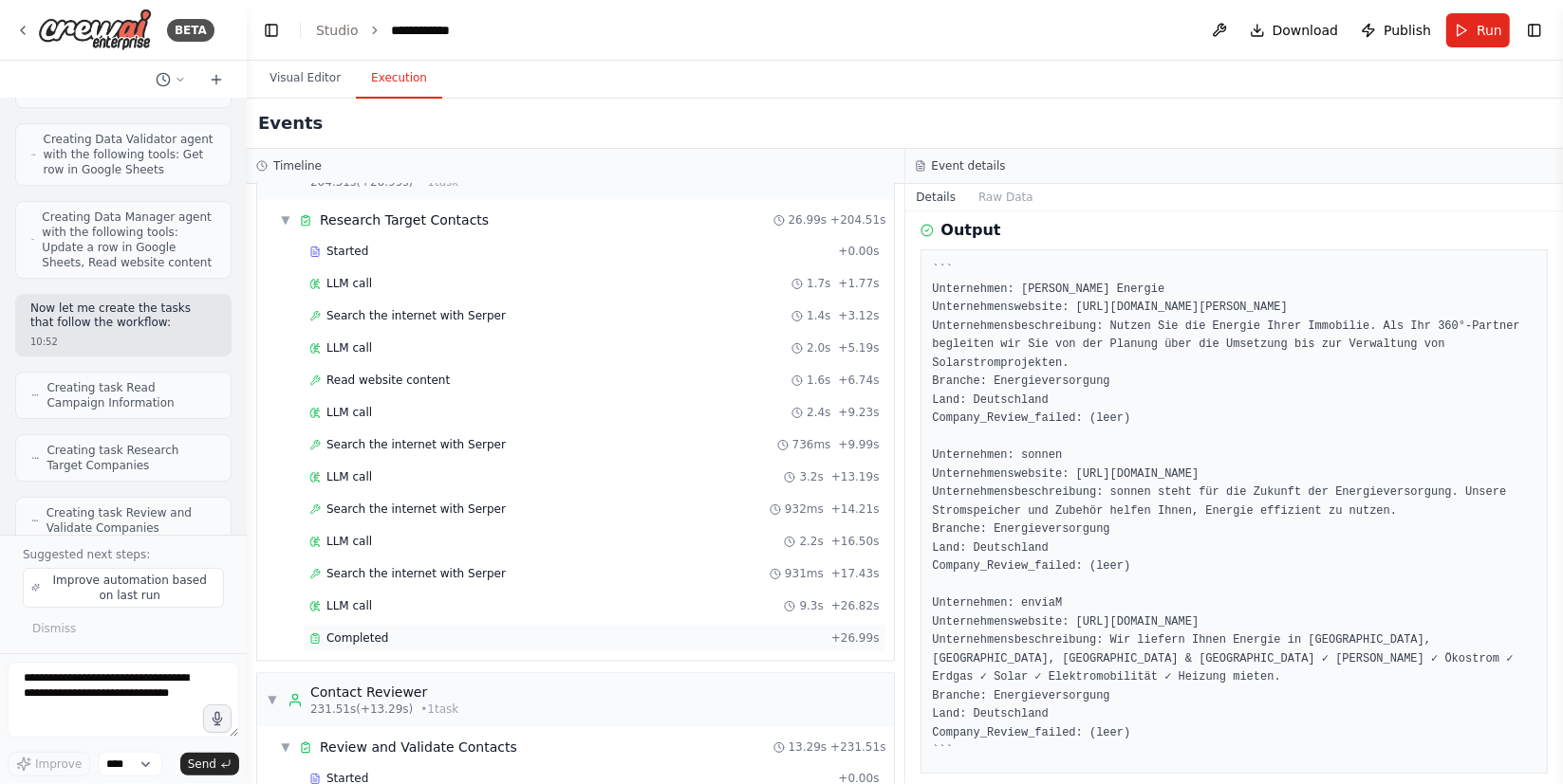
click at [371, 632] on span "Completed" at bounding box center [358, 640] width 62 height 16
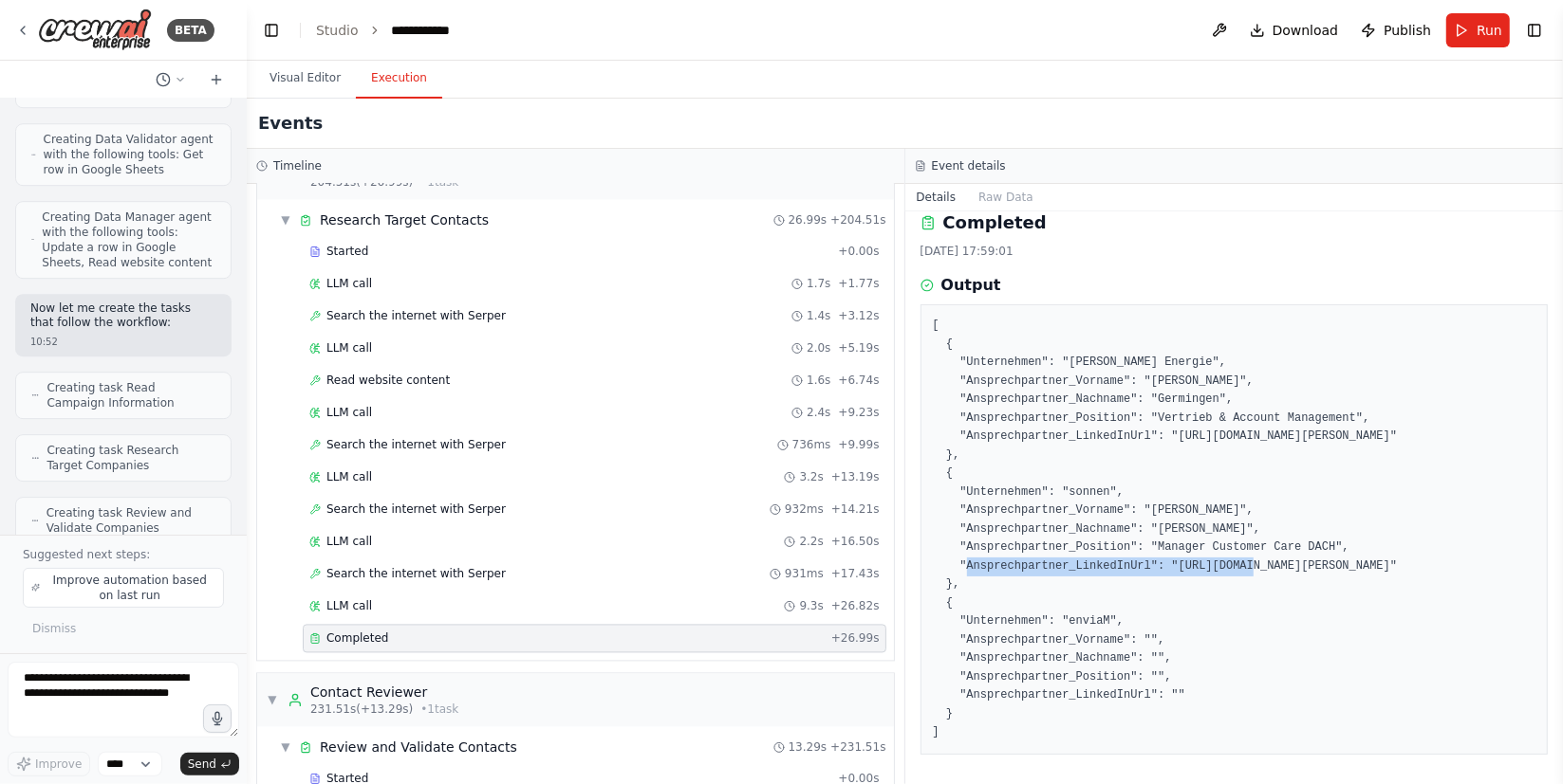
drag, startPoint x: 1422, startPoint y: 569, endPoint x: 1160, endPoint y: 567, distance: 262.0
click at [1160, 567] on pre "[ { "Unternehmen": "[PERSON_NAME] Energie", "Ansprechpartner_Vorname": "[PERSON…" at bounding box center [1234, 529] width 603 height 425
copy pre "[URL][DOMAIN_NAME][PERSON_NAME]"
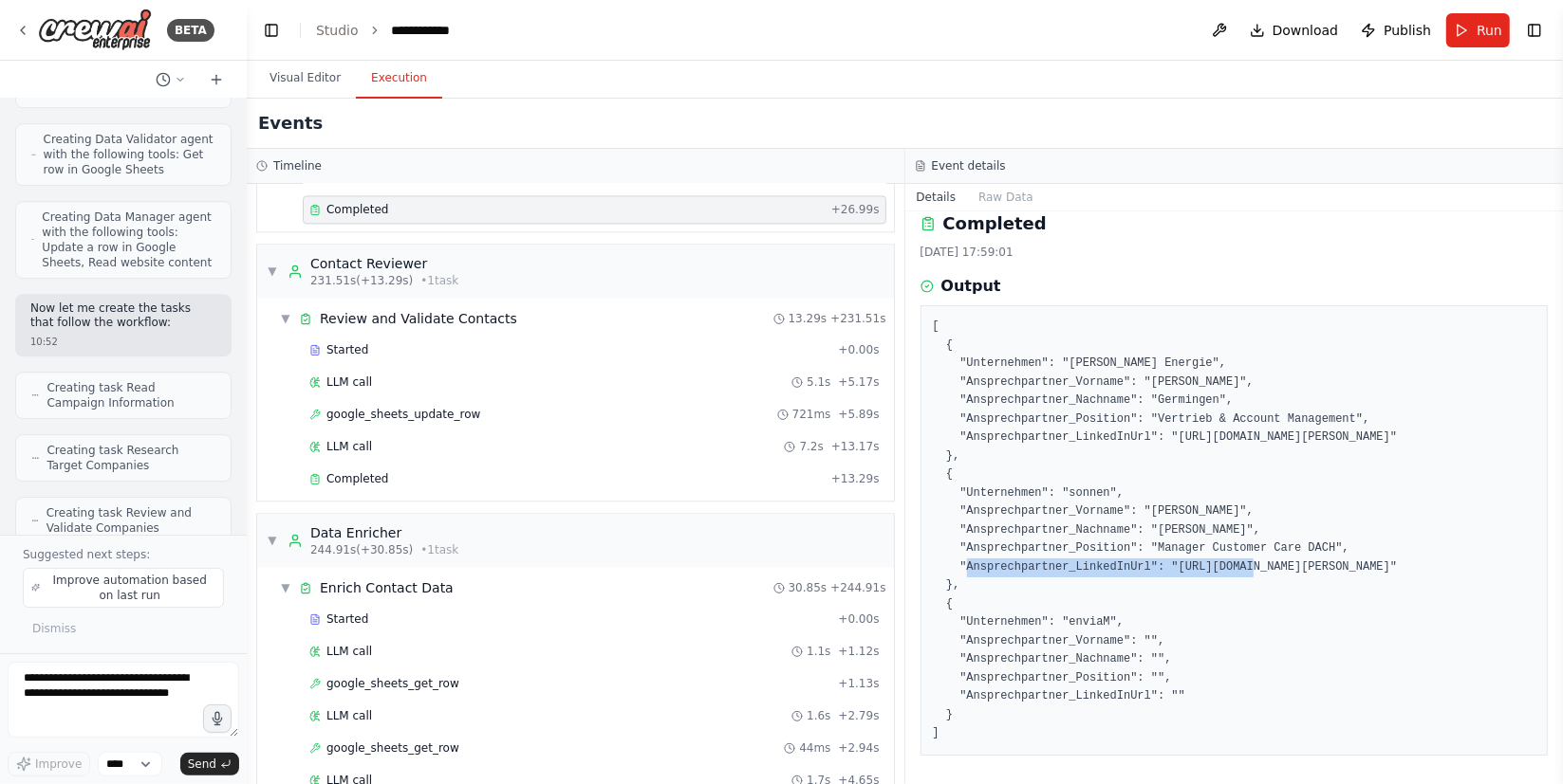
scroll to position [3446, 0]
click at [367, 470] on span "Completed" at bounding box center [358, 478] width 62 height 16
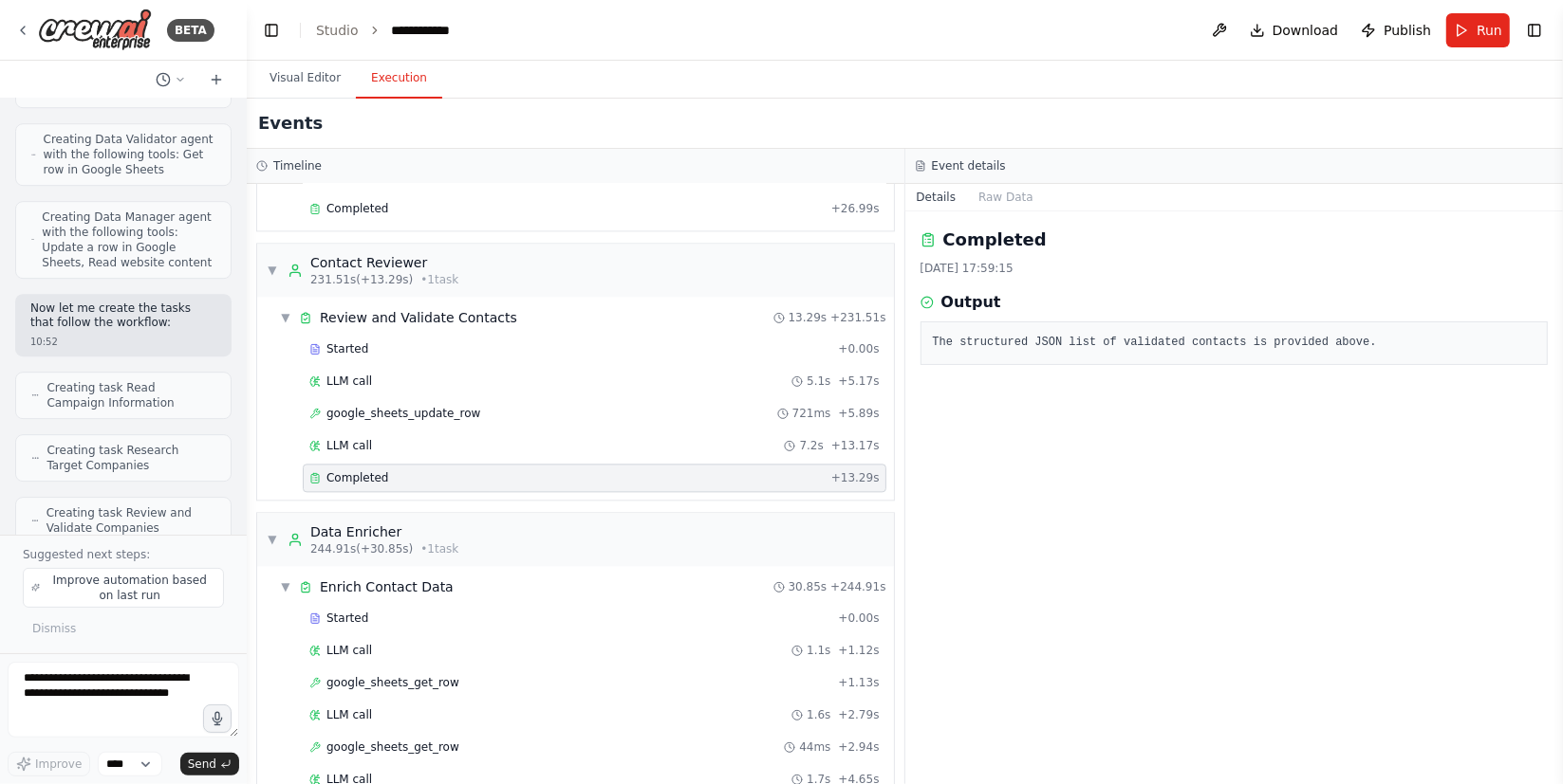
click at [1091, 341] on pre "The structured JSON list of validated contacts is provided above." at bounding box center [1234, 343] width 603 height 19
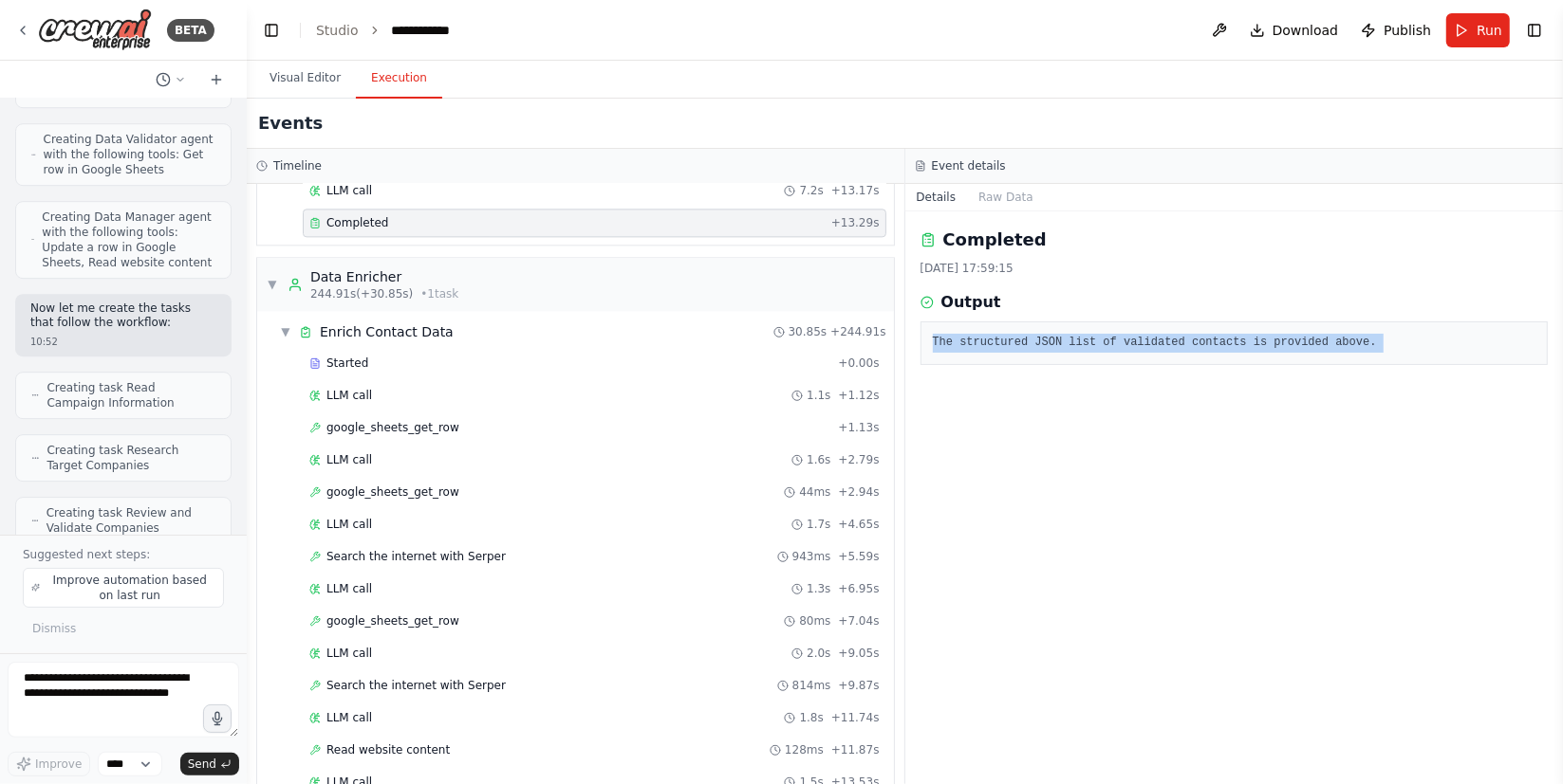
scroll to position [3704, 0]
click at [999, 190] on button "Raw Data" at bounding box center [1005, 197] width 78 height 26
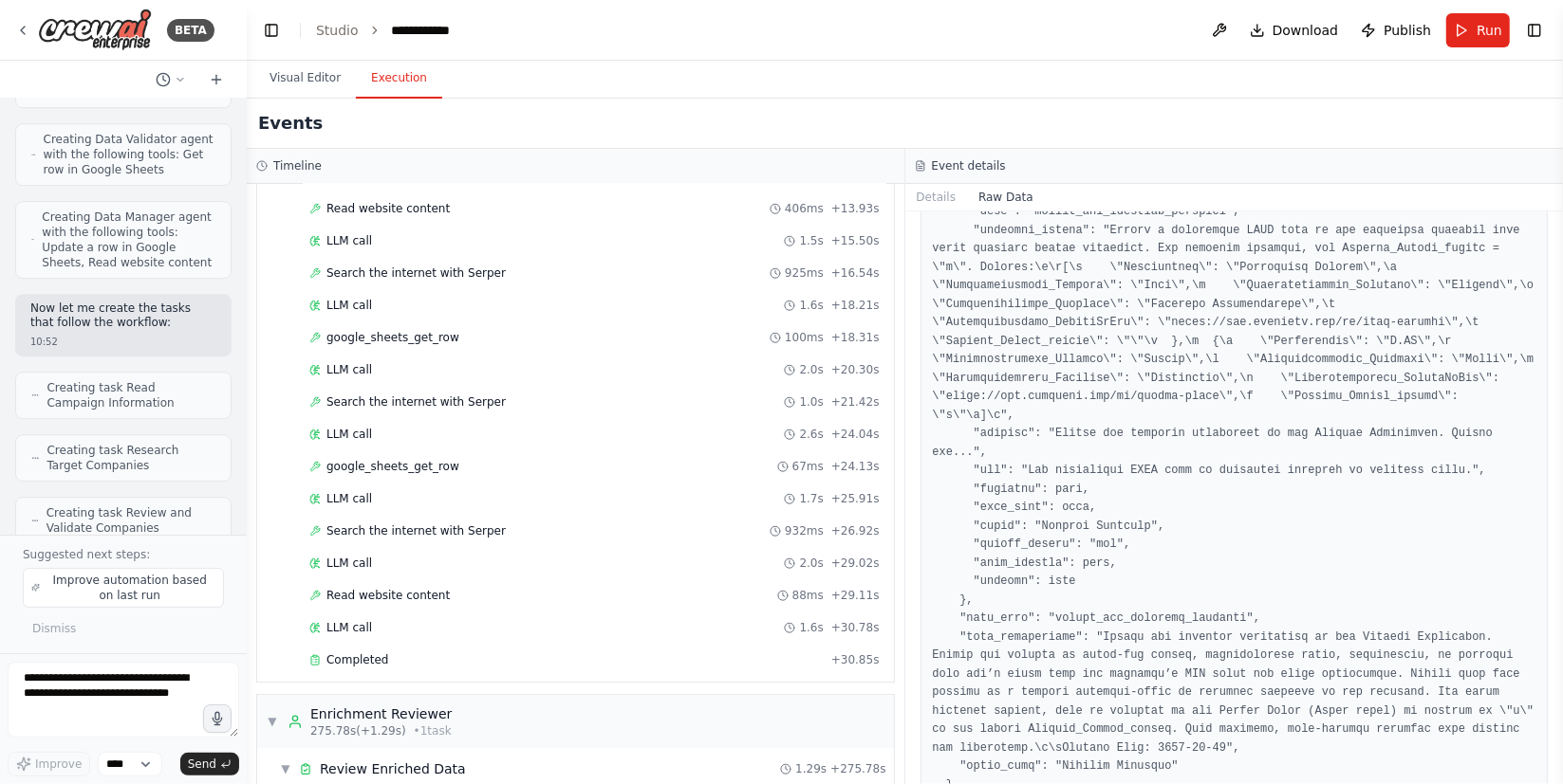
scroll to position [4308, 0]
click at [404, 522] on span "Search the internet with Serper" at bounding box center [416, 530] width 179 height 16
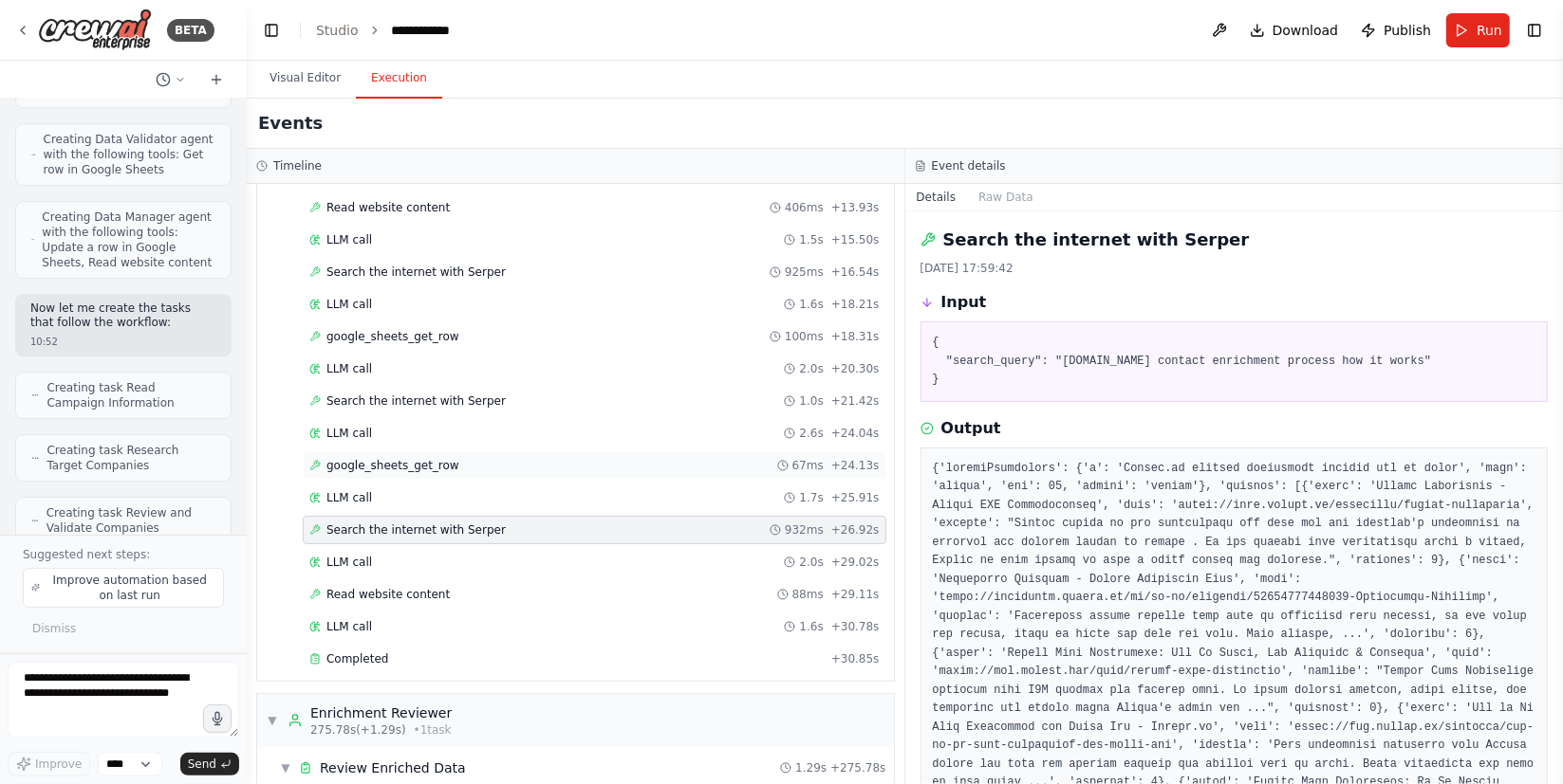
click at [478, 452] on div "google_sheets_get_row 67ms + 24.13s" at bounding box center [594, 465] width 584 height 28
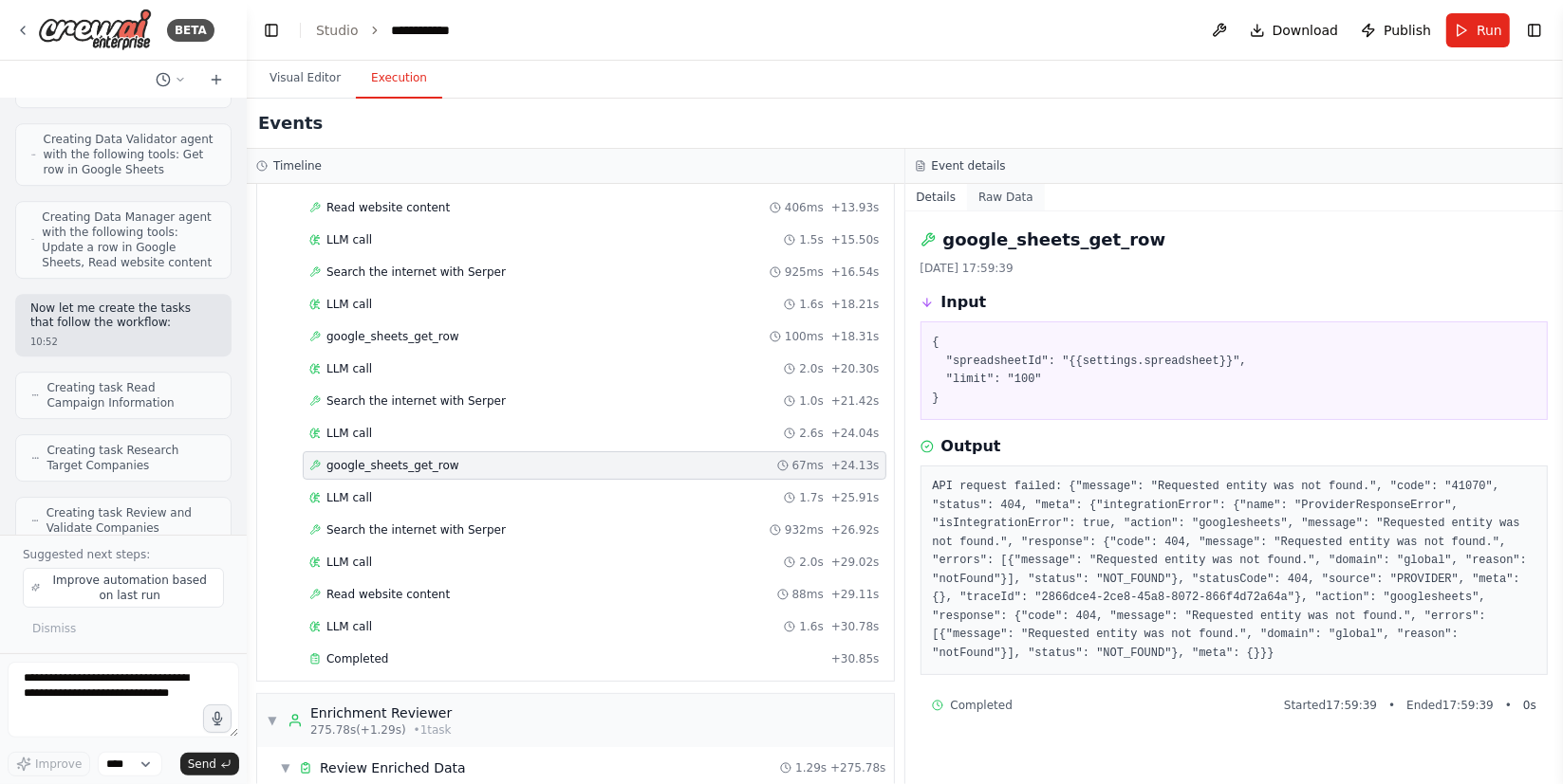
click at [1007, 188] on button "Raw Data" at bounding box center [1005, 197] width 78 height 26
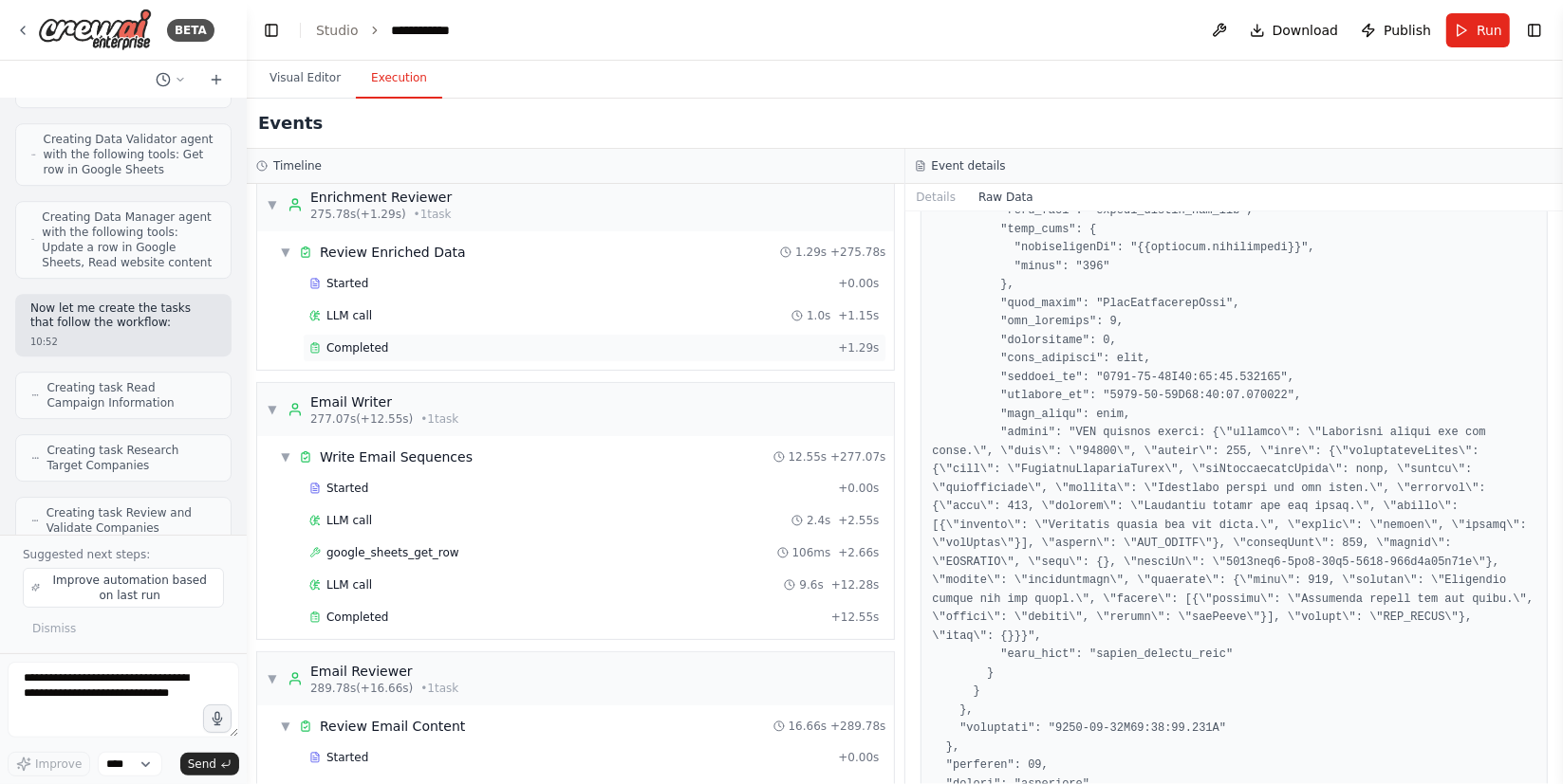
scroll to position [4824, 0]
click at [374, 302] on div "Started + 0.00s LLM call 1.0s + 1.15s Completed + 1.29s" at bounding box center [583, 317] width 622 height 97
click at [371, 339] on span "Completed" at bounding box center [358, 347] width 62 height 16
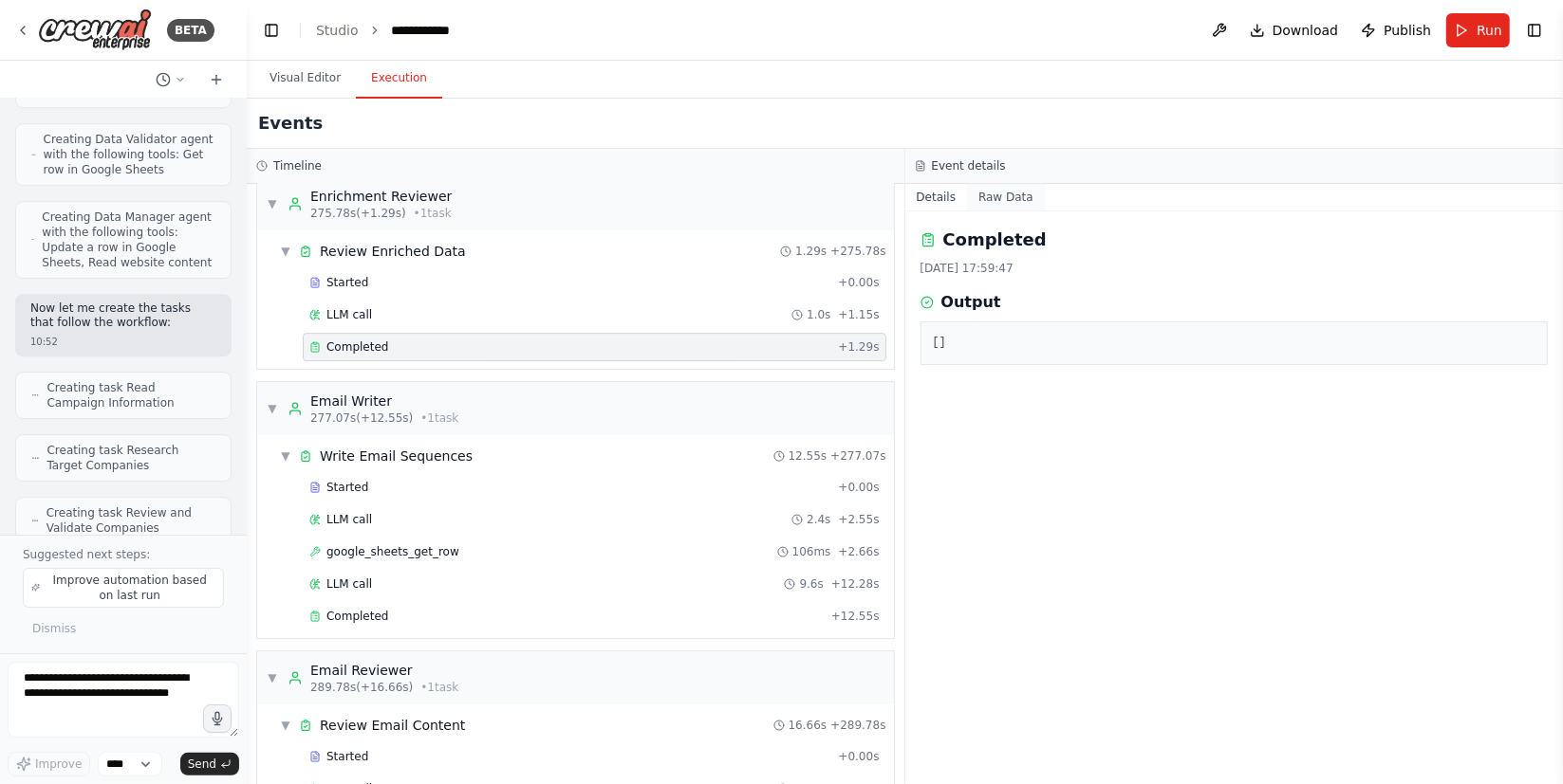
click at [1017, 197] on button "Raw Data" at bounding box center [1005, 197] width 78 height 26
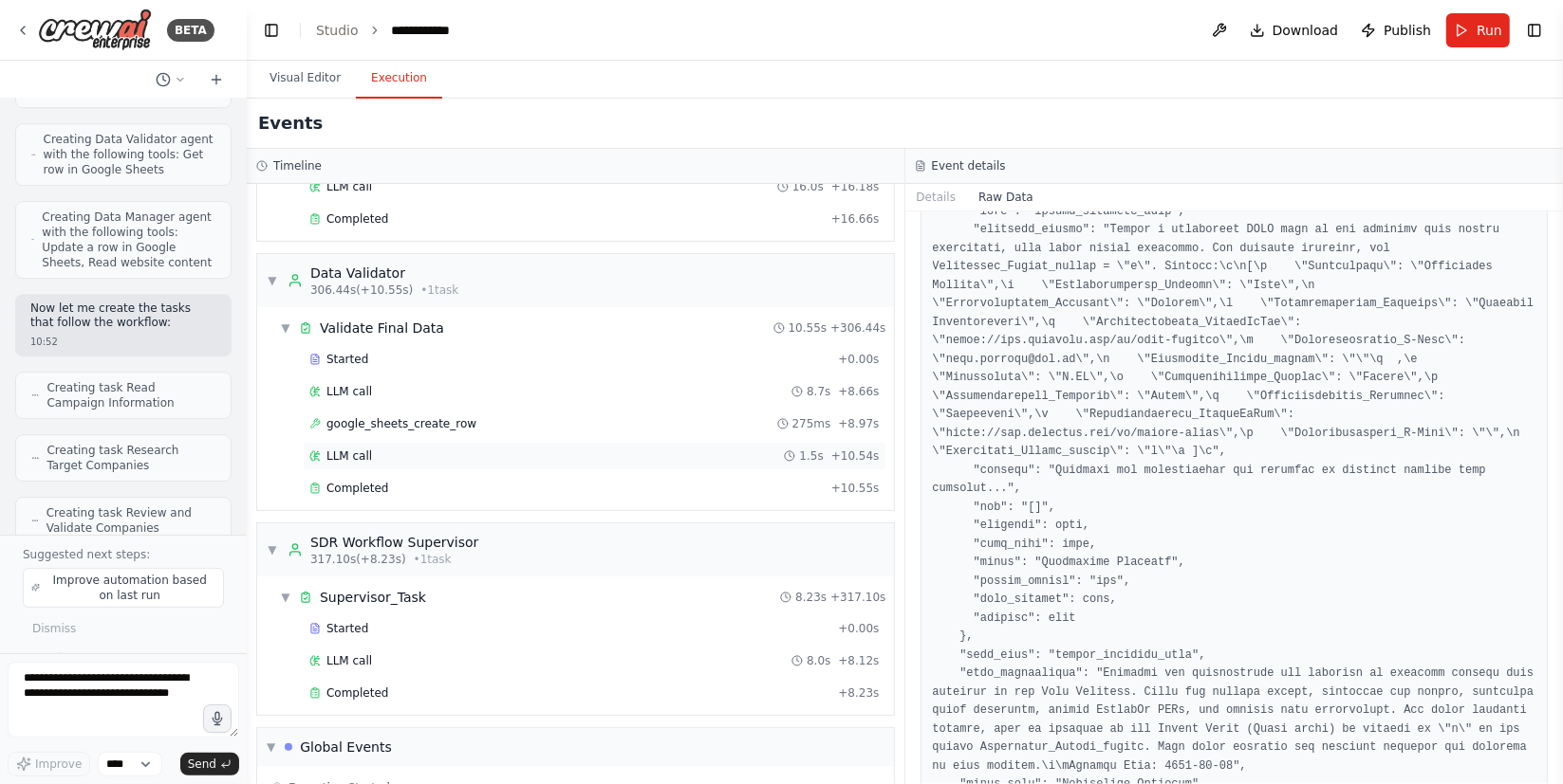
scroll to position [5428, 0]
click at [401, 480] on div "Completed" at bounding box center [566, 487] width 514 height 16
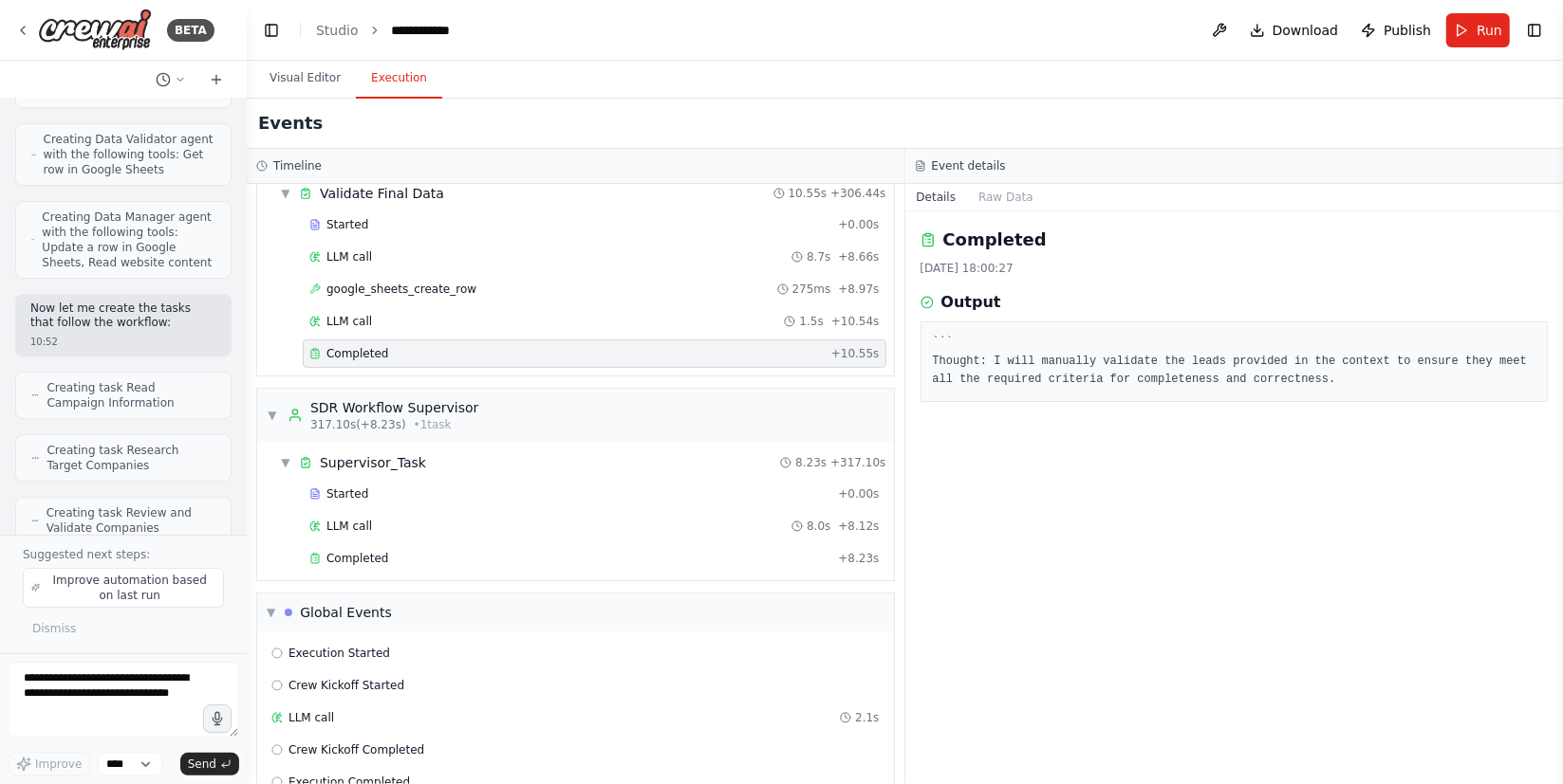
scroll to position [5568, 0]
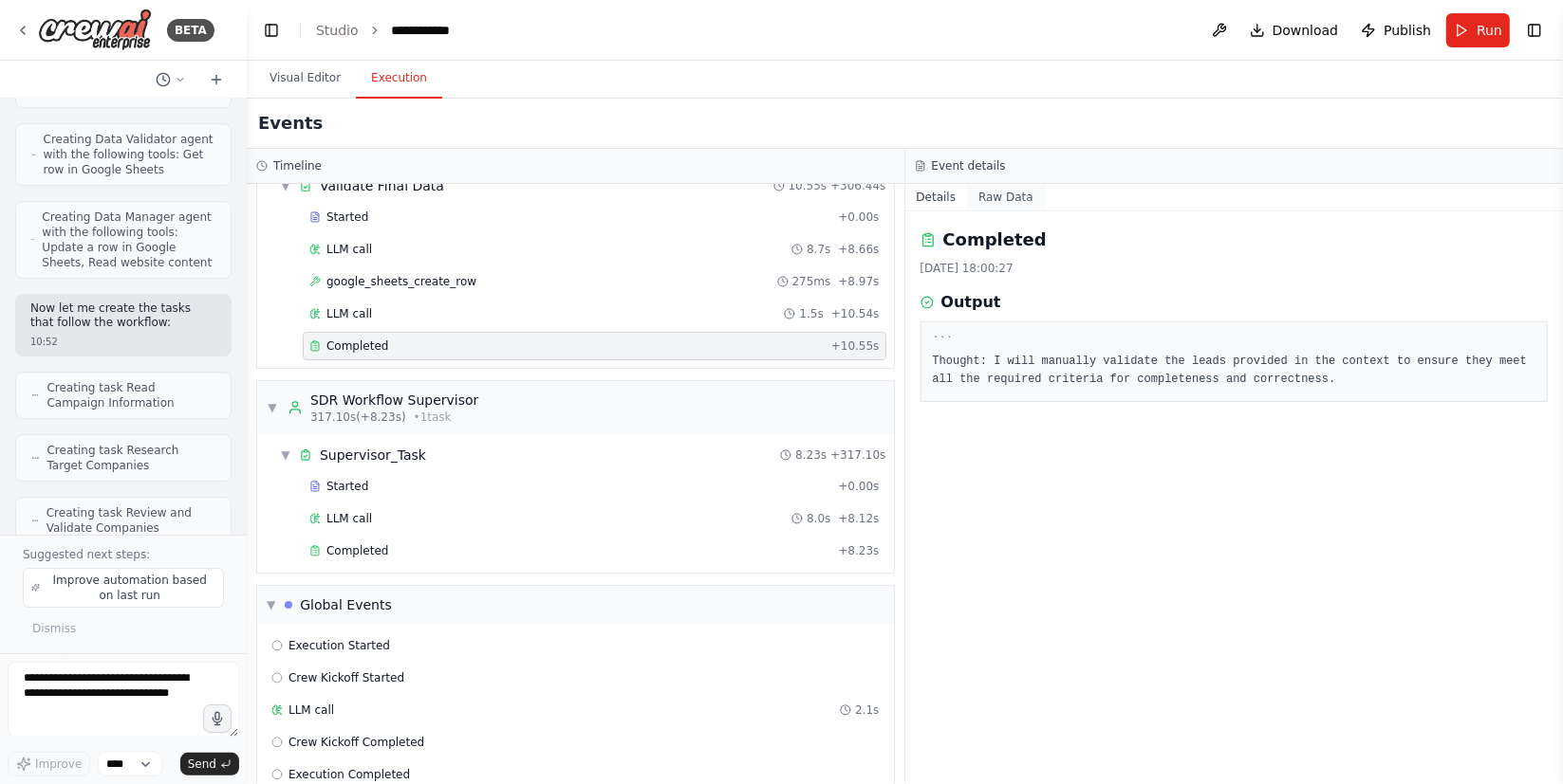
click at [996, 194] on button "Raw Data" at bounding box center [1005, 197] width 78 height 26
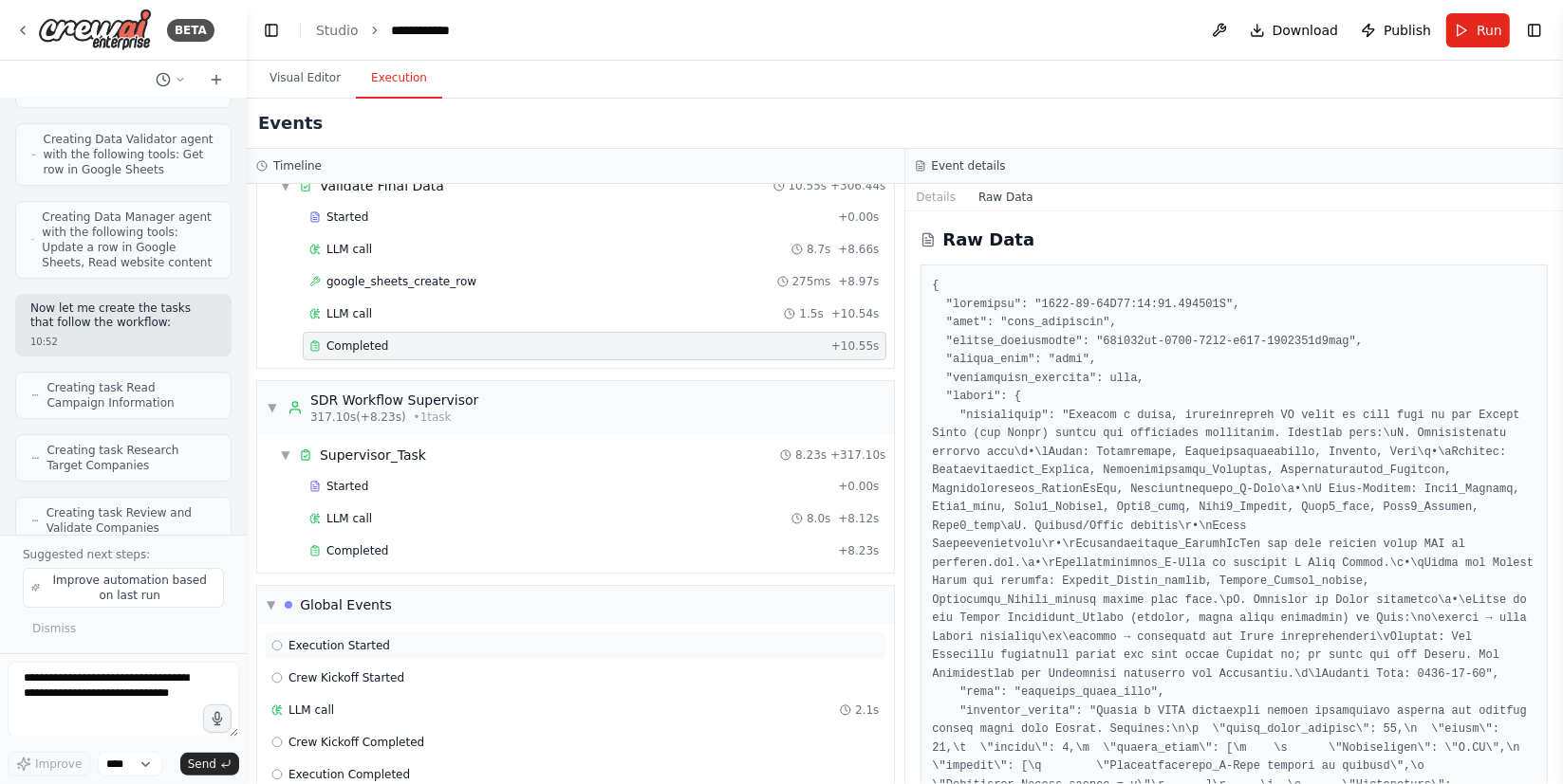
click at [346, 638] on span "Execution Started" at bounding box center [338, 645] width 102 height 16
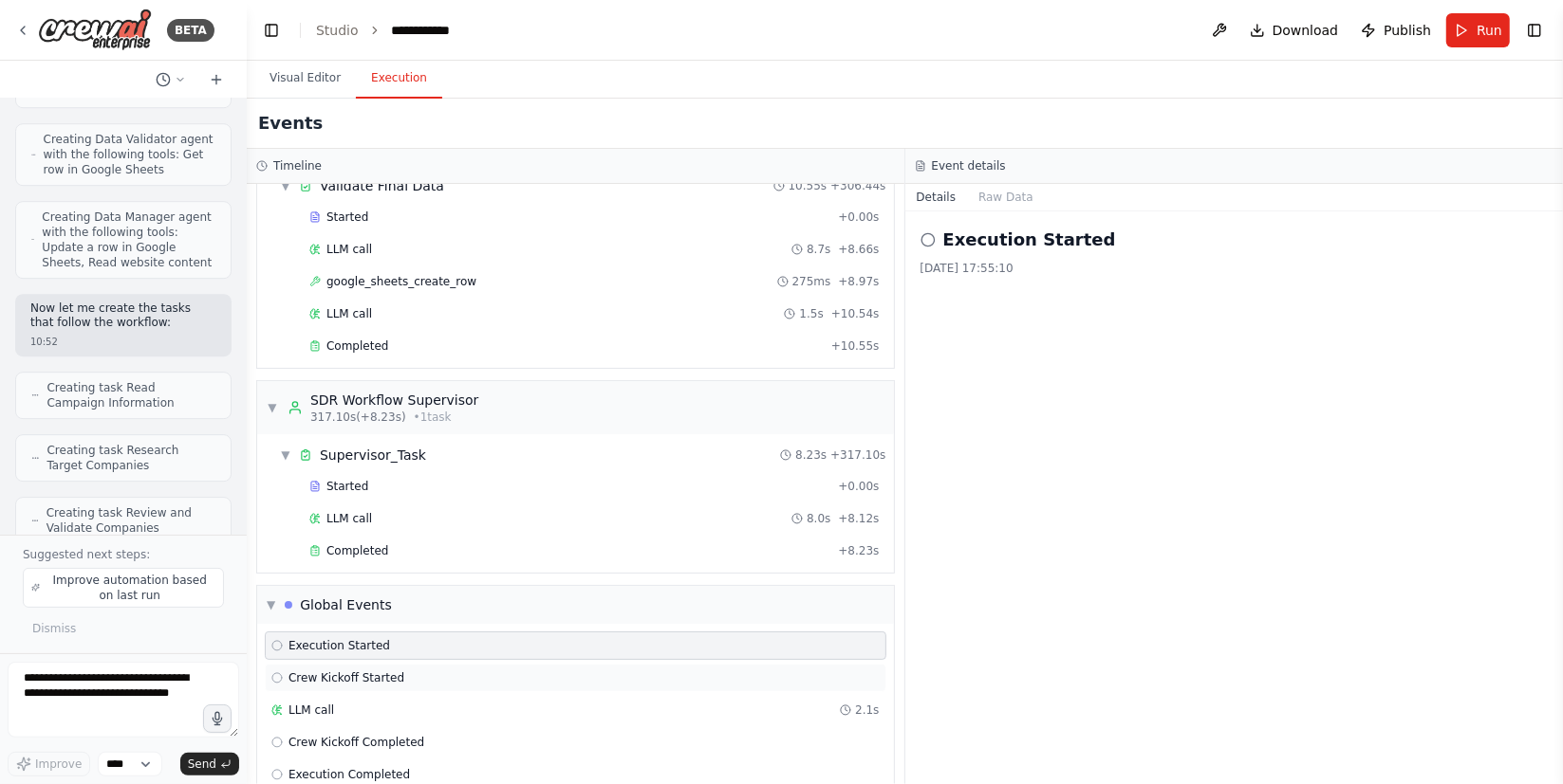
click at [361, 671] on span "Crew Kickoff Started" at bounding box center [345, 678] width 115 height 16
click at [365, 703] on div "LLM call 2.1s" at bounding box center [575, 710] width 608 height 16
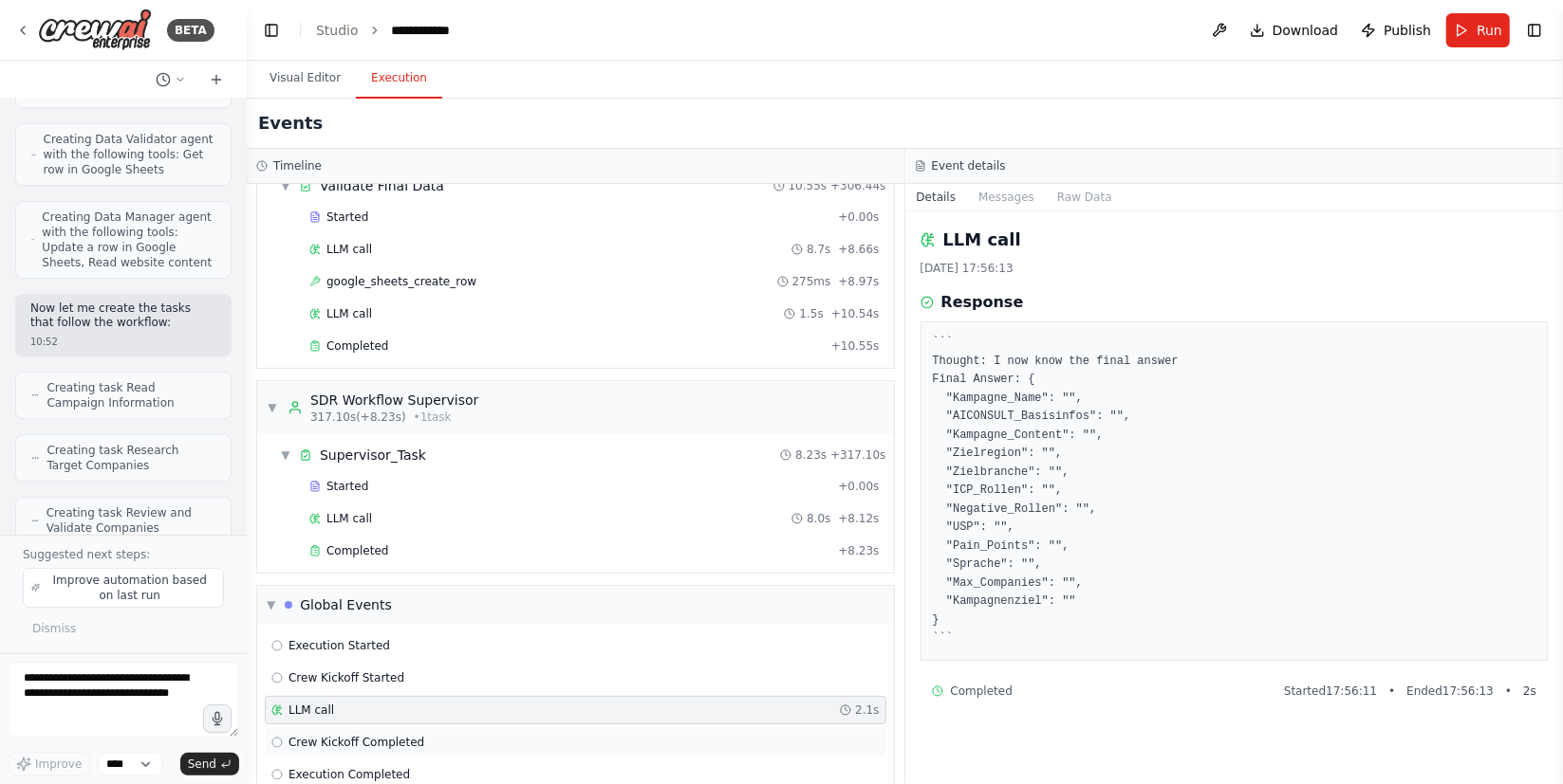
click at [370, 735] on span "Crew Kickoff Completed" at bounding box center [356, 742] width 136 height 16
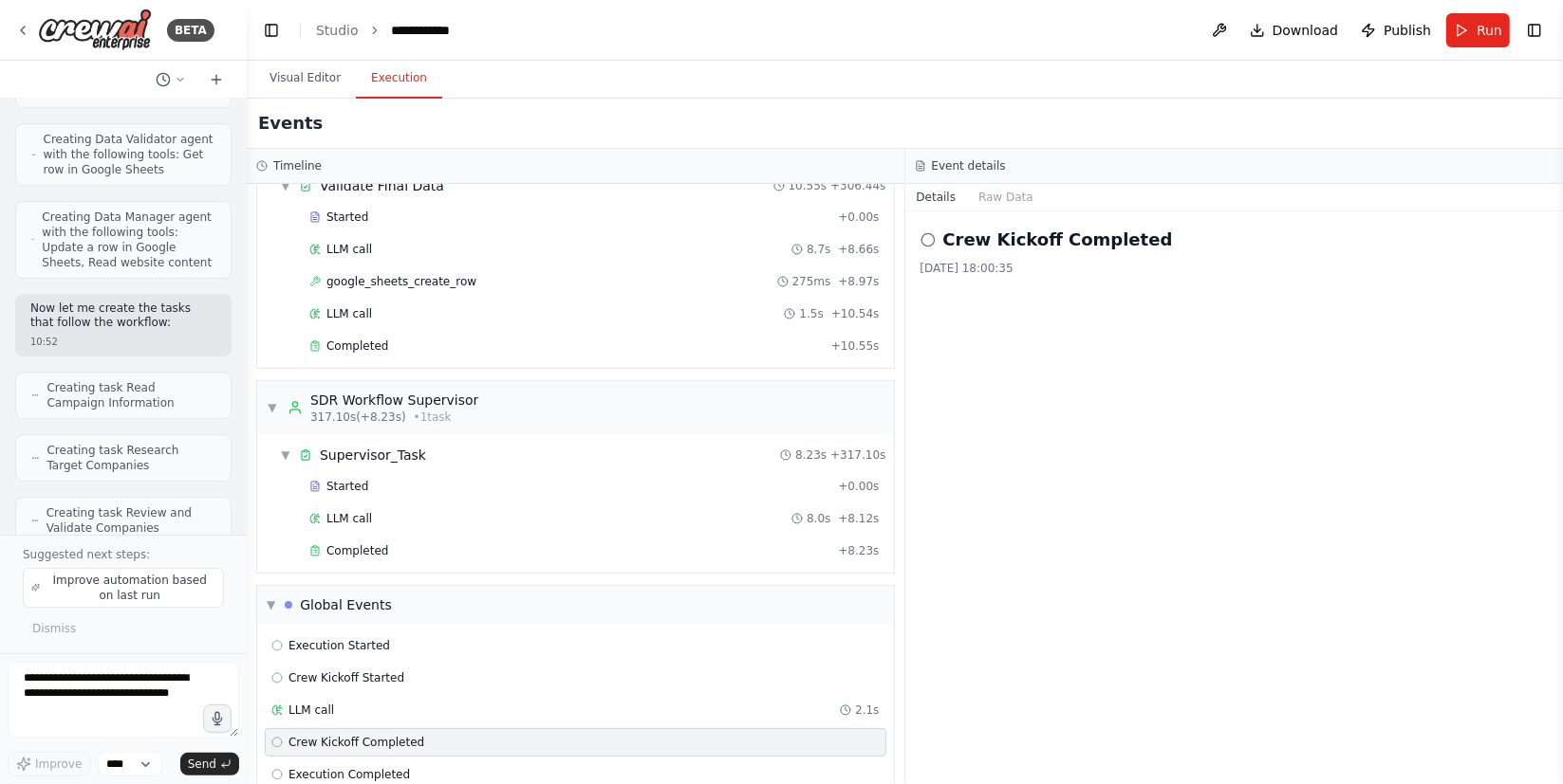
click at [372, 728] on div "Crew Kickoff Completed" at bounding box center [575, 741] width 622 height 28
click at [374, 768] on span "Execution Completed" at bounding box center [348, 775] width 121 height 16
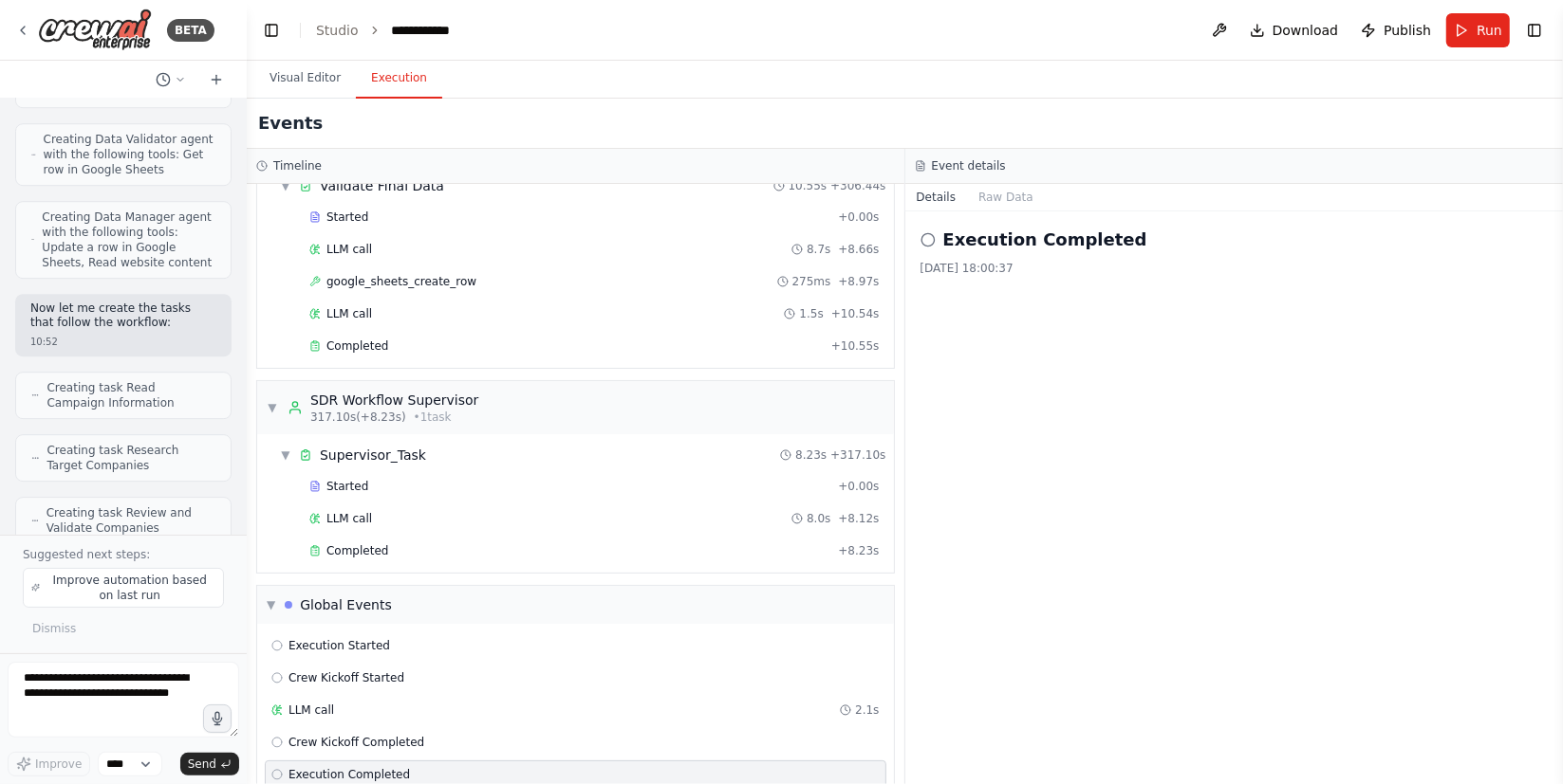
click at [323, 83] on button "Visual Editor" at bounding box center [304, 78] width 102 height 40
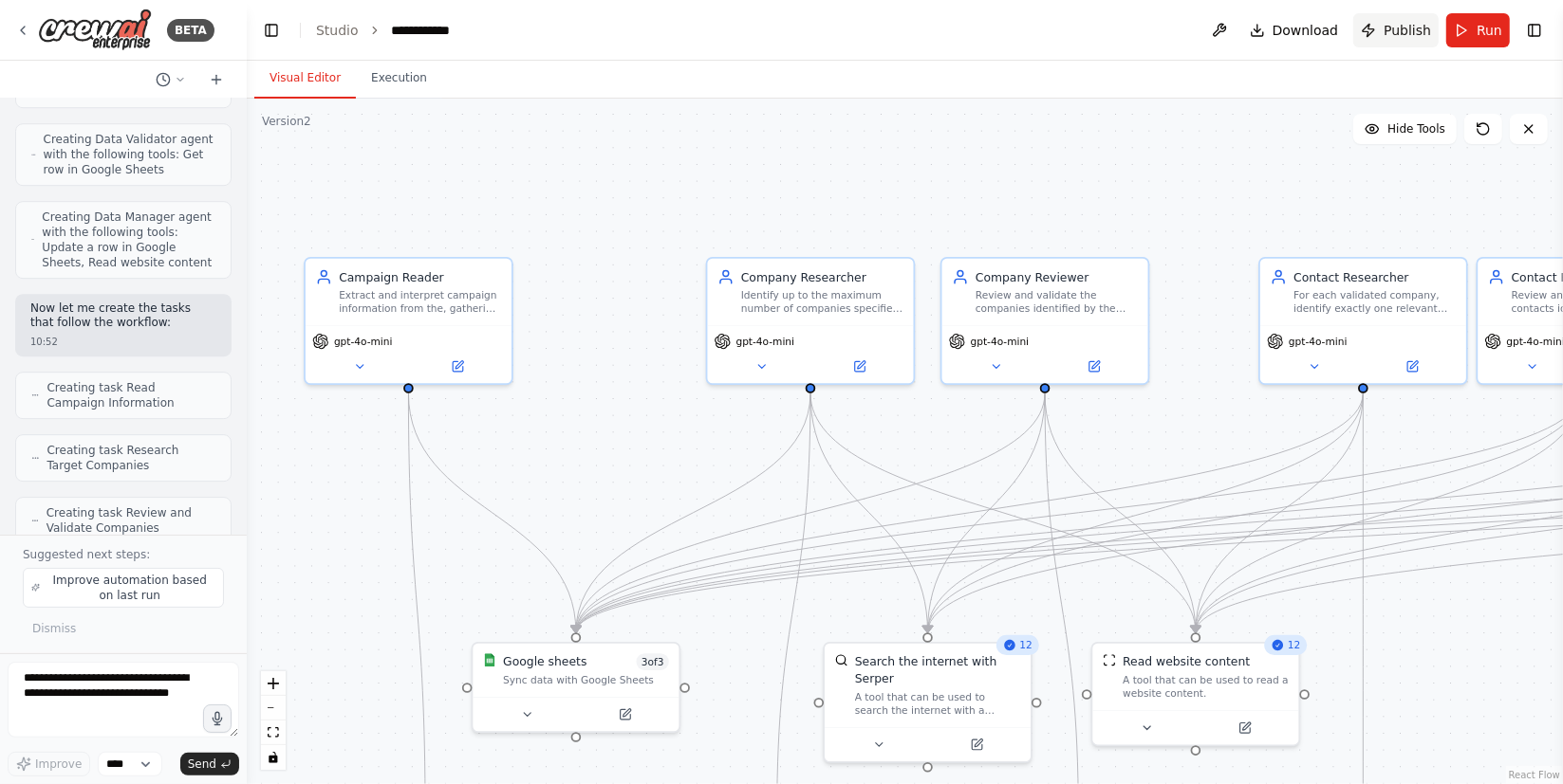
click at [1402, 33] on span "Publish" at bounding box center [1407, 31] width 48 height 19
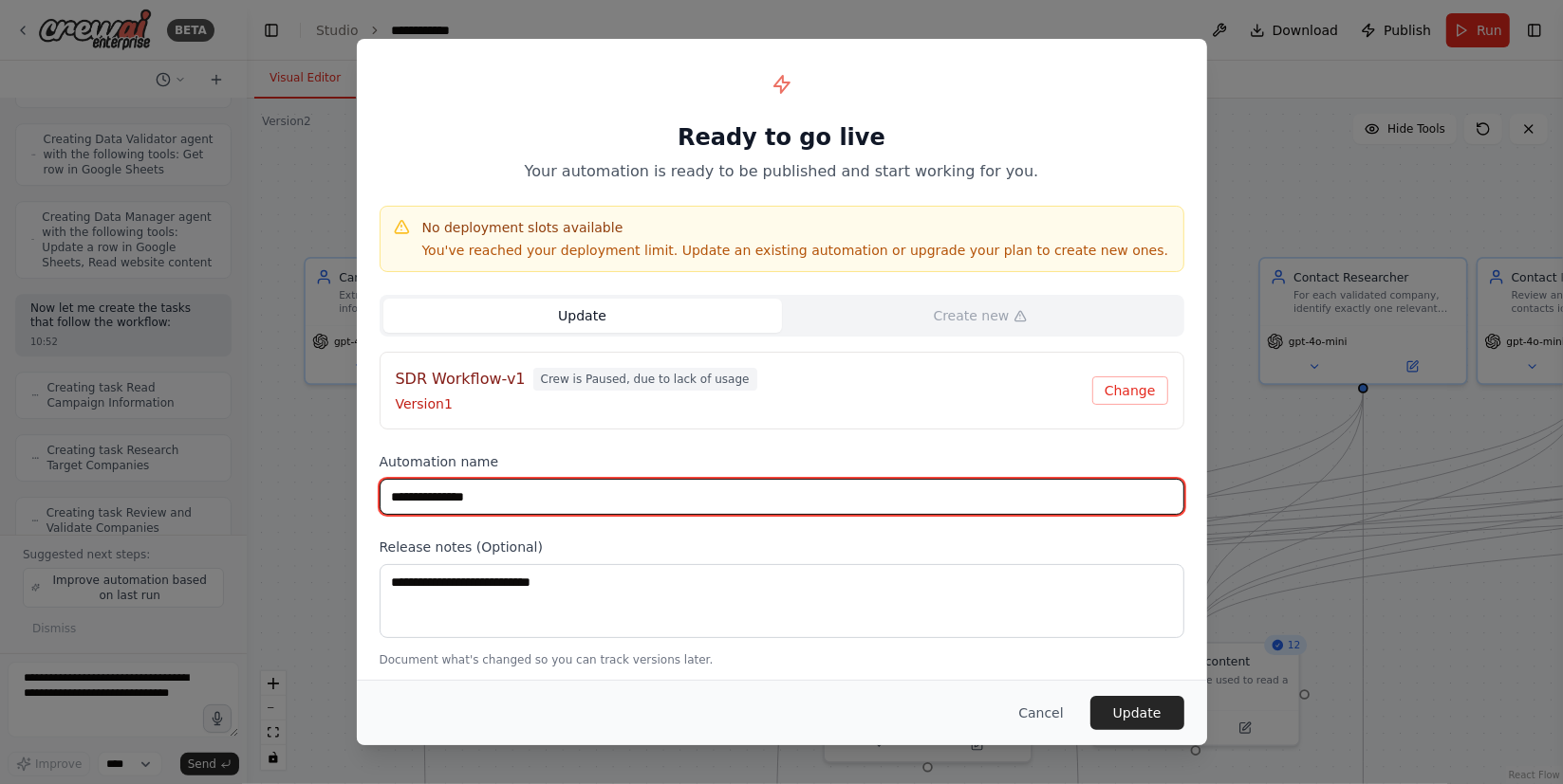
click at [507, 493] on input "**********" at bounding box center [782, 496] width 805 height 36
type input "**********"
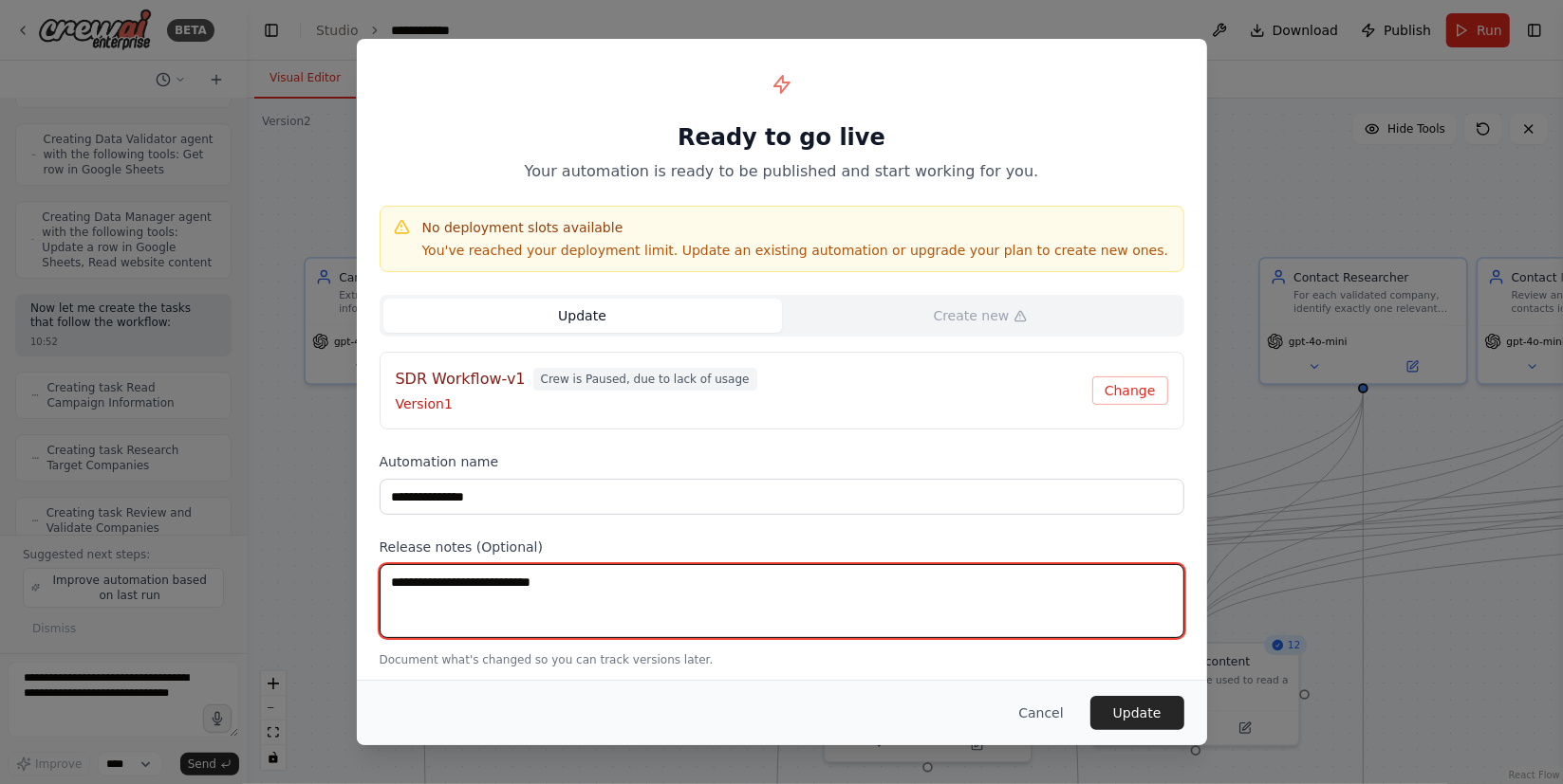
drag, startPoint x: 577, startPoint y: 598, endPoint x: 658, endPoint y: 595, distance: 81.1
click at [589, 598] on textarea at bounding box center [782, 601] width 805 height 74
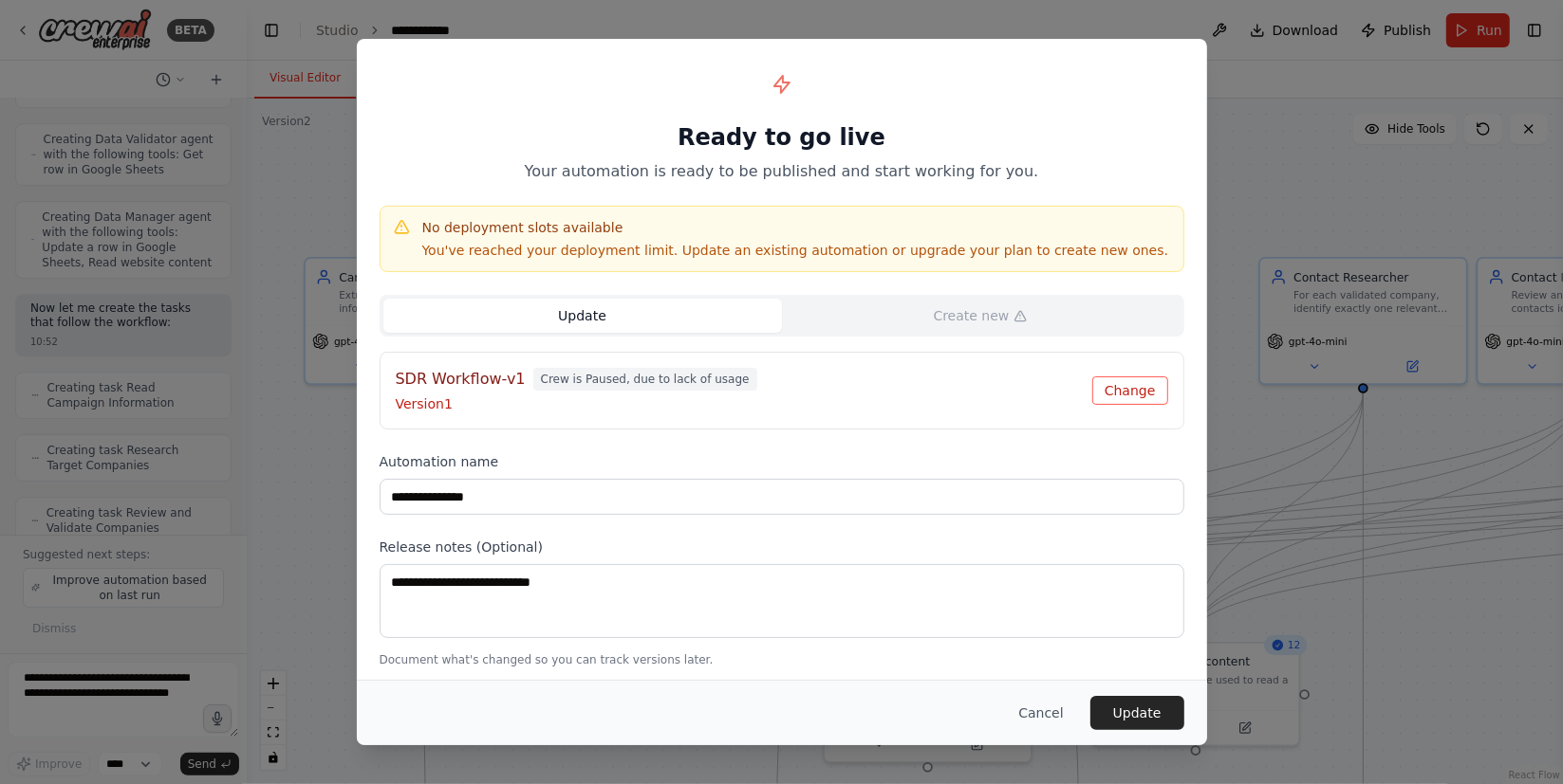
click at [1110, 390] on button "Change" at bounding box center [1130, 390] width 76 height 28
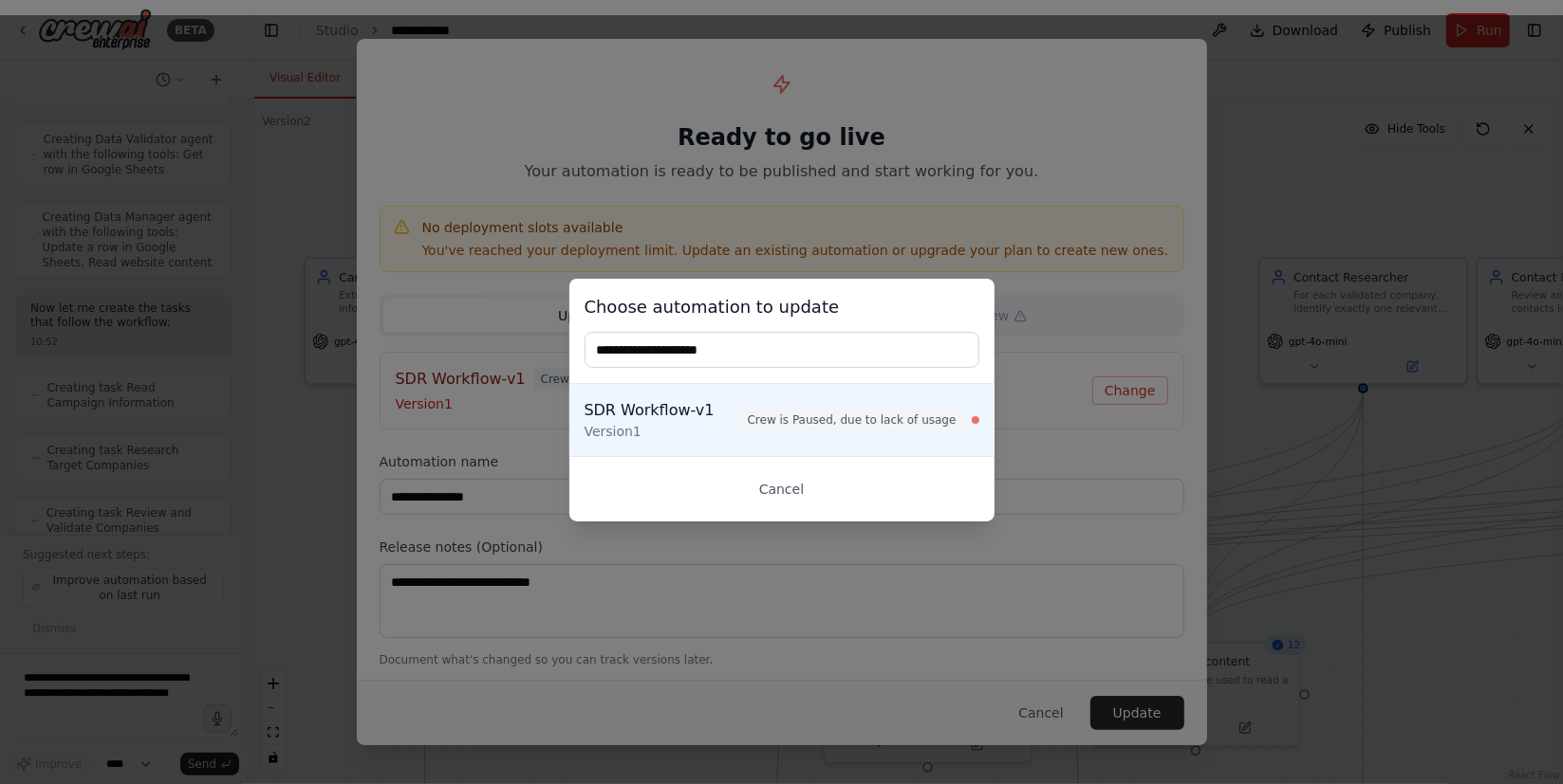
click at [814, 702] on div "Choose automation to update SDR Workflow-v1 Version 1 Crew is Paused, due to la…" at bounding box center [782, 400] width 1563 height 769
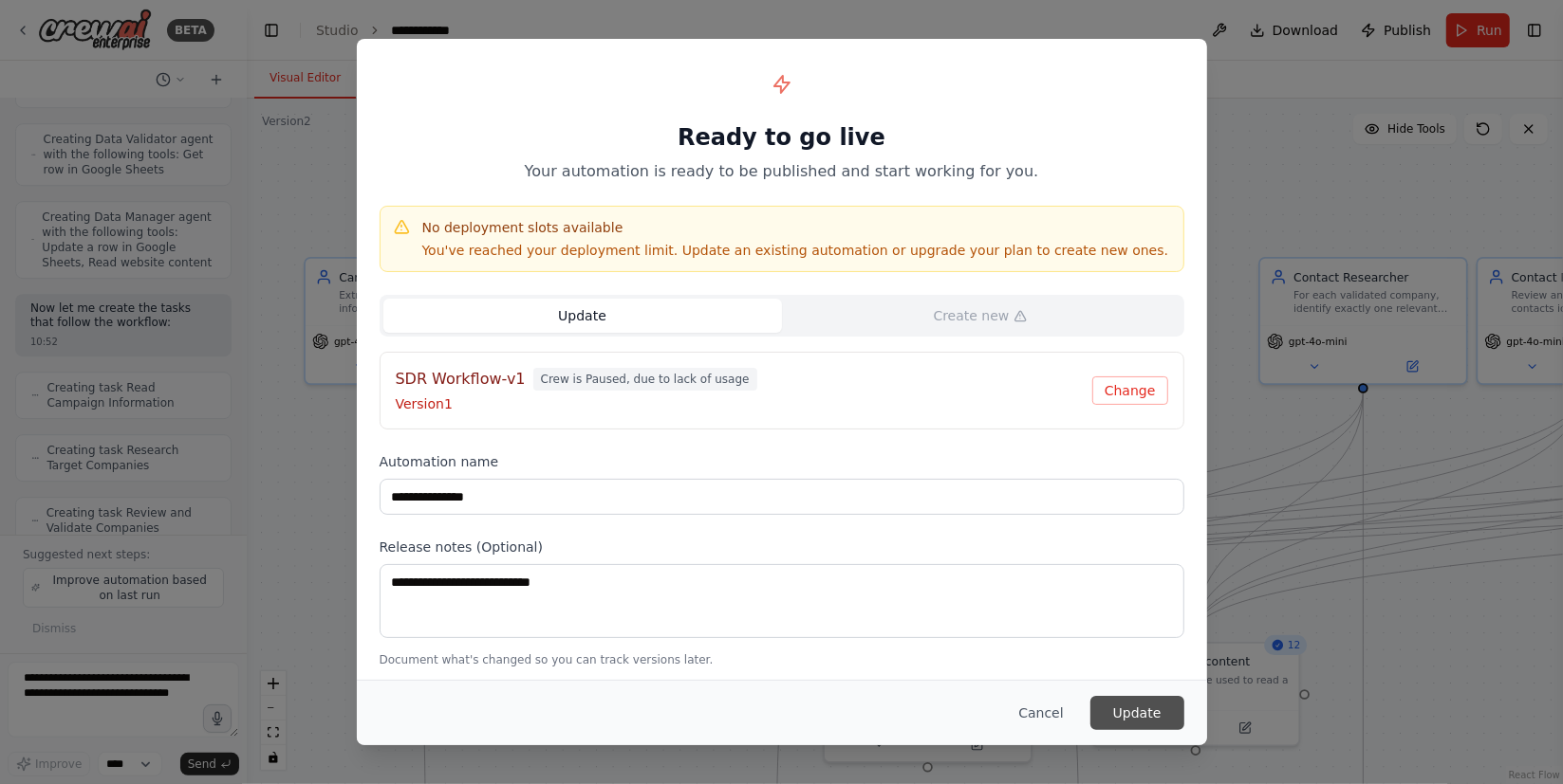
click at [1125, 707] on button "Update" at bounding box center [1136, 712] width 94 height 34
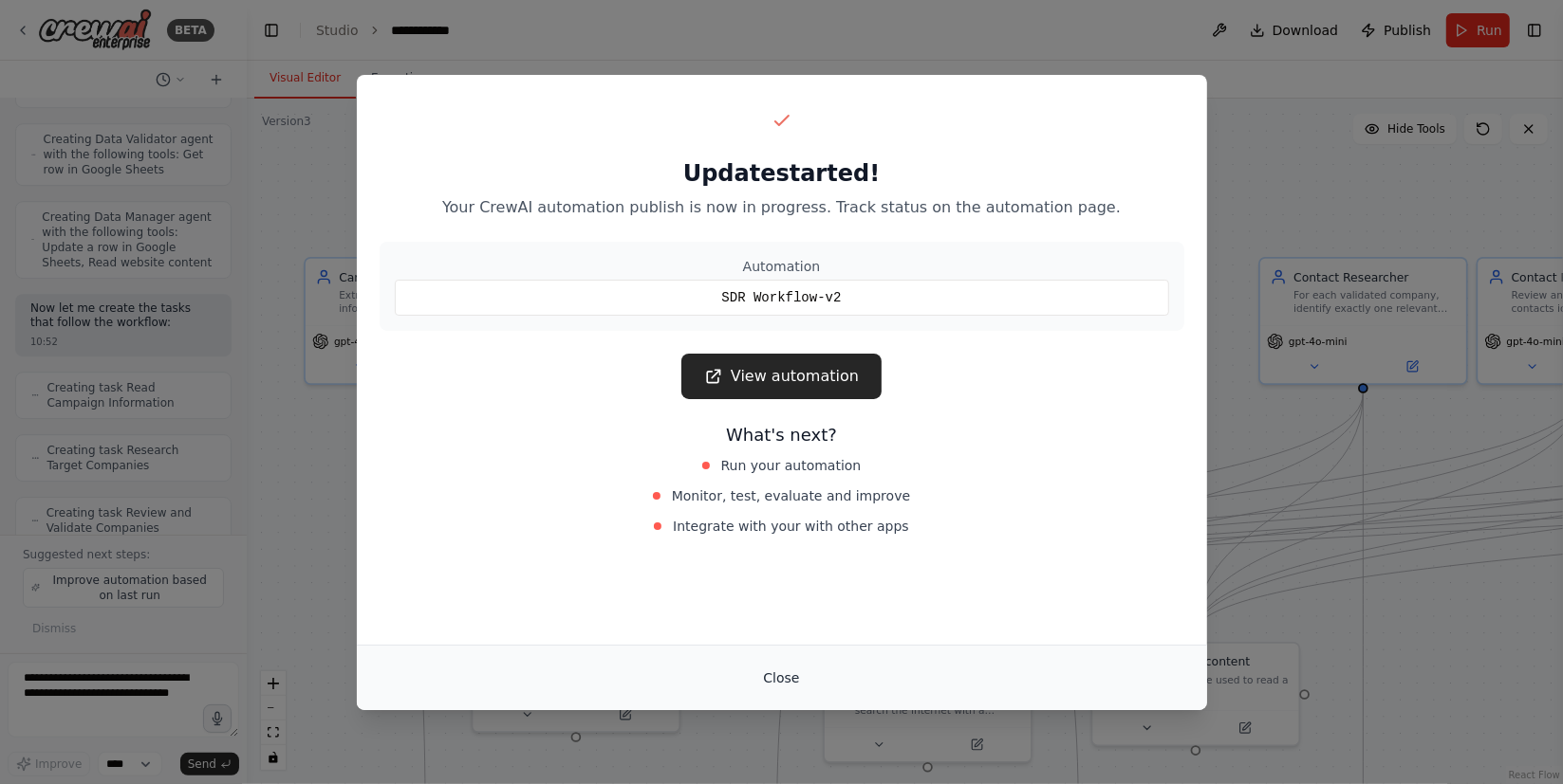
click at [781, 675] on button "Close" at bounding box center [781, 677] width 66 height 34
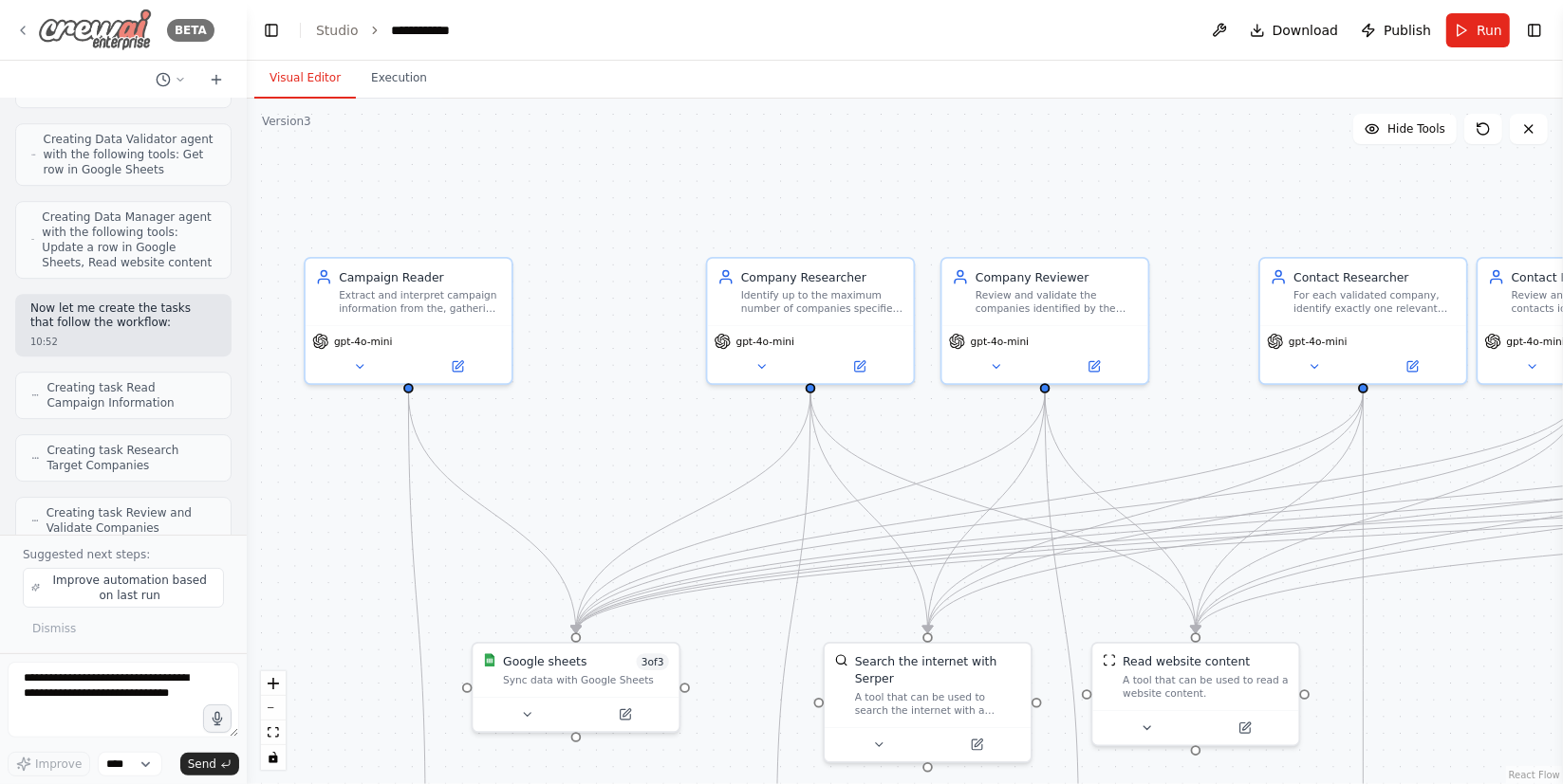
click at [34, 28] on div "BETA" at bounding box center [114, 30] width 199 height 43
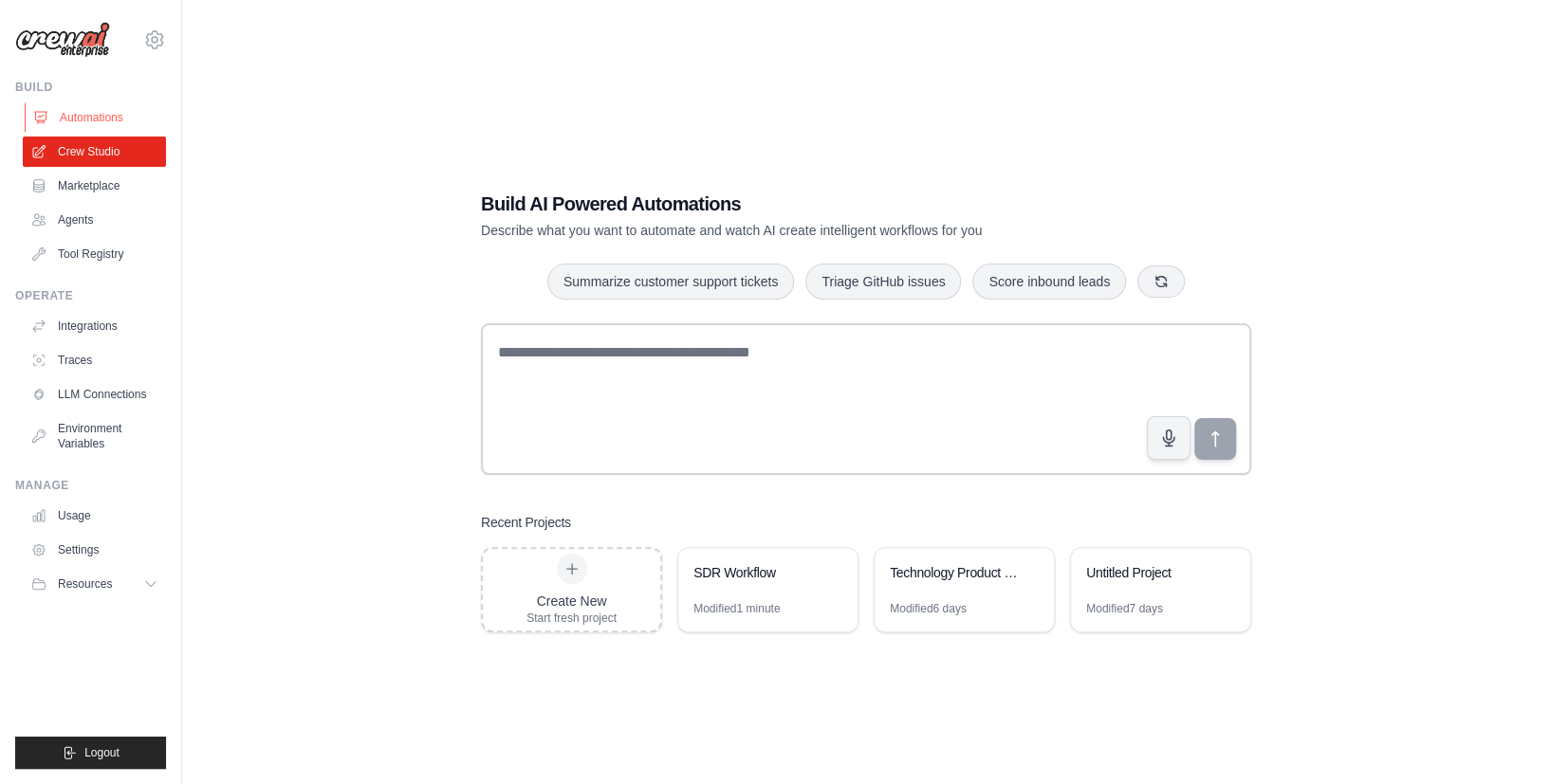
click at [119, 119] on link "Automations" at bounding box center [96, 117] width 143 height 30
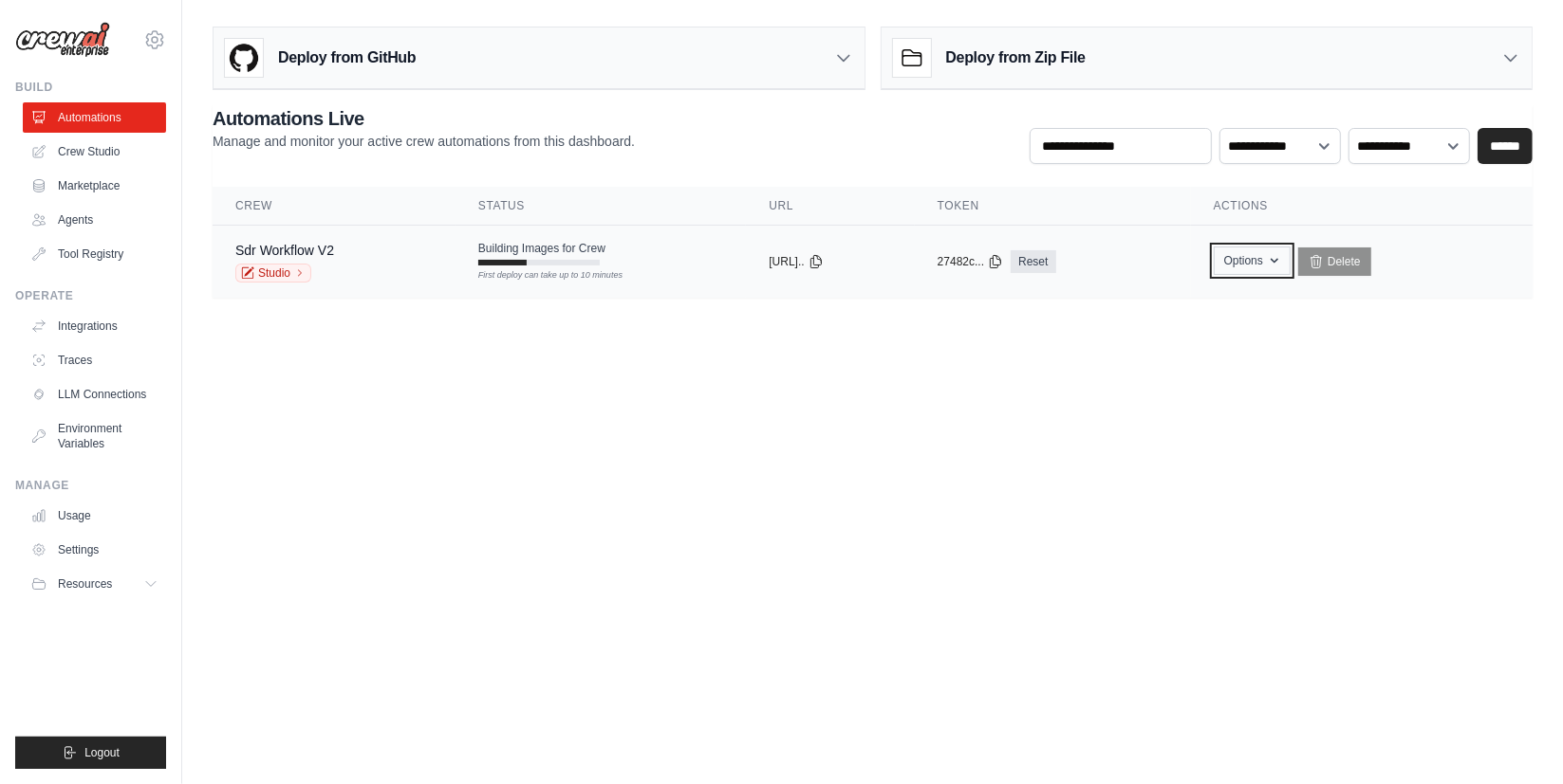
click at [1290, 257] on button "Options" at bounding box center [1251, 260] width 77 height 28
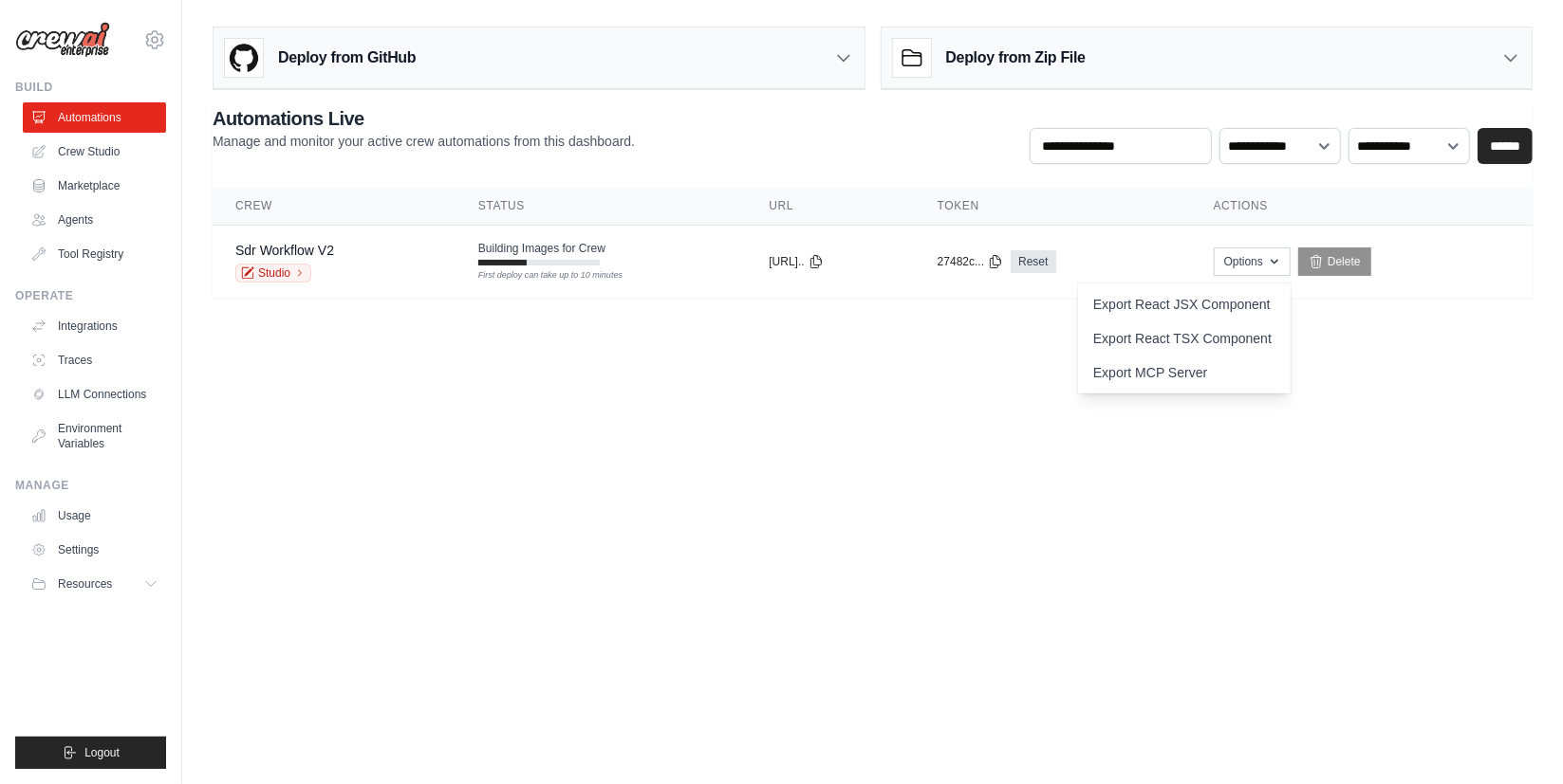
click at [927, 512] on body "[EMAIL_ADDRESS][DOMAIN_NAME] Settings Build Automations Crew Studio" at bounding box center [782, 392] width 1563 height 784
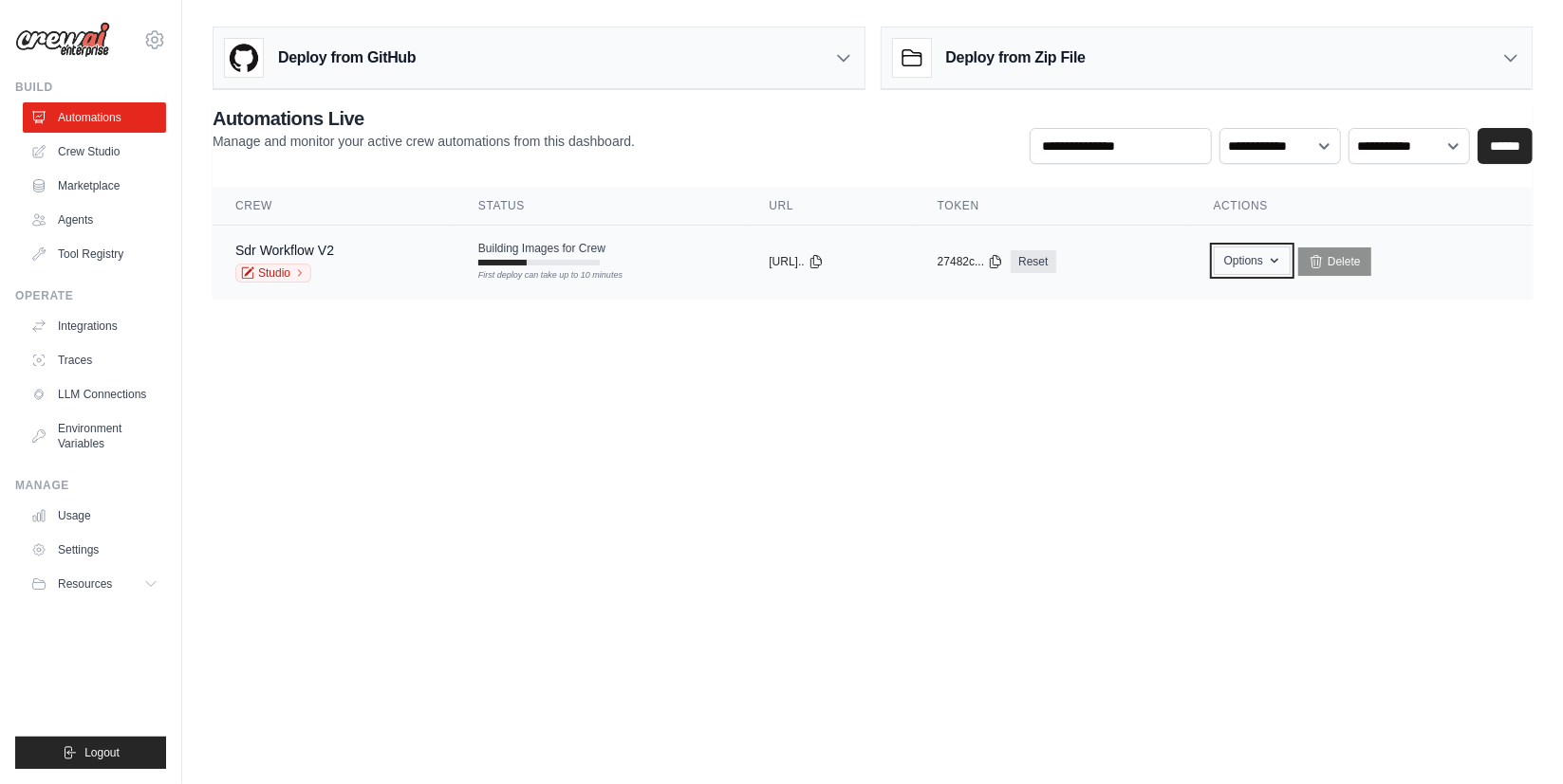
click at [1282, 263] on icon "button" at bounding box center [1274, 261] width 16 height 16
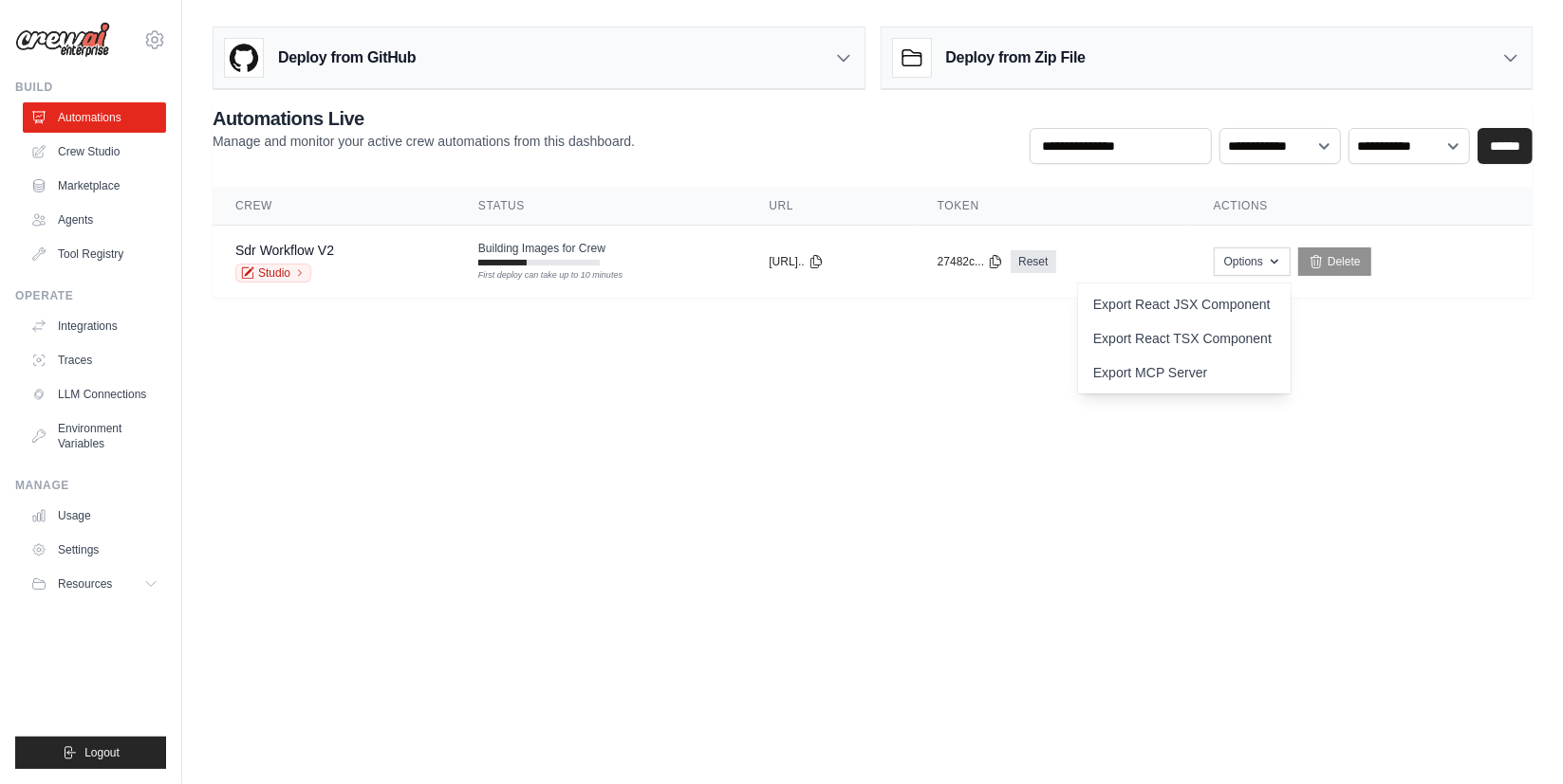
drag, startPoint x: 910, startPoint y: 536, endPoint x: 448, endPoint y: 63, distance: 661.2
click at [910, 535] on body "[EMAIL_ADDRESS][DOMAIN_NAME] Settings Build Automations Crew Studio" at bounding box center [782, 392] width 1563 height 784
